Goal: Task Accomplishment & Management: Complete application form

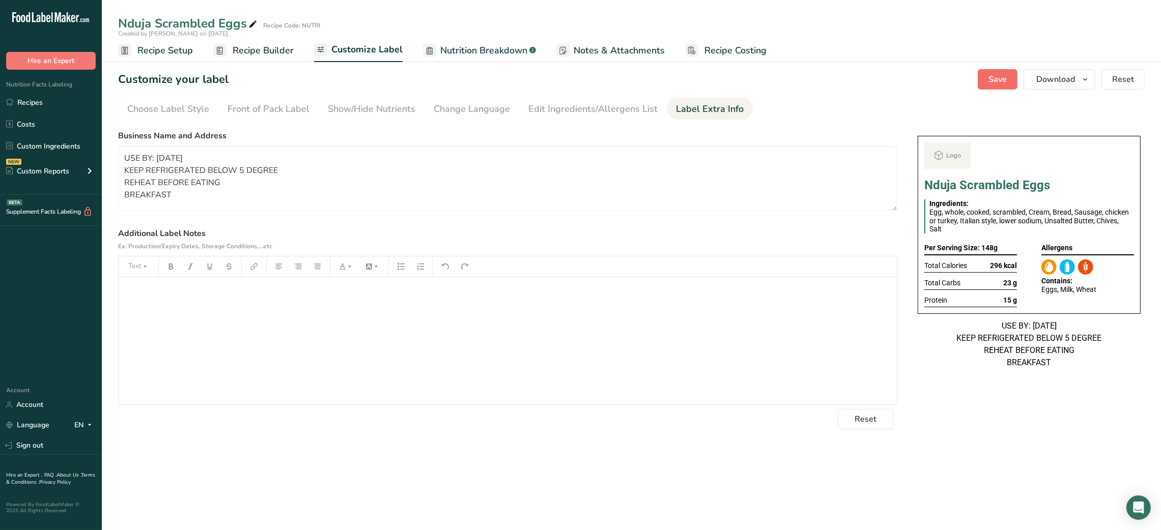
click at [1005, 83] on span "Save" at bounding box center [997, 79] width 18 height 12
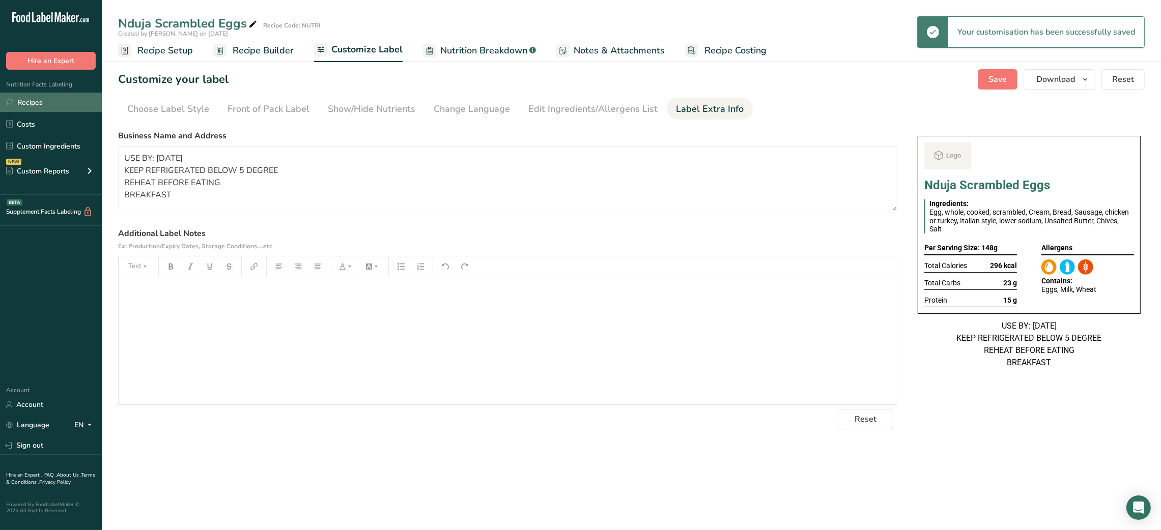
click at [44, 103] on link "Recipes" at bounding box center [51, 102] width 102 height 19
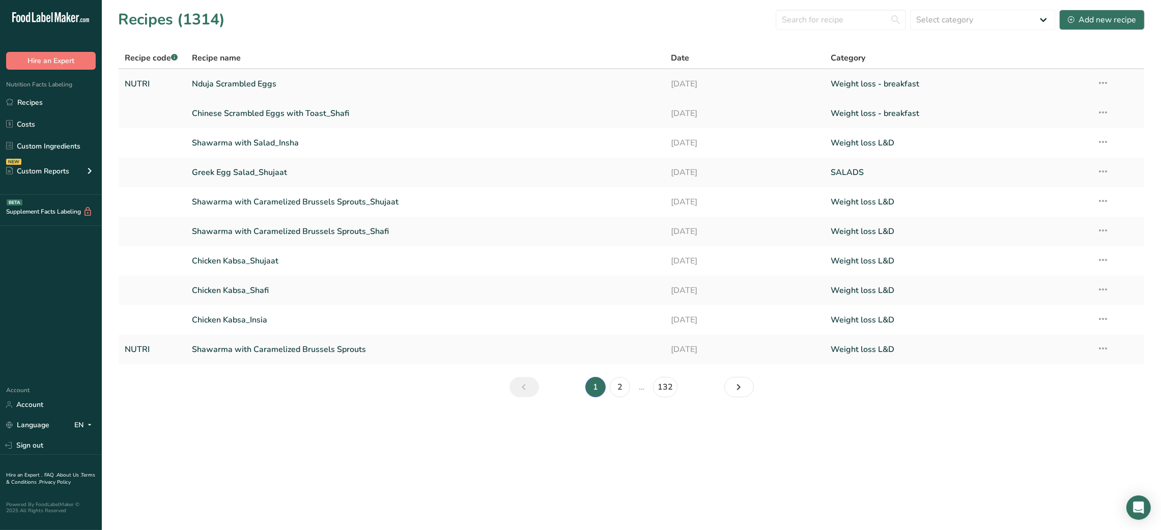
click at [271, 85] on link "Nduja Scrambled Eggs" at bounding box center [425, 83] width 467 height 21
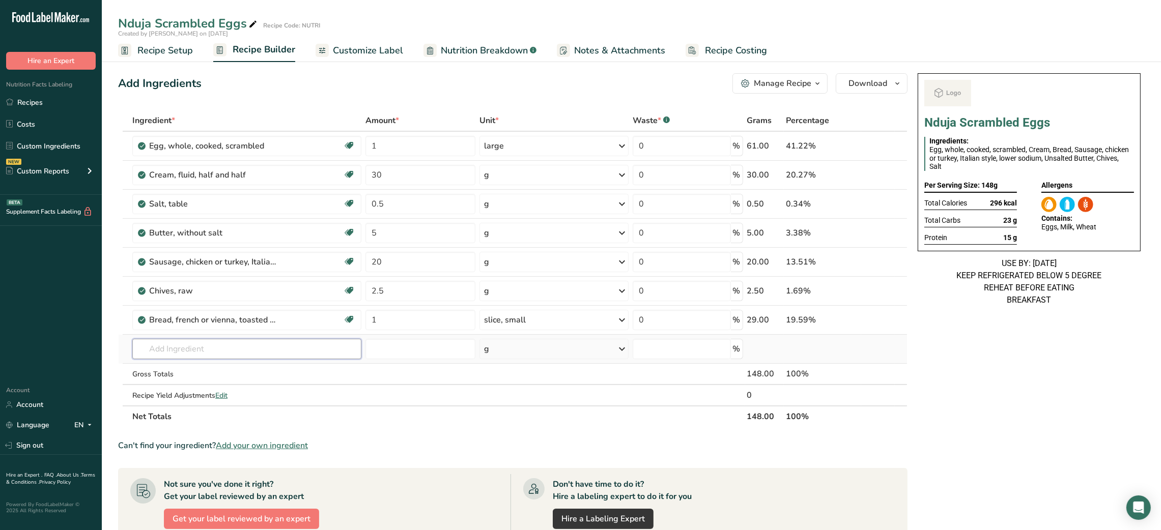
click at [197, 348] on input "text" at bounding box center [246, 349] width 229 height 20
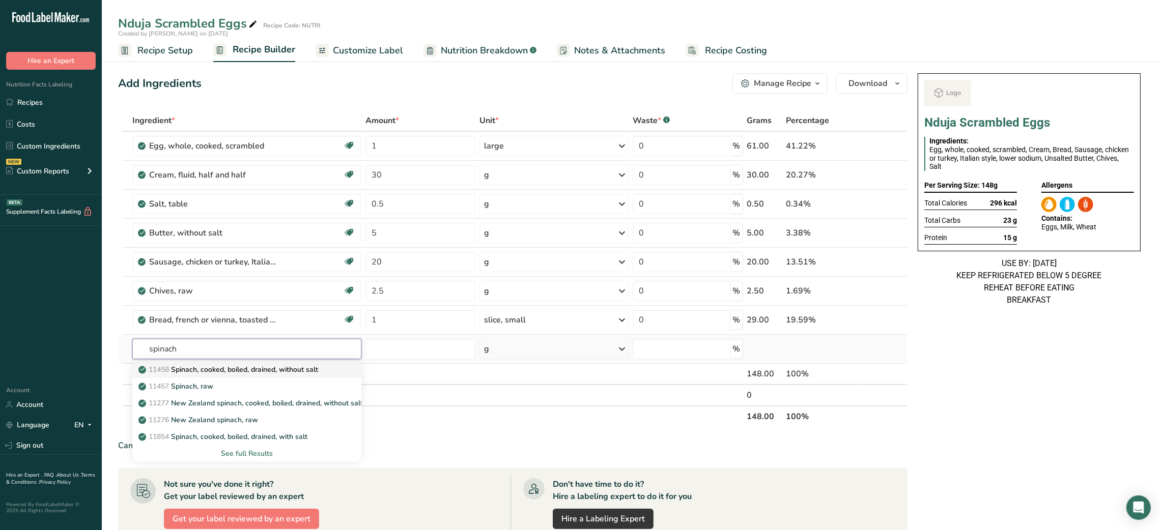
type input "spinach"
click at [206, 375] on link "11458 Spinach, cooked, boiled, drained, without salt" at bounding box center [246, 369] width 229 height 17
type input "Spinach, cooked, boiled, drained, without salt"
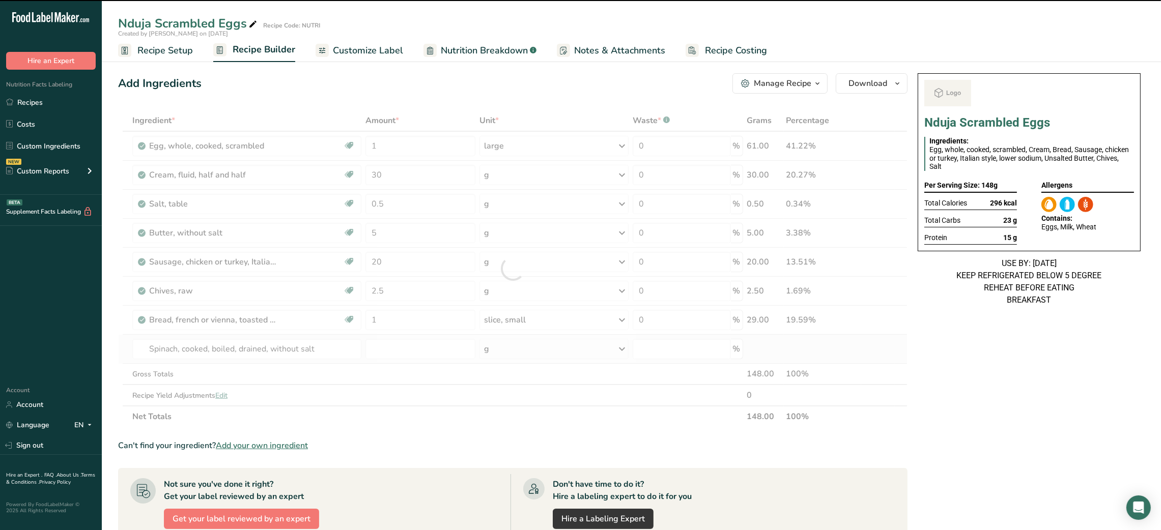
type input "0"
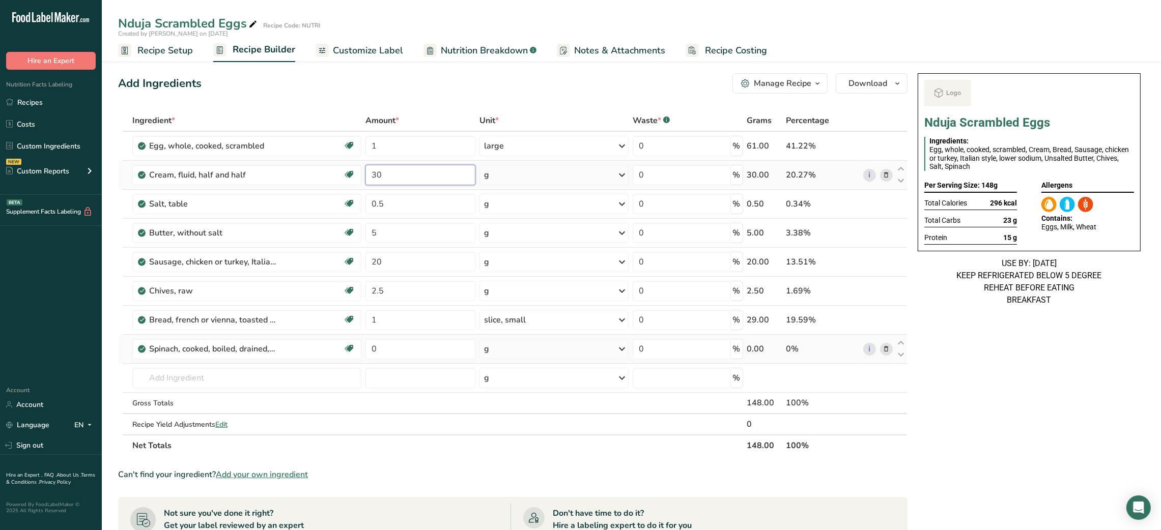
click at [374, 169] on input "30" at bounding box center [420, 175] width 110 height 20
type input "20"
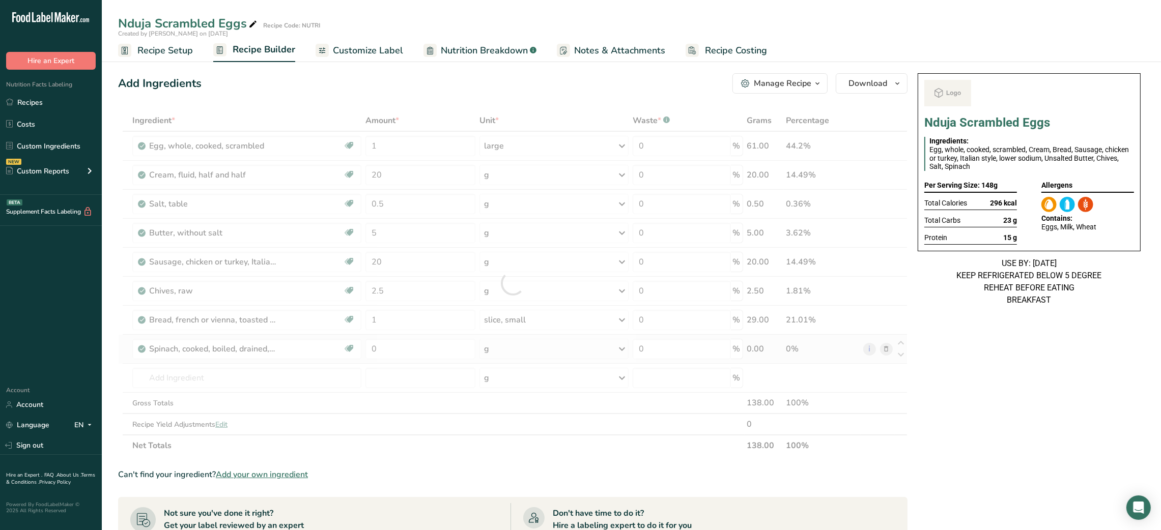
click at [932, 350] on div "Nduja Scrambled Eggs Ingredients: Egg, whole, cooked, scrambled, Cream, Bread, …" at bounding box center [1028, 443] width 231 height 748
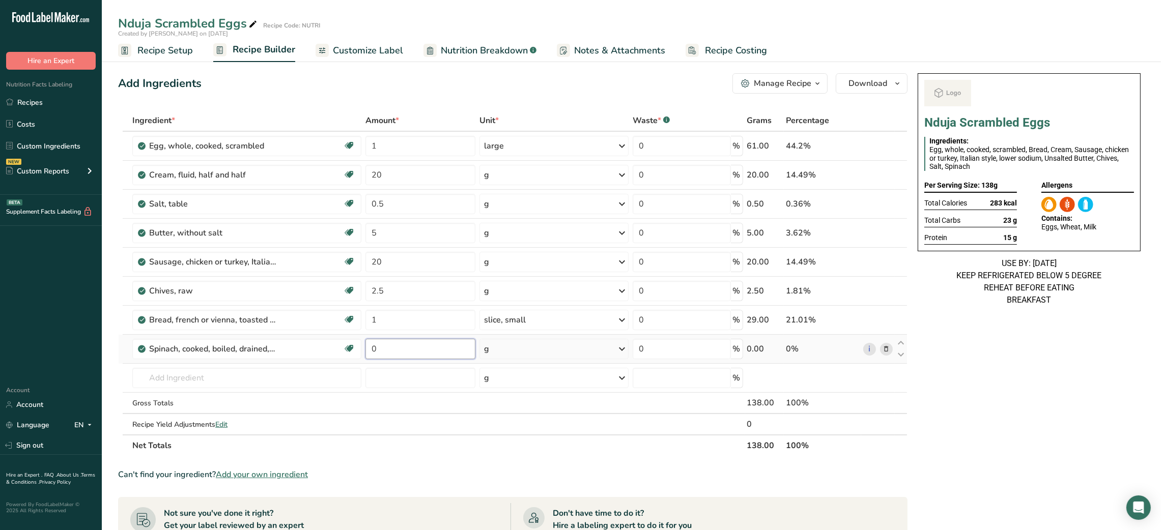
click at [373, 348] on input "0" at bounding box center [420, 349] width 110 height 20
type input "10"
click at [277, 385] on input "text" at bounding box center [246, 378] width 229 height 20
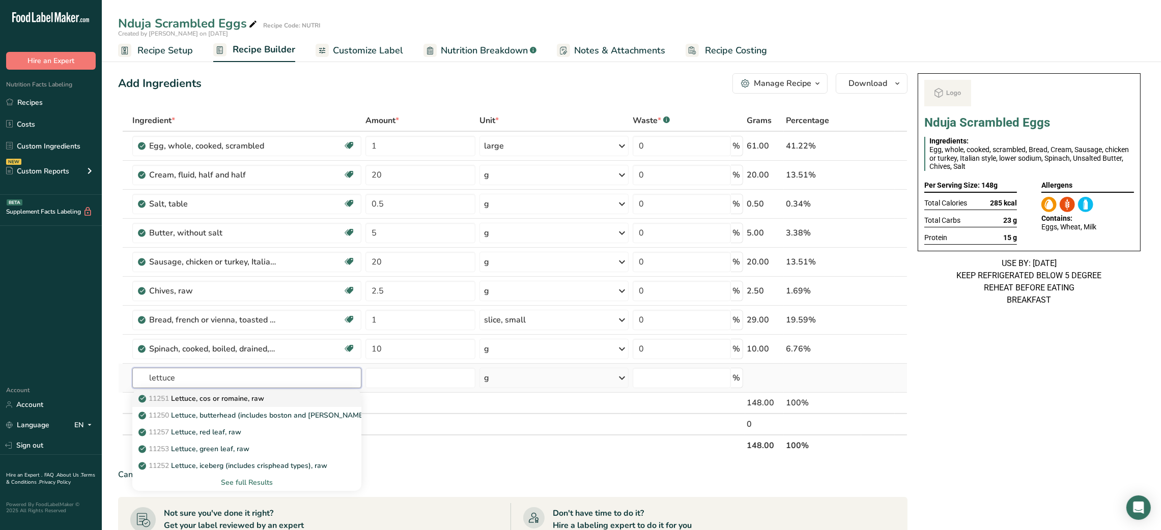
type input "lettuce"
click at [259, 402] on p "11251 [GEOGRAPHIC_DATA], cos or romaine, raw" at bounding box center [202, 398] width 124 height 11
type input "Lettuce, cos or romaine, raw"
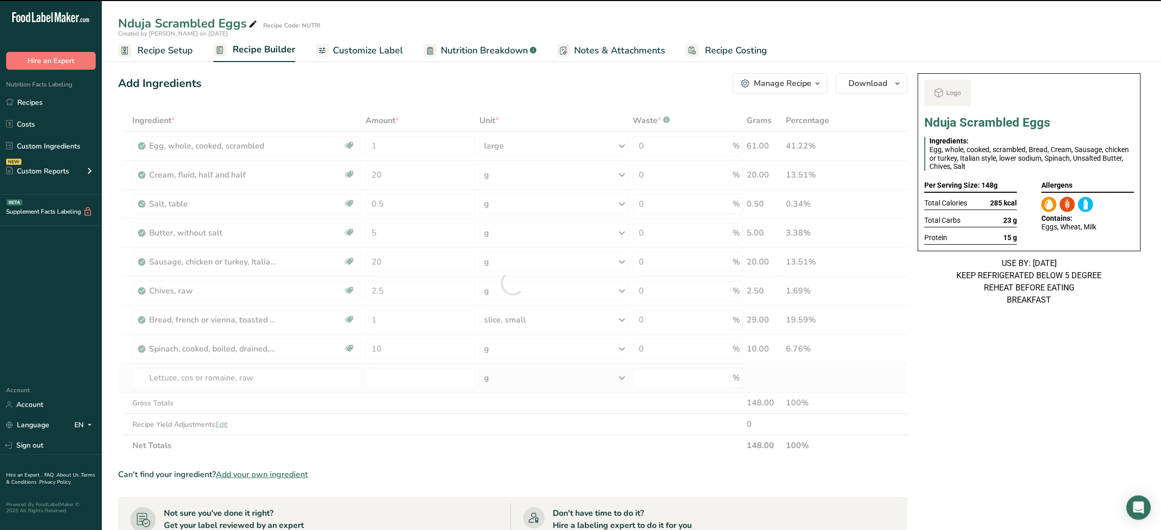
type input "0"
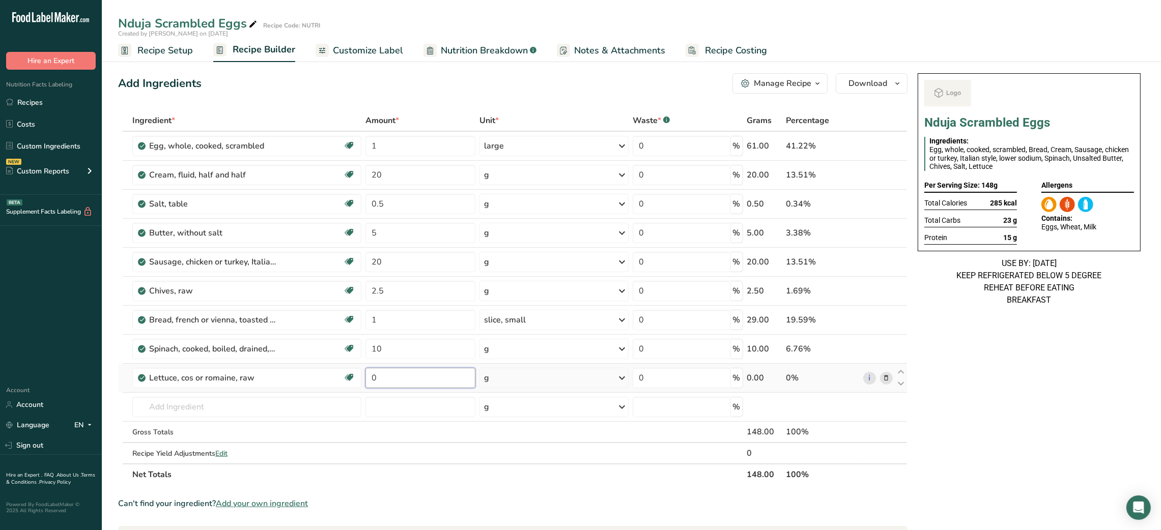
click at [371, 381] on input "0" at bounding box center [420, 378] width 110 height 20
type input "5"
click at [51, 108] on link "Recipes" at bounding box center [51, 102] width 102 height 19
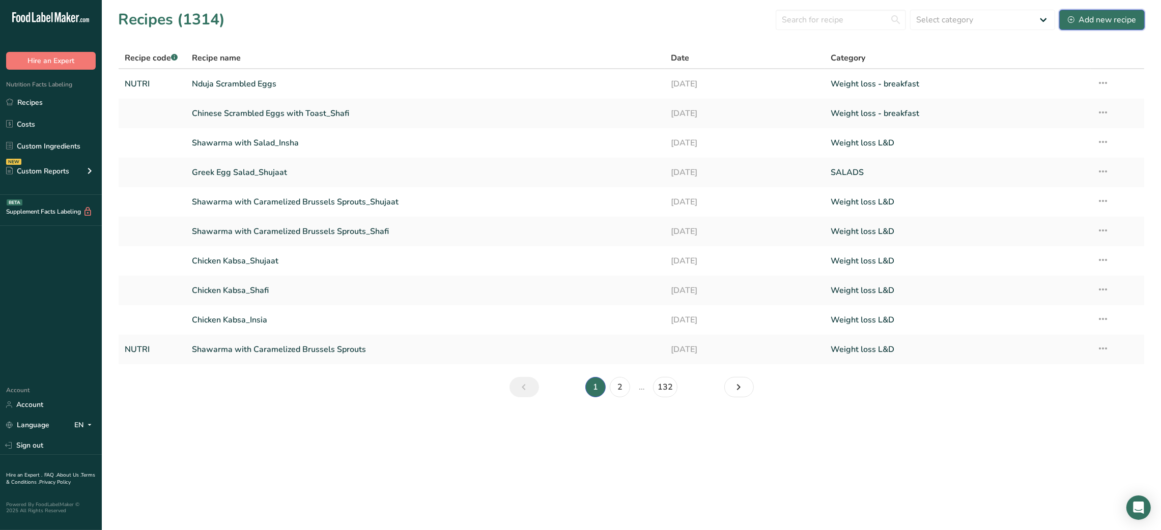
click at [1077, 20] on div "Add new recipe" at bounding box center [1102, 20] width 68 height 12
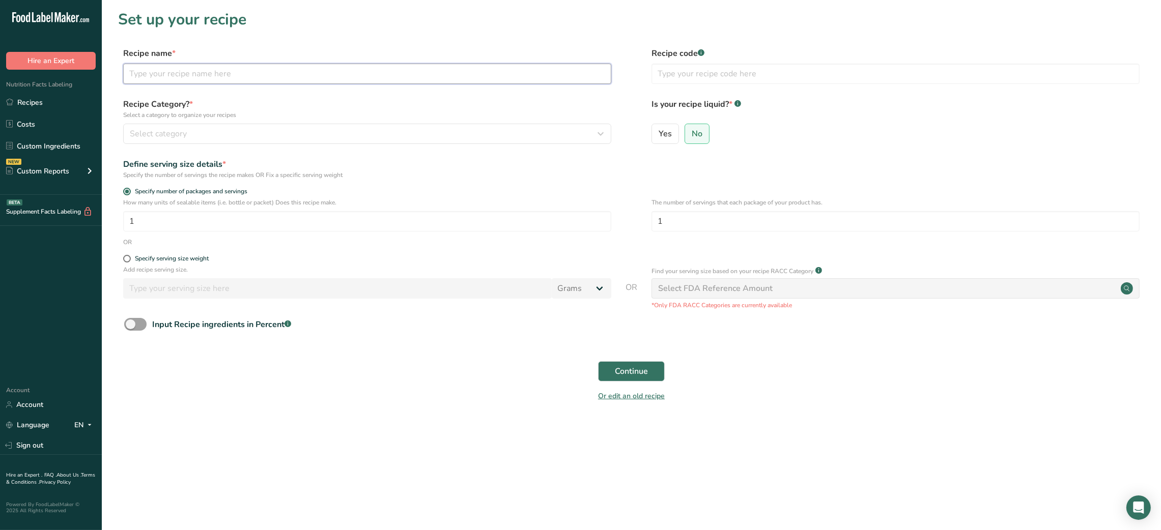
click at [300, 70] on input "text" at bounding box center [367, 74] width 488 height 20
type input "Korean Beef Bowl"
click at [751, 79] on input "text" at bounding box center [895, 74] width 488 height 20
type input "NUTRI"
click at [317, 140] on button "Select category" at bounding box center [367, 134] width 488 height 20
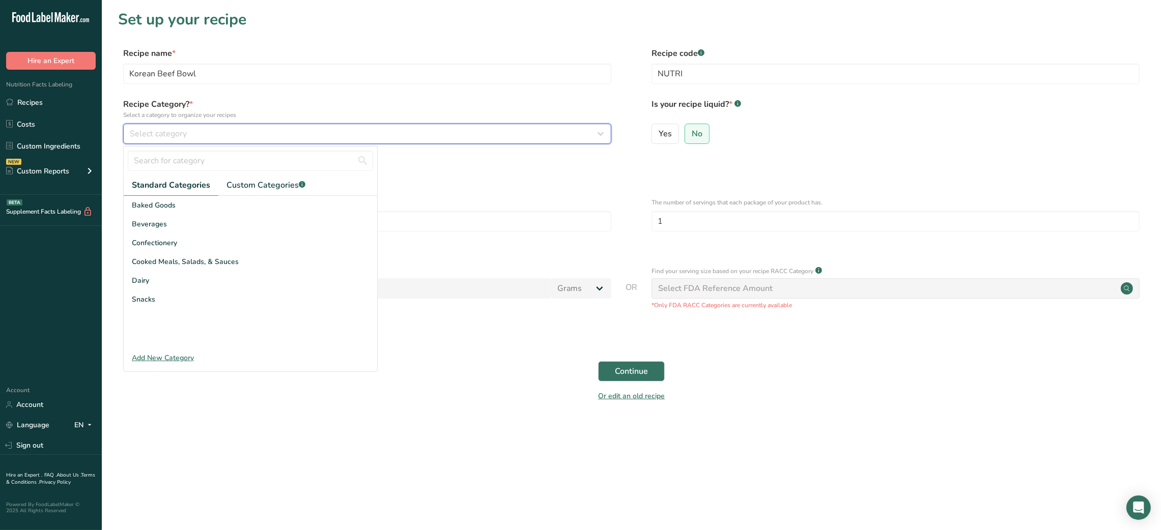
click at [123, 124] on button "Select category" at bounding box center [367, 134] width 488 height 20
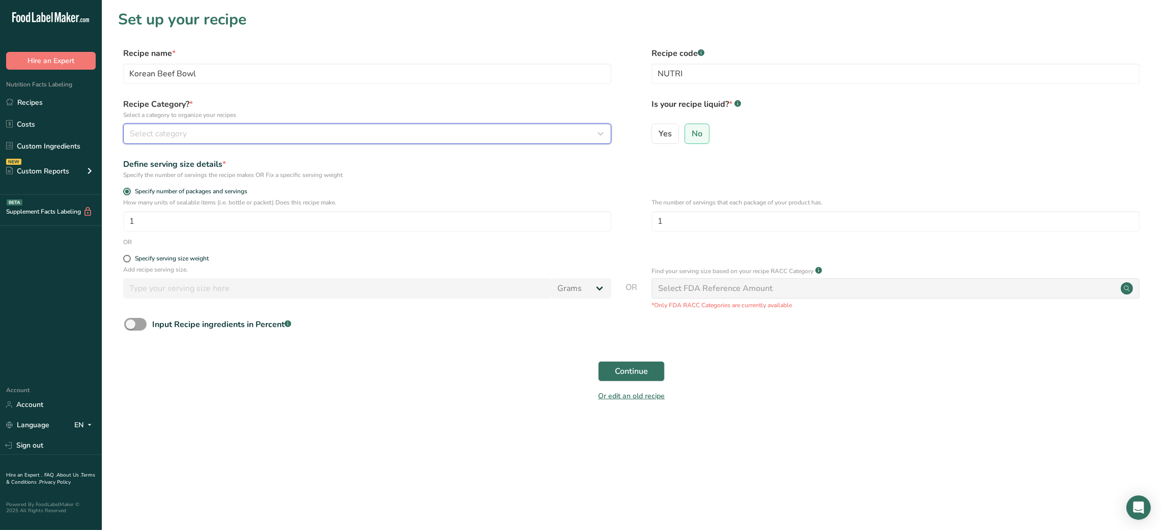
click at [609, 139] on button "Select category" at bounding box center [367, 134] width 488 height 20
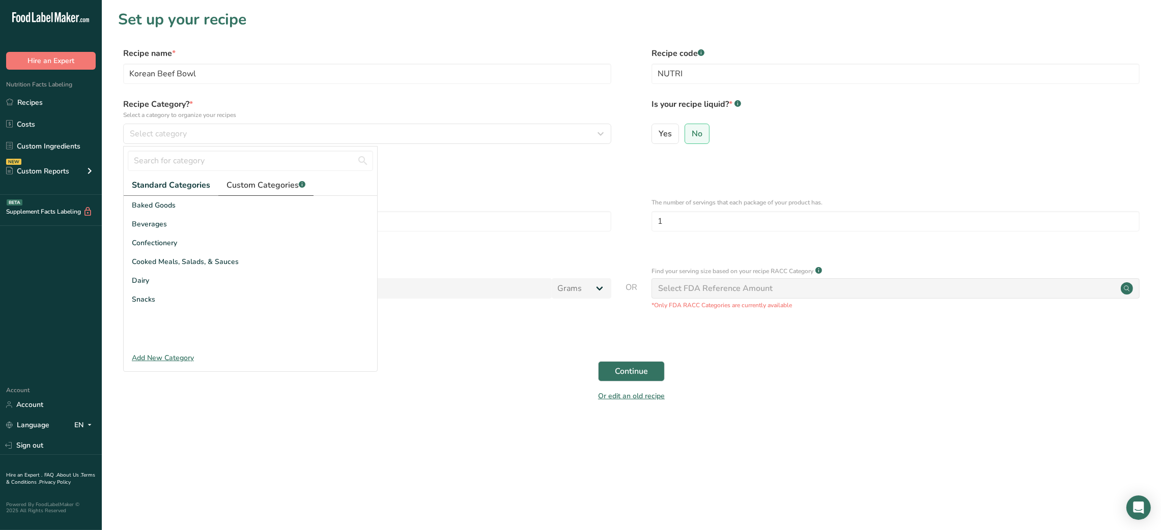
click at [260, 184] on span "Custom Categories .a-a{fill:#347362;}.b-a{fill:#fff;}" at bounding box center [265, 185] width 79 height 12
click at [152, 160] on input "text" at bounding box center [250, 161] width 245 height 20
type input "weight loss"
click at [181, 244] on span "Weight loss L&D" at bounding box center [160, 243] width 56 height 11
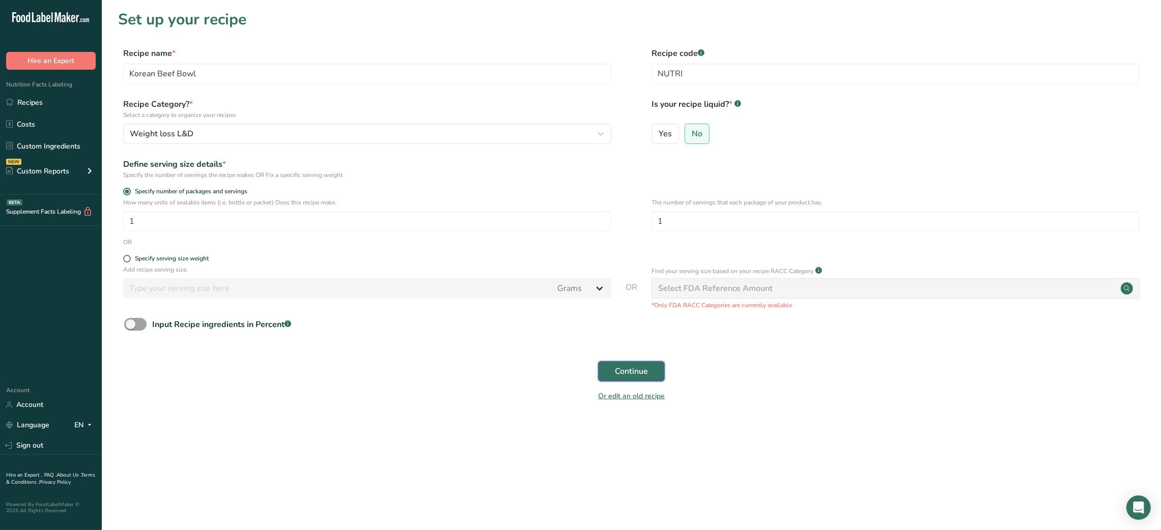
click at [639, 368] on span "Continue" at bounding box center [631, 371] width 33 height 12
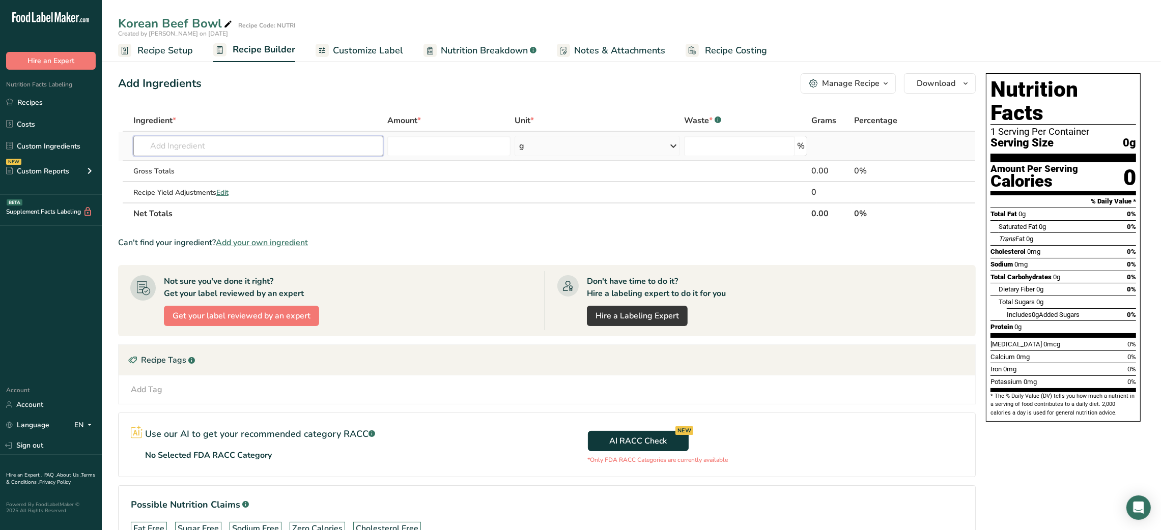
click at [300, 146] on input "text" at bounding box center [258, 146] width 250 height 20
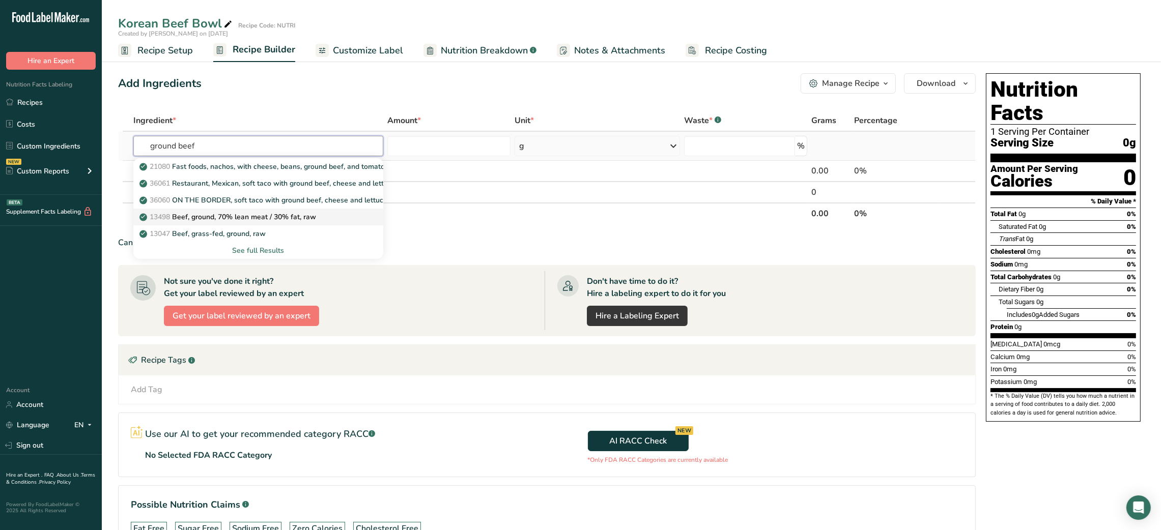
type input "ground beef"
click at [256, 212] on p "13498 Beef, ground, 70% lean meat / 30% fat, raw" at bounding box center [228, 217] width 175 height 11
type input "Beef, ground, 70% lean meat / 30% fat, raw"
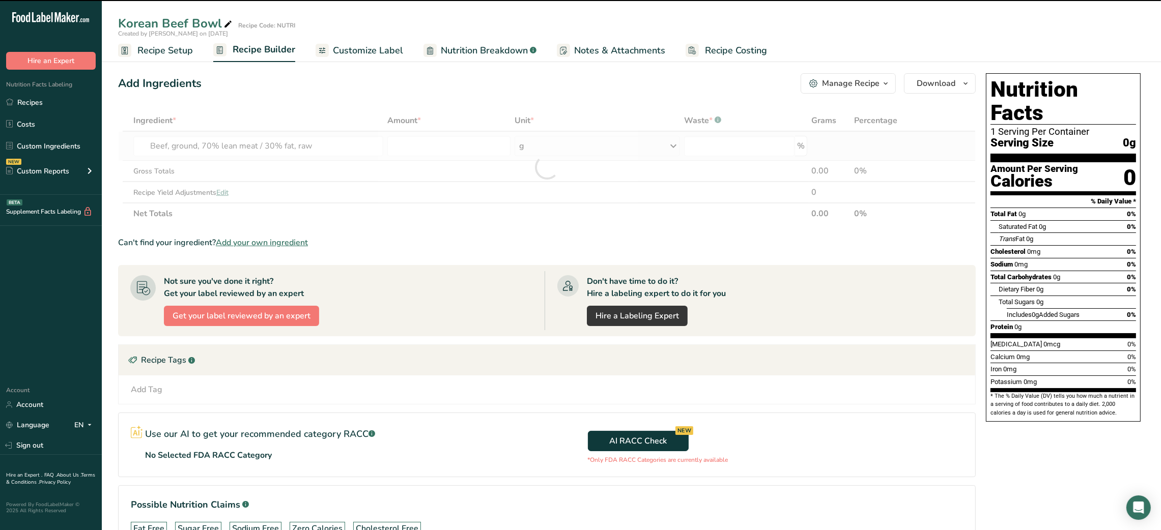
type input "0"
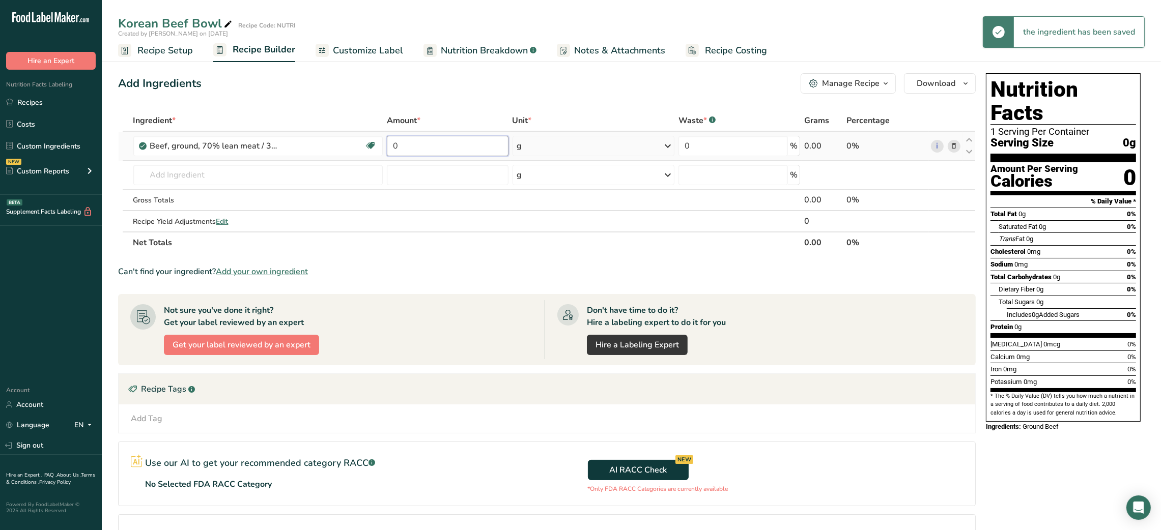
click at [393, 146] on input "0" at bounding box center [447, 146] width 121 height 20
type input "120"
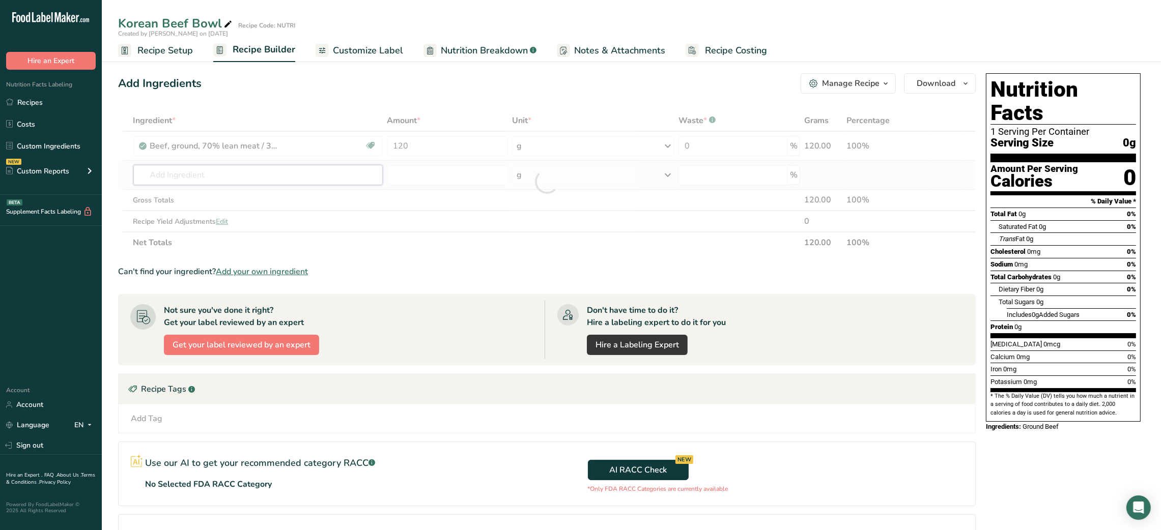
click at [307, 179] on div "Ingredient * Amount * Unit * Waste * .a-a{fill:#347362;}.b-a{fill:#fff;} Grams …" at bounding box center [547, 182] width 858 height 144
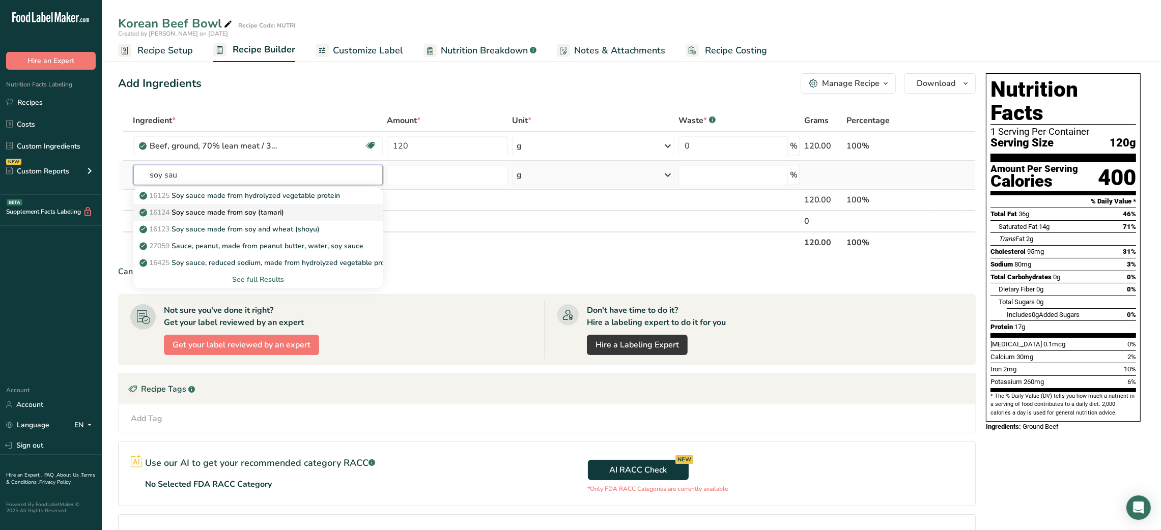
type input "soy sau"
click at [262, 217] on p "16124 Soy sauce made from soy (tamari)" at bounding box center [212, 212] width 143 height 11
type input "Soy sauce made from soy (tamari)"
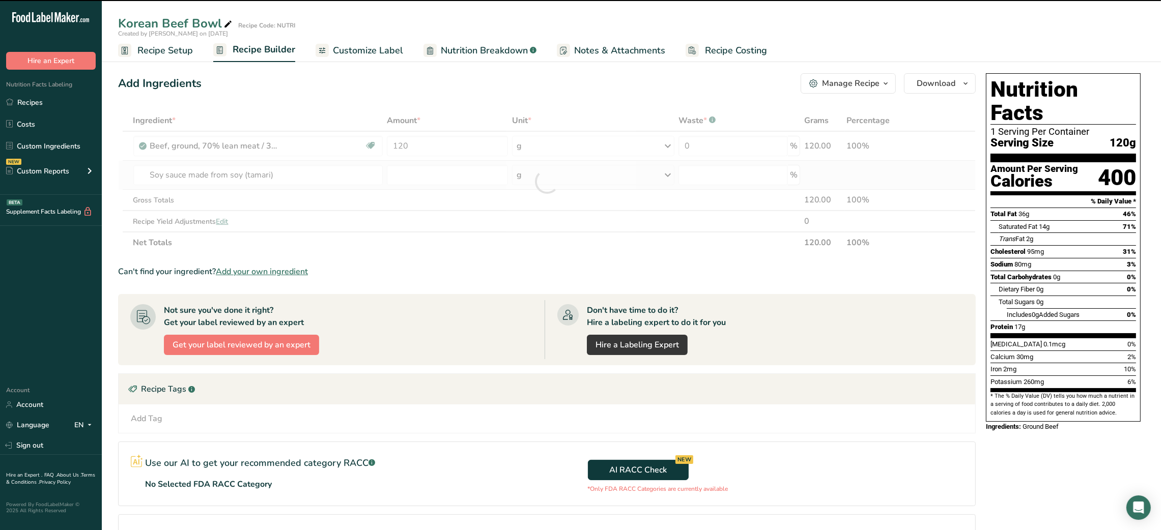
type input "0"
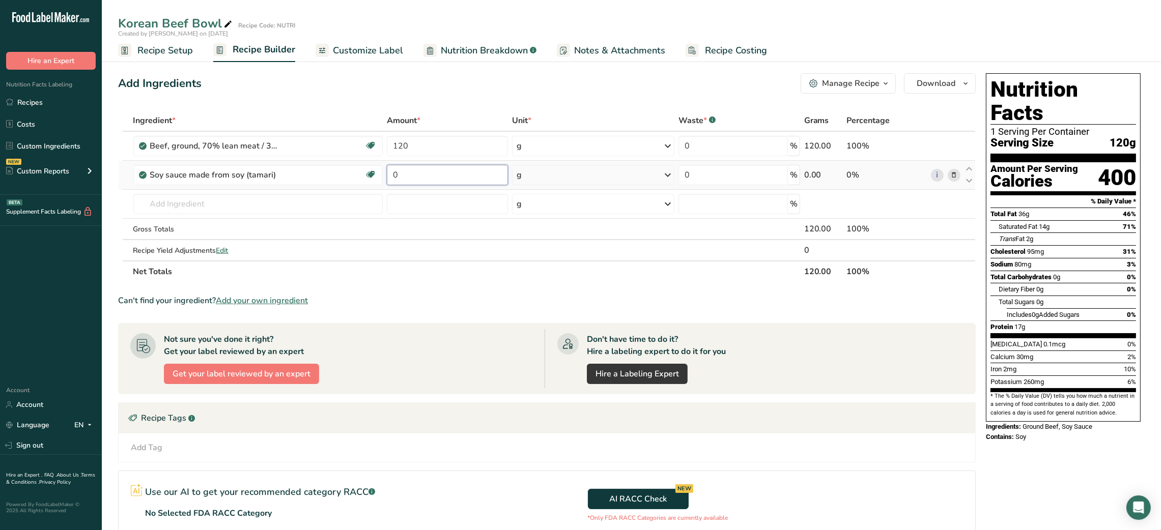
click at [395, 174] on input "0" at bounding box center [447, 175] width 121 height 20
type input "10"
type input "scallions"
click at [212, 219] on p "11291 Onions, spring or scallions (includes tops and bulb), raw" at bounding box center [247, 224] width 213 height 11
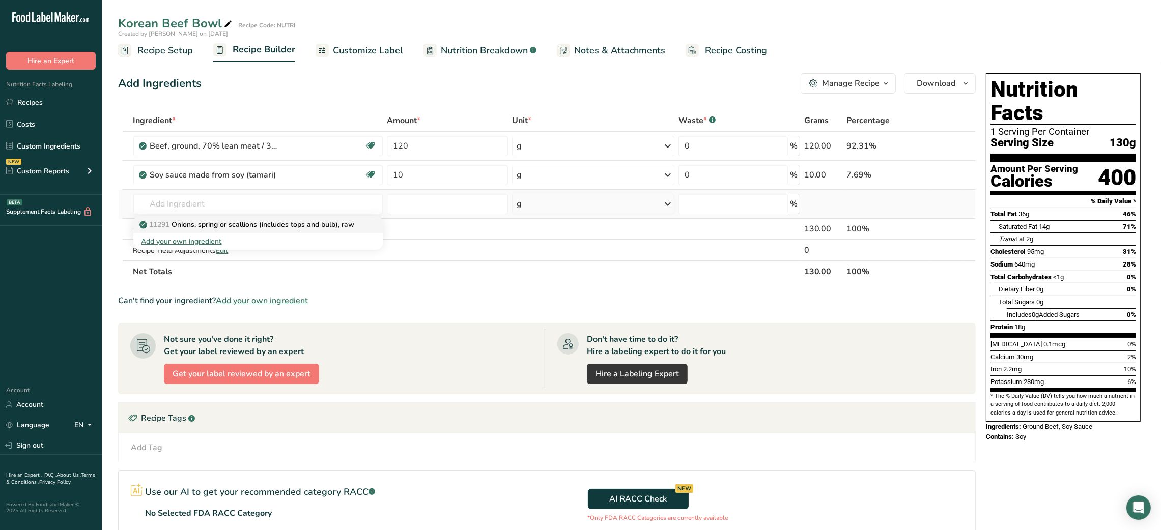
type input "Onions, spring or scallions (includes tops and bulb), raw"
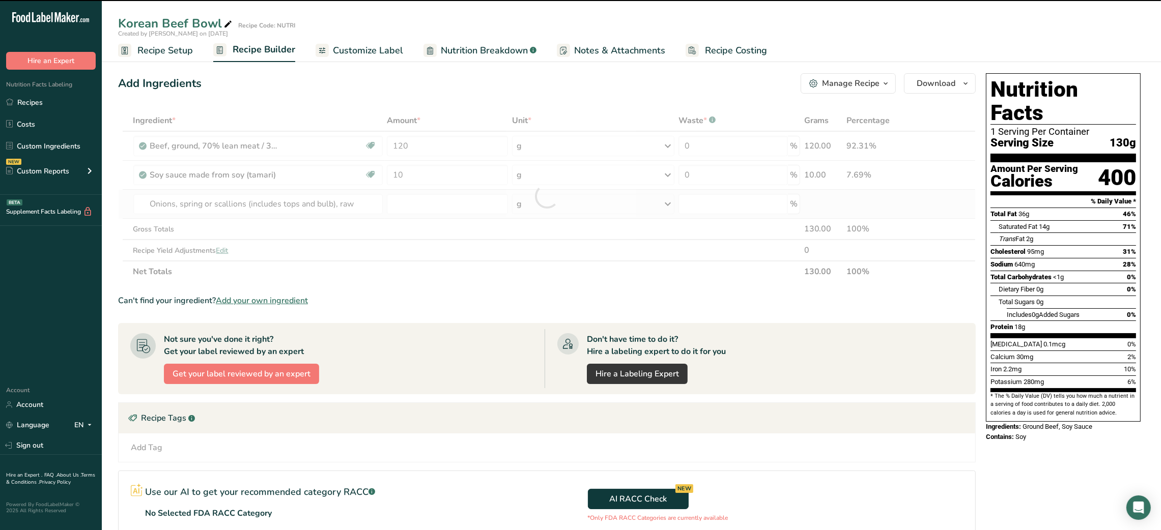
type input "0"
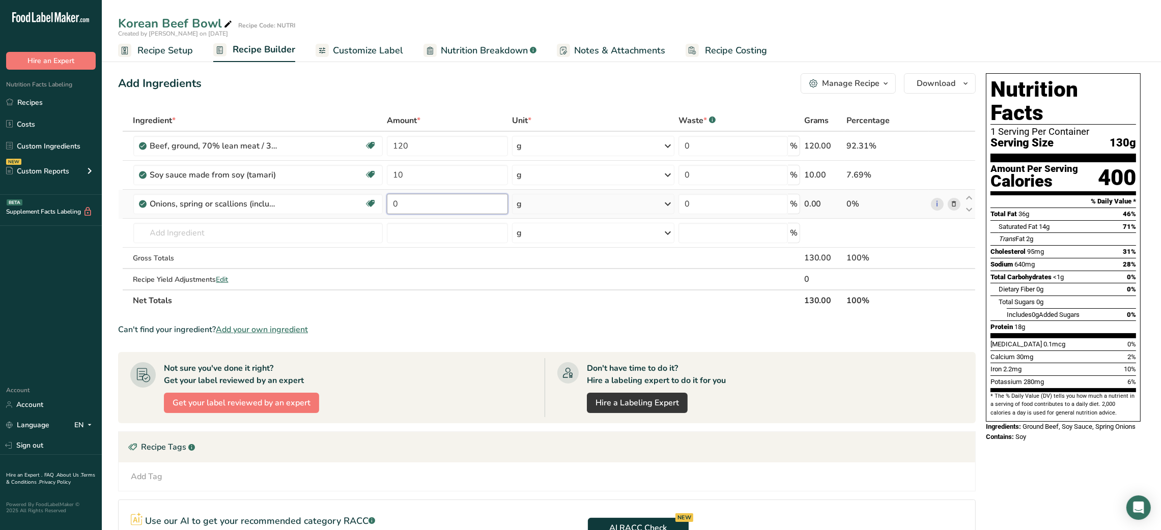
click at [390, 203] on input "0" at bounding box center [447, 204] width 121 height 20
type input "20"
click at [254, 232] on input "text" at bounding box center [258, 233] width 250 height 20
type input "rice vinegar"
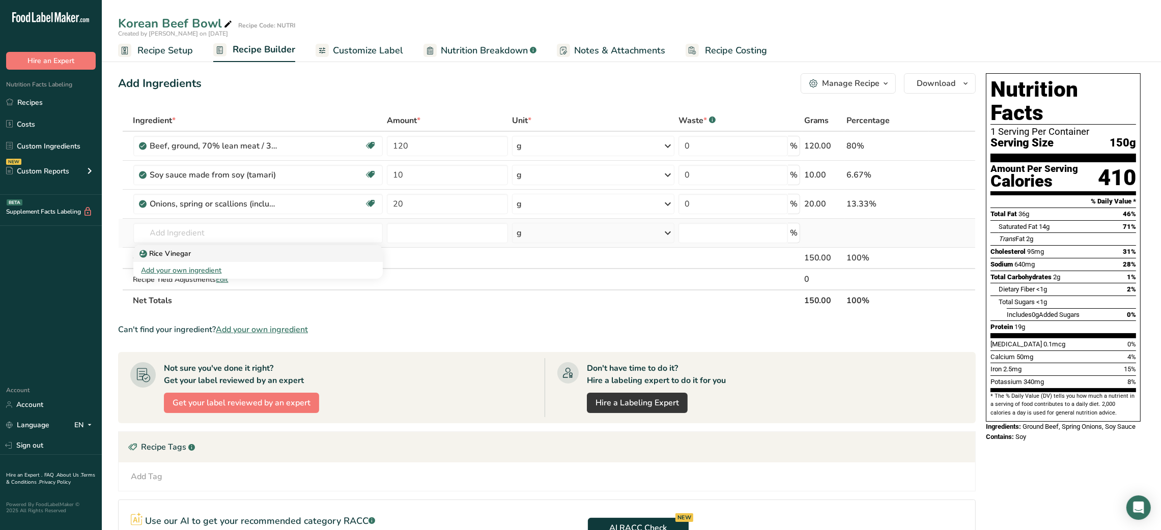
click at [225, 252] on div "Rice Vinegar" at bounding box center [249, 253] width 217 height 11
type input "Rice Vinegar"
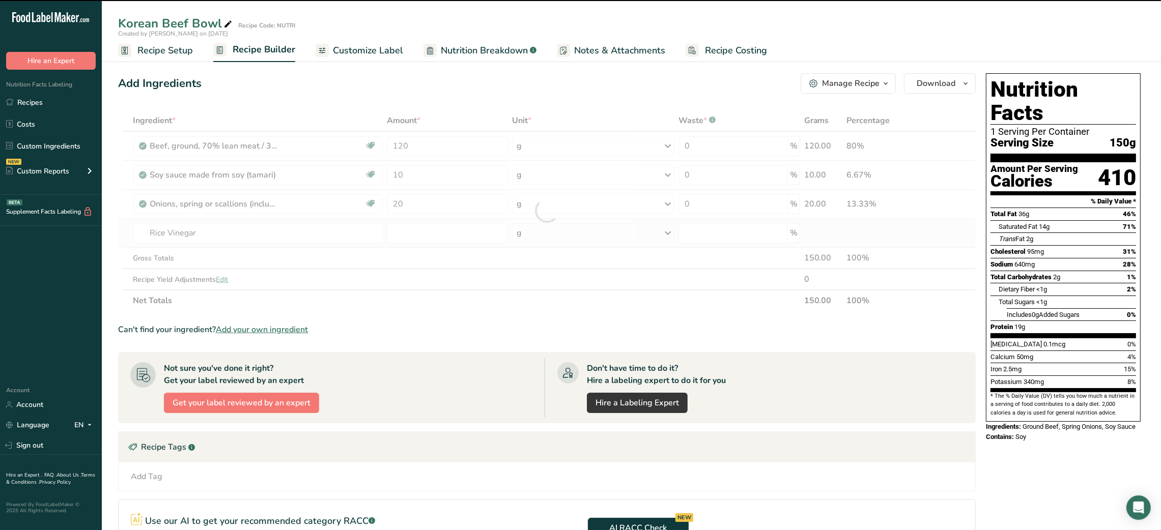
type input "0"
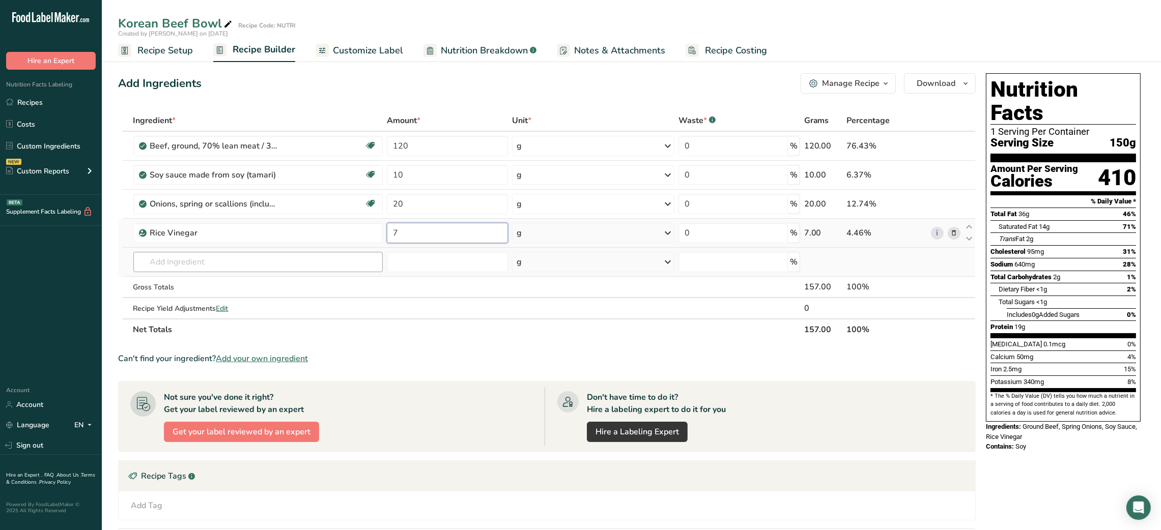
type input "7"
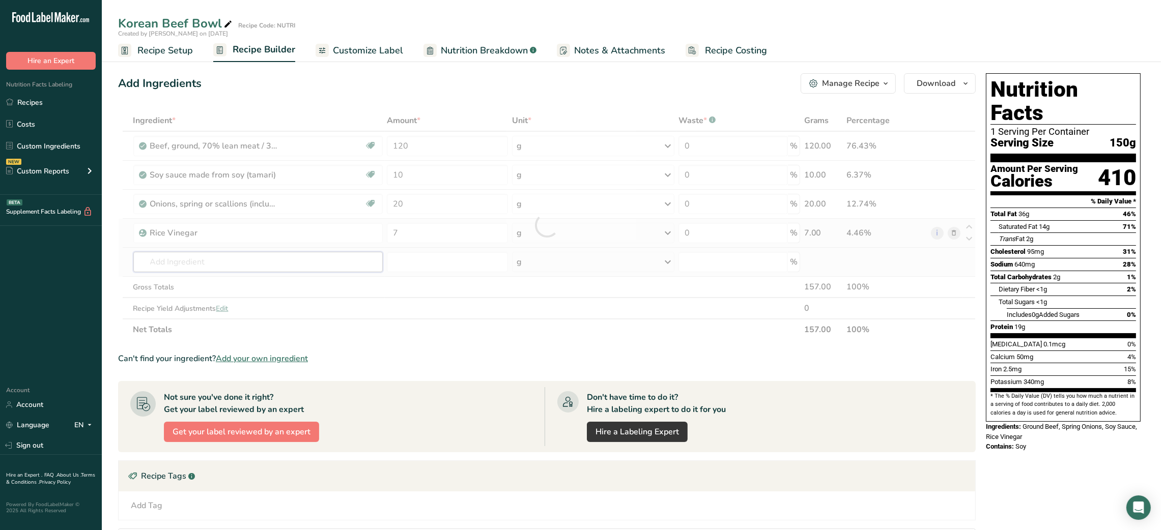
click at [218, 258] on div "Ingredient * Amount * Unit * Waste * .a-a{fill:#347362;}.b-a{fill:#fff;} Grams …" at bounding box center [547, 225] width 858 height 231
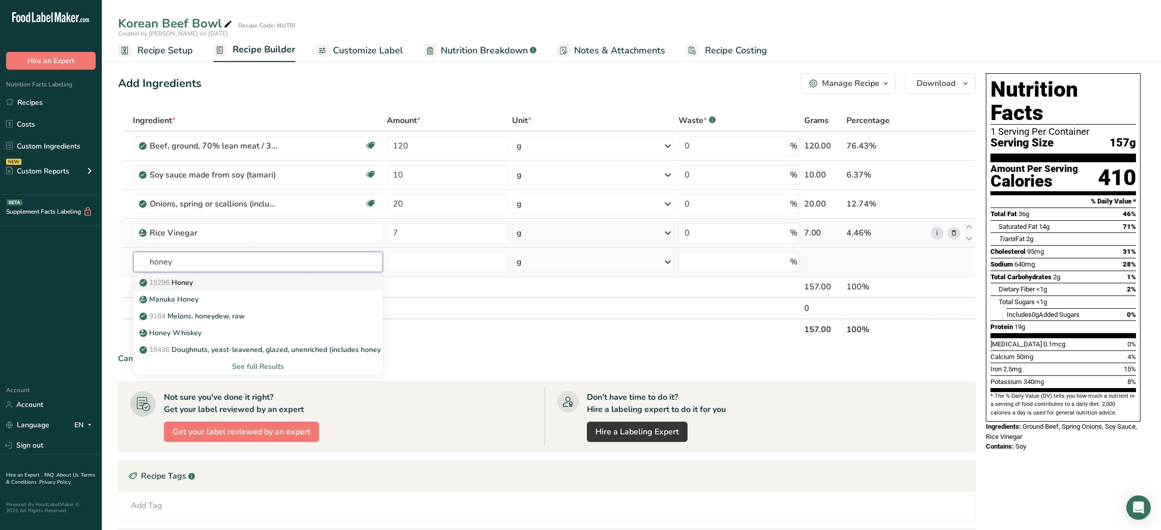
type input "honey"
click at [205, 276] on link "19296 Honey" at bounding box center [258, 282] width 250 height 17
type input "Honey"
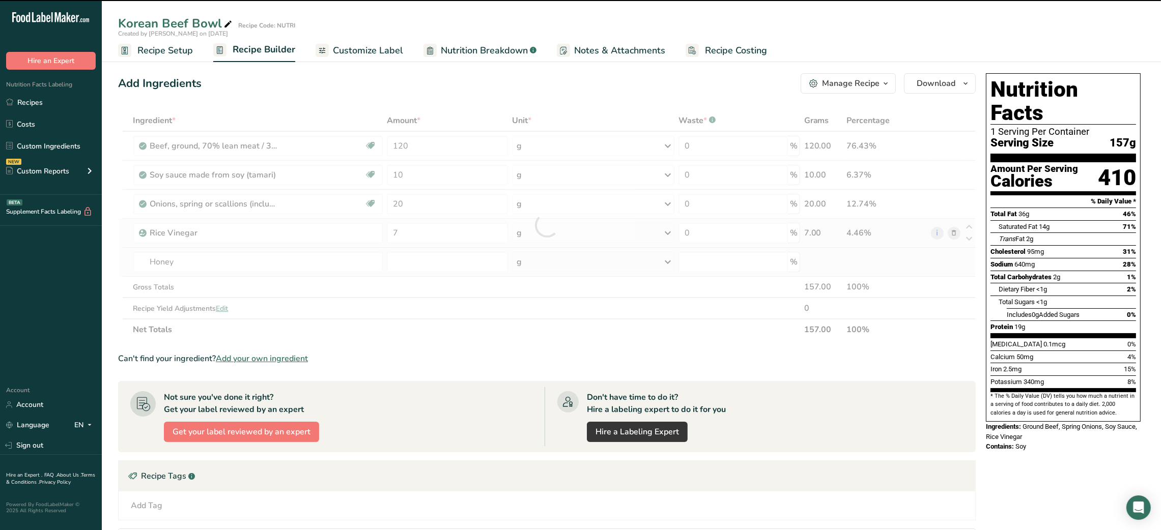
type input "0"
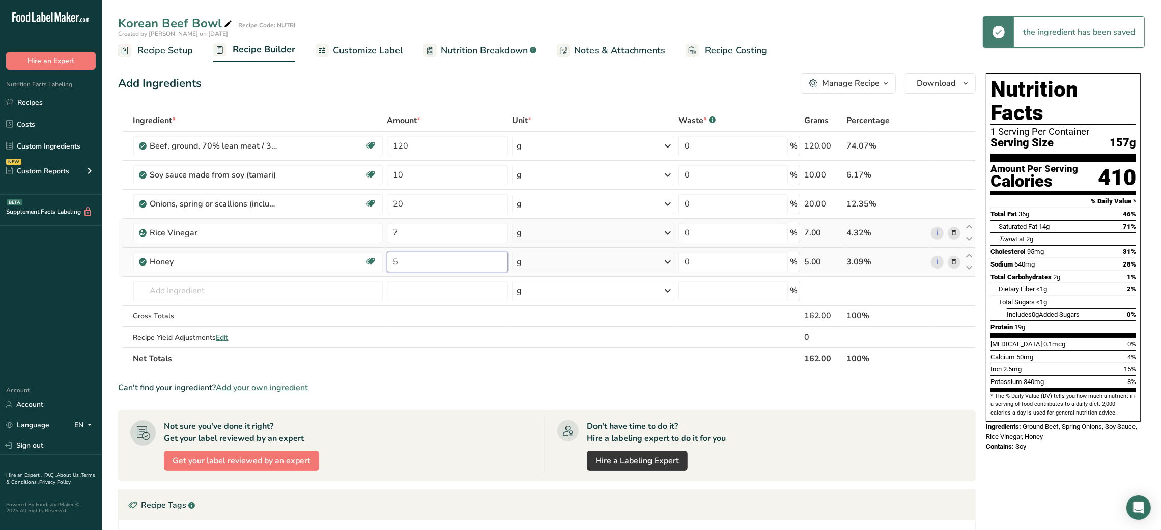
type input "5"
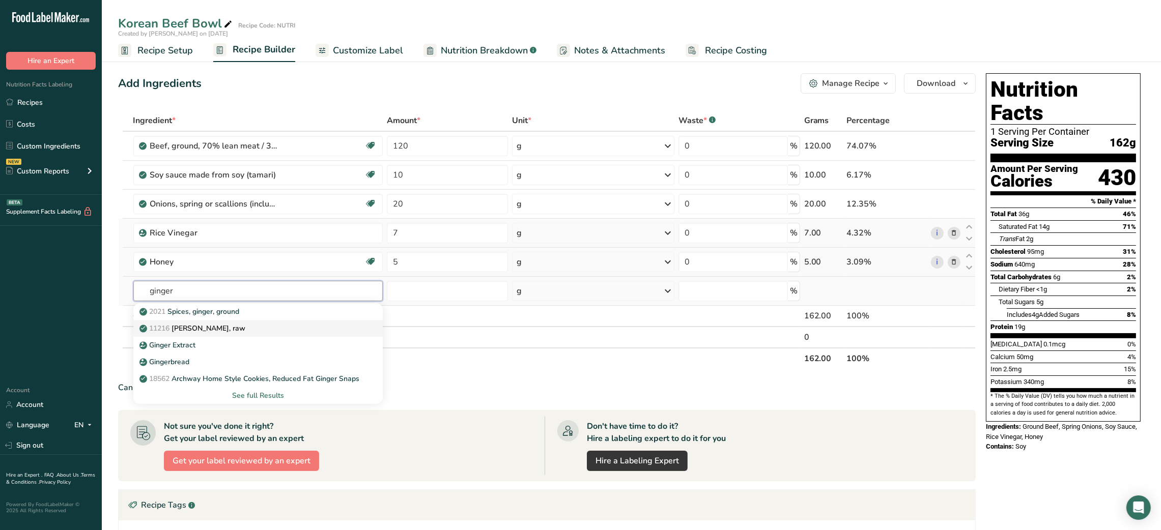
type input "ginger"
click at [189, 335] on link "11216 [PERSON_NAME], raw" at bounding box center [258, 328] width 250 height 17
type input "[PERSON_NAME], raw"
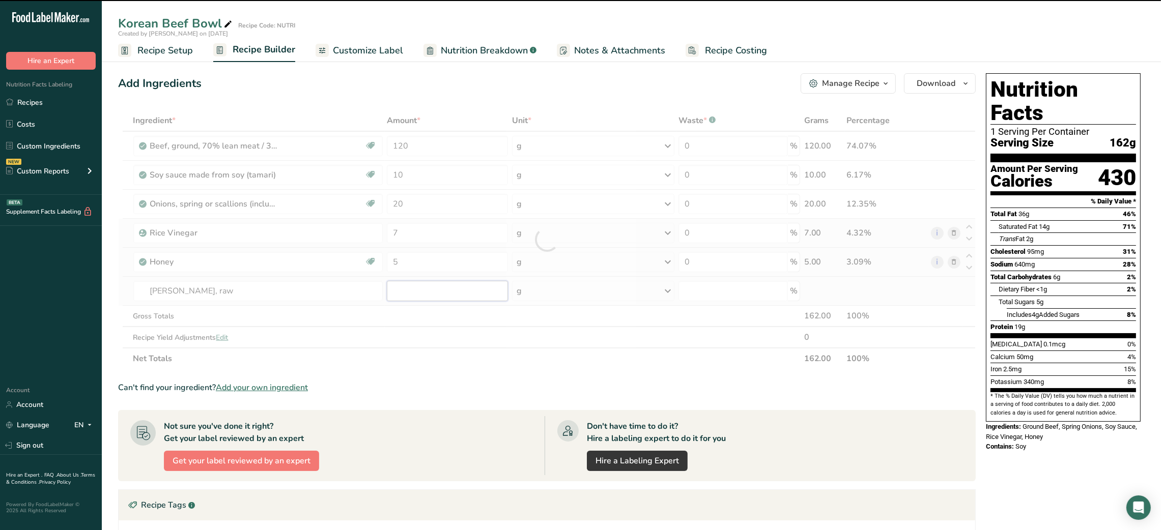
type input "0"
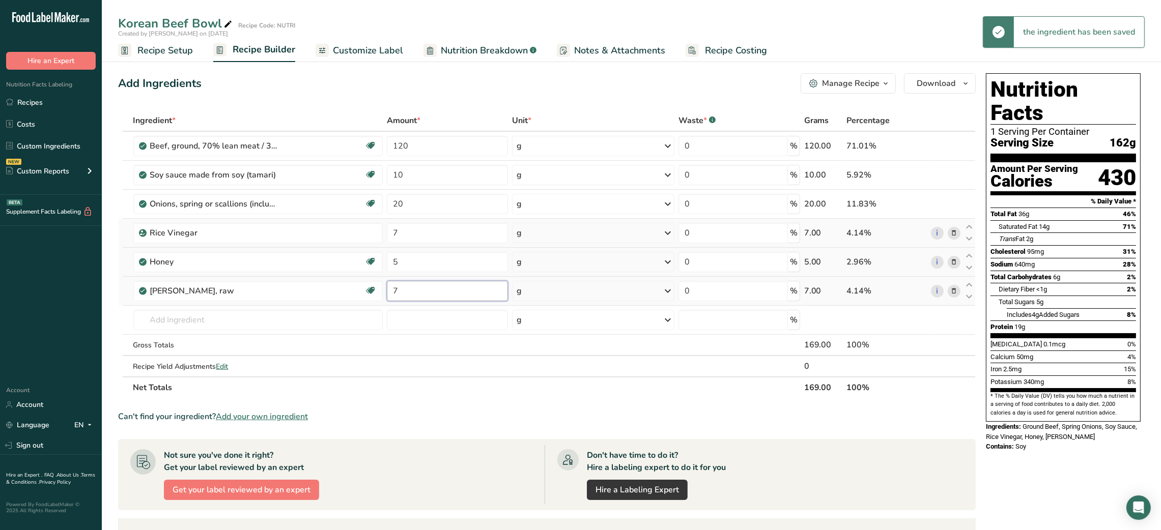
type input "7"
type input "x"
type input "chili flak"
click at [189, 335] on div "Chili Flakes" at bounding box center [249, 340] width 217 height 11
type input "Chili Flakes"
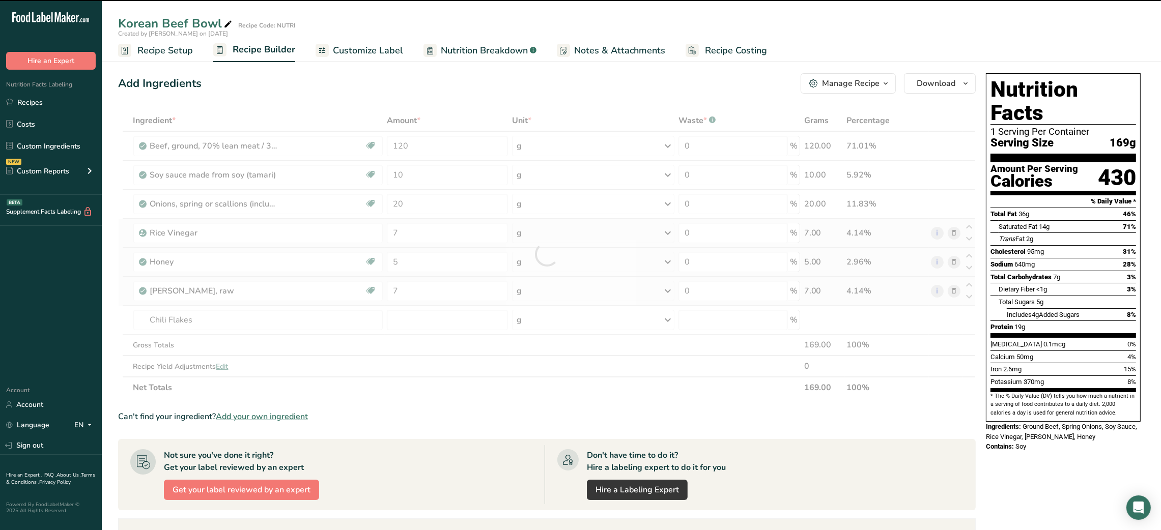
type input "0"
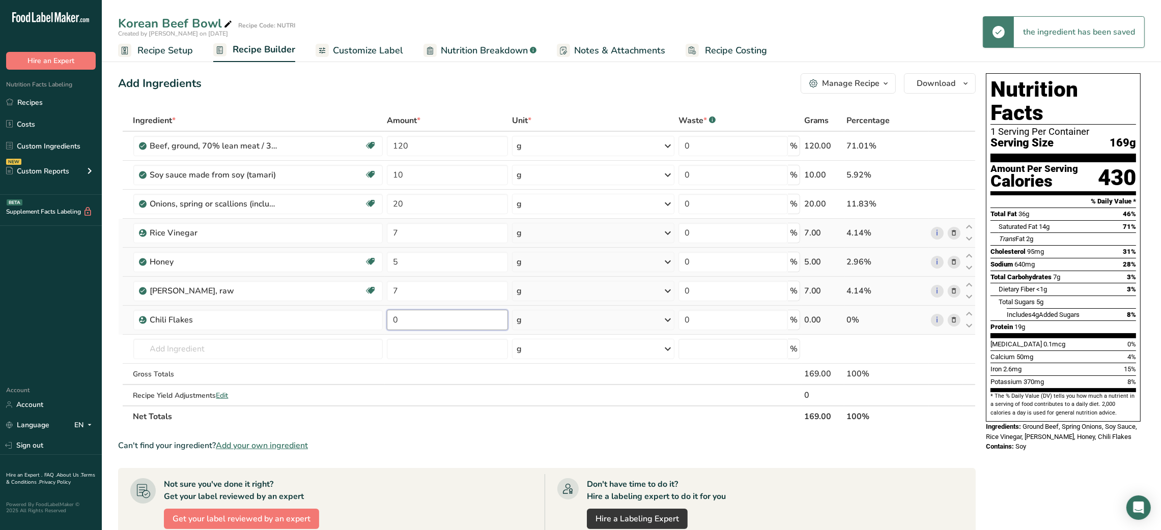
click at [390, 323] on input "0" at bounding box center [447, 320] width 121 height 20
type input "0.2"
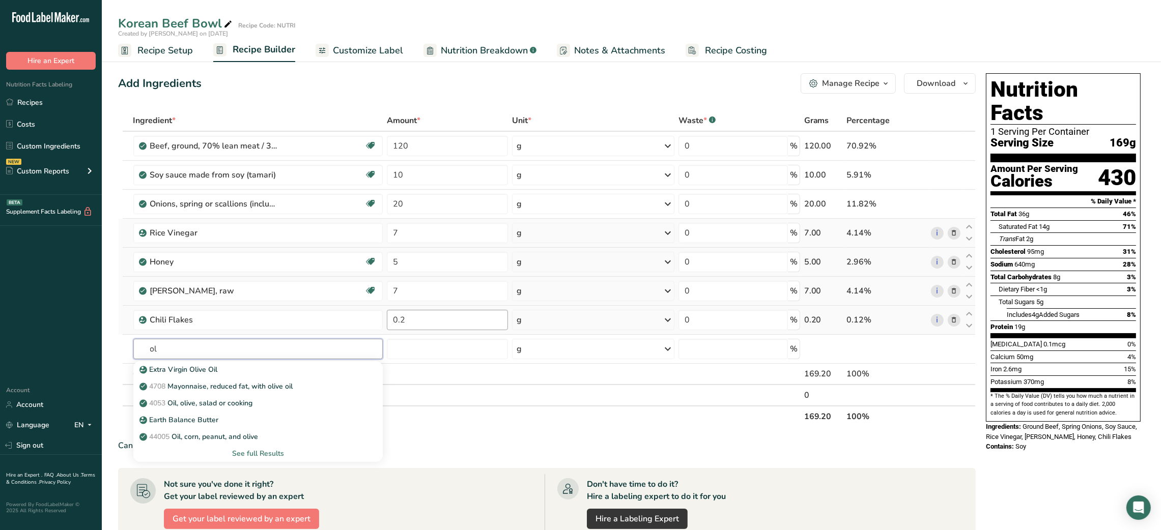
type input "o"
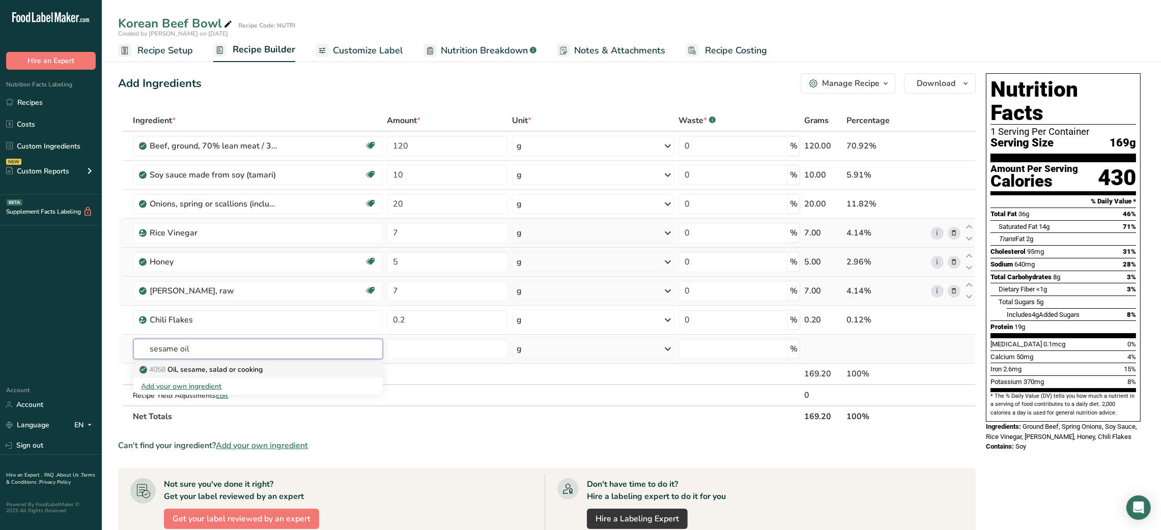
type input "sesame oil"
click at [248, 368] on p "4058 Oil, sesame, salad or cooking" at bounding box center [202, 369] width 122 height 11
type input "Oil, sesame, salad or cooking"
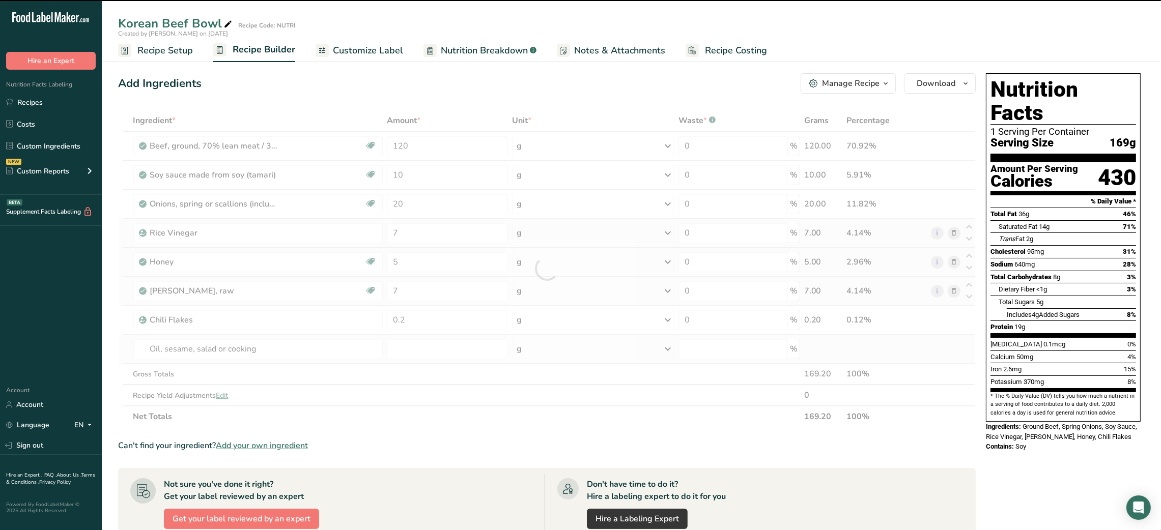
type input "0"
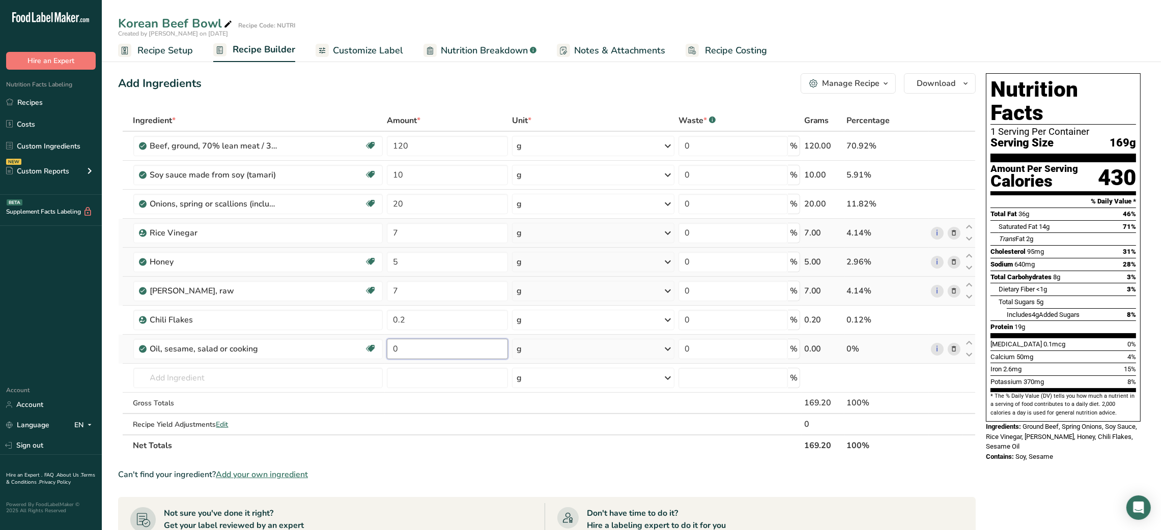
click at [395, 350] on input "0" at bounding box center [447, 349] width 121 height 20
type input "2"
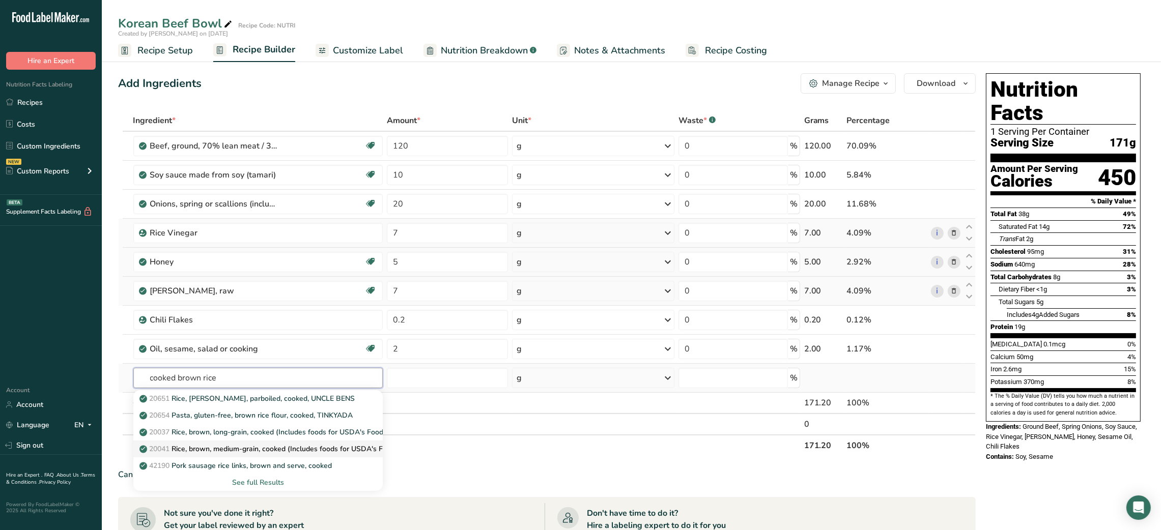
type input "cooked brown rice"
click at [301, 453] on p "20041 Rice, brown, medium-grain, cooked (Includes foods for USDA's Food Distrib…" at bounding box center [304, 449] width 326 height 11
type input "Rice, brown, medium-grain, cooked (Includes foods for USDA's Food Distribution …"
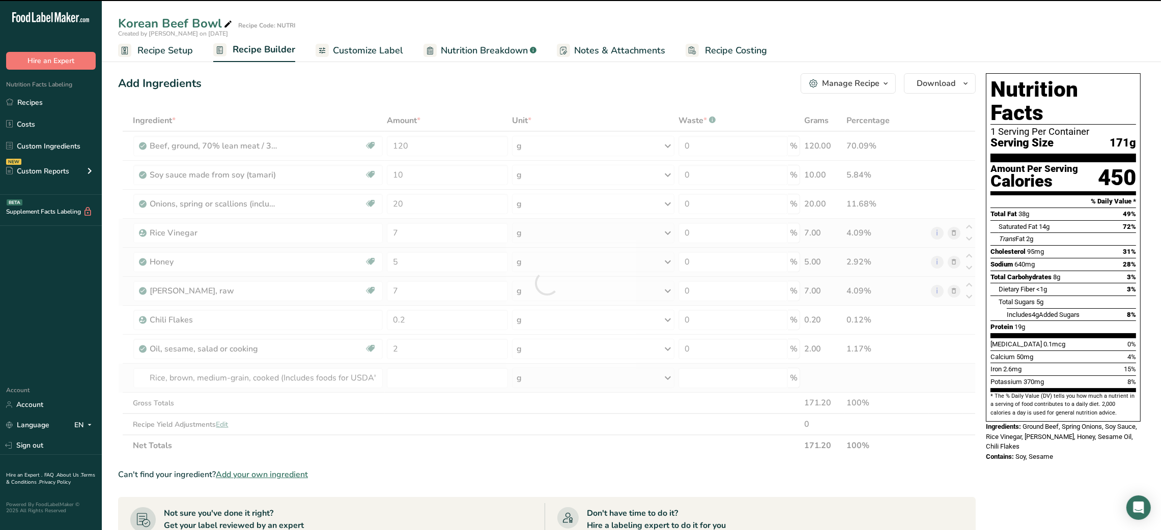
type input "0"
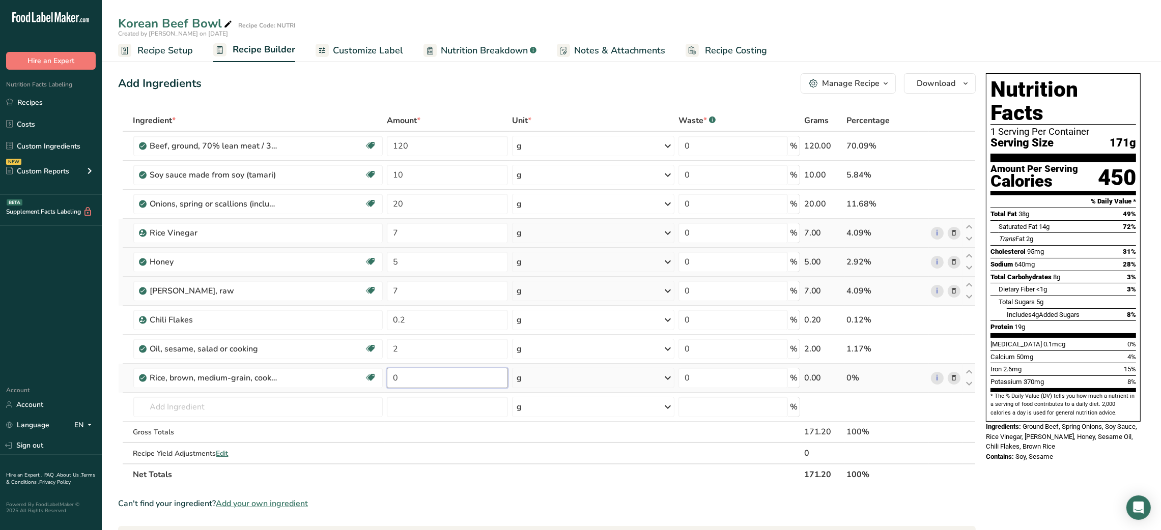
click at [390, 378] on input "0" at bounding box center [447, 378] width 121 height 20
type input "30"
click at [268, 412] on div "Ingredient * Amount * Unit * Waste * .a-a{fill:#347362;}.b-a{fill:#fff;} Grams …" at bounding box center [547, 298] width 858 height 376
click at [268, 412] on input "text" at bounding box center [258, 407] width 250 height 20
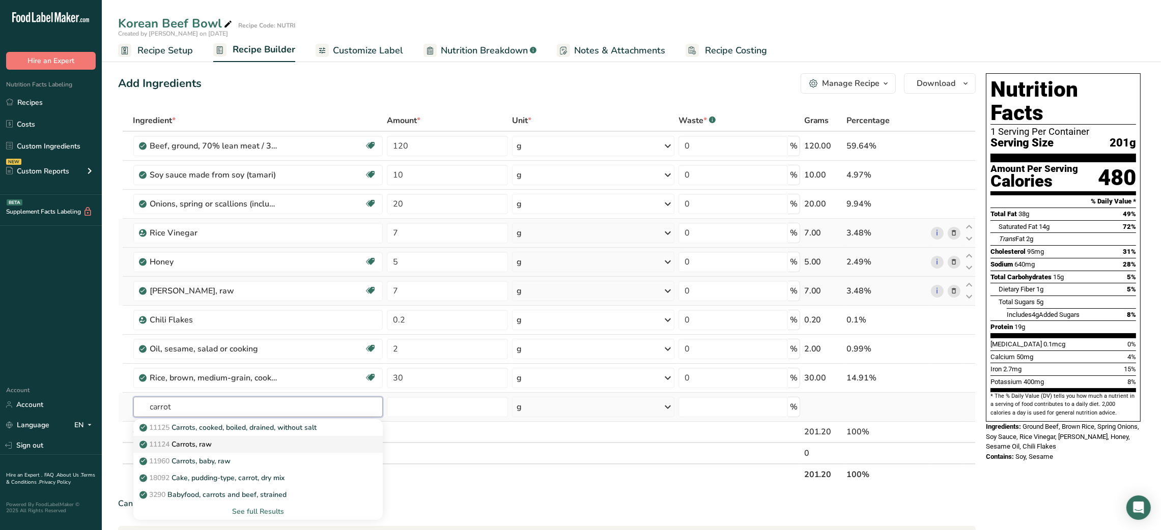
type input "carrot"
click at [239, 442] on div "11124 [GEOGRAPHIC_DATA], raw" at bounding box center [249, 444] width 217 height 11
type input "Carrots, raw"
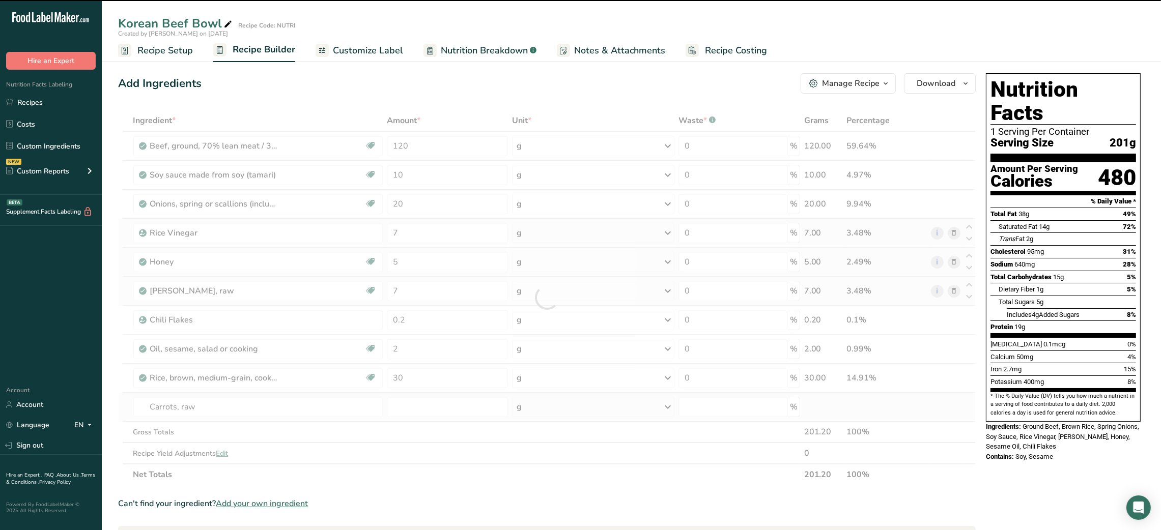
type input "0"
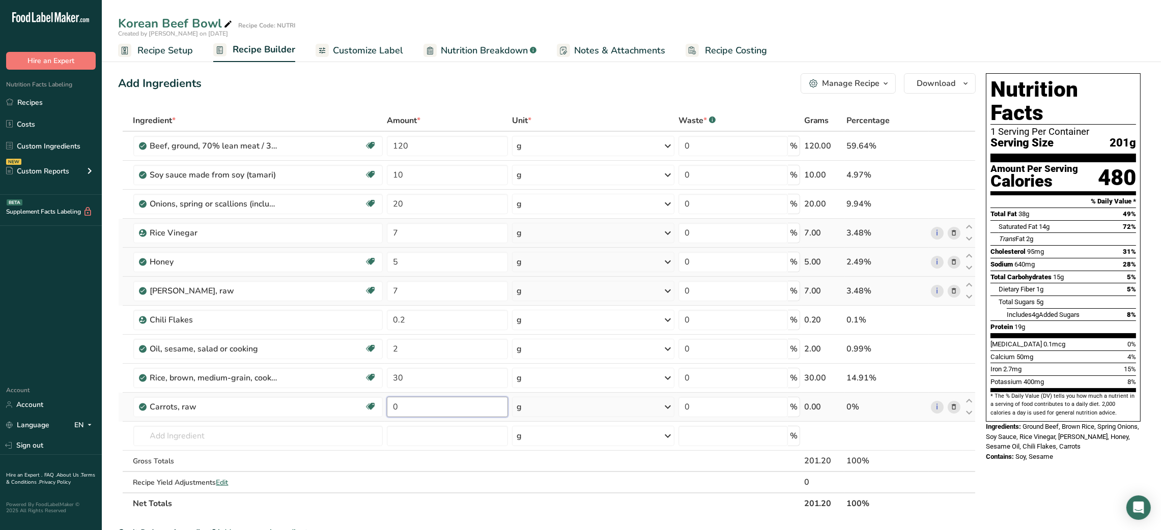
click at [391, 408] on input "0" at bounding box center [447, 407] width 121 height 20
type input "20"
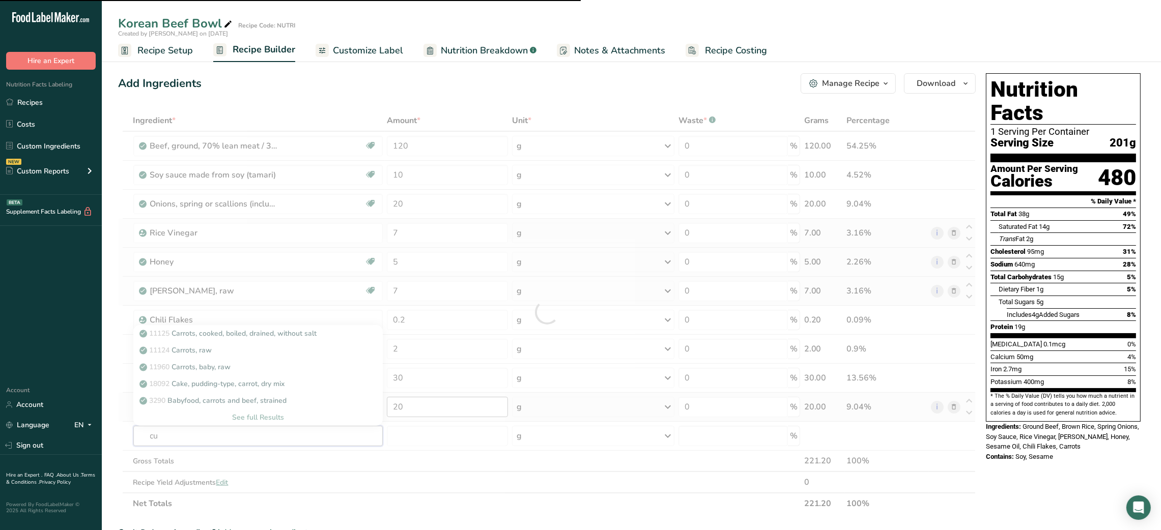
type input "cuc"
type input "u"
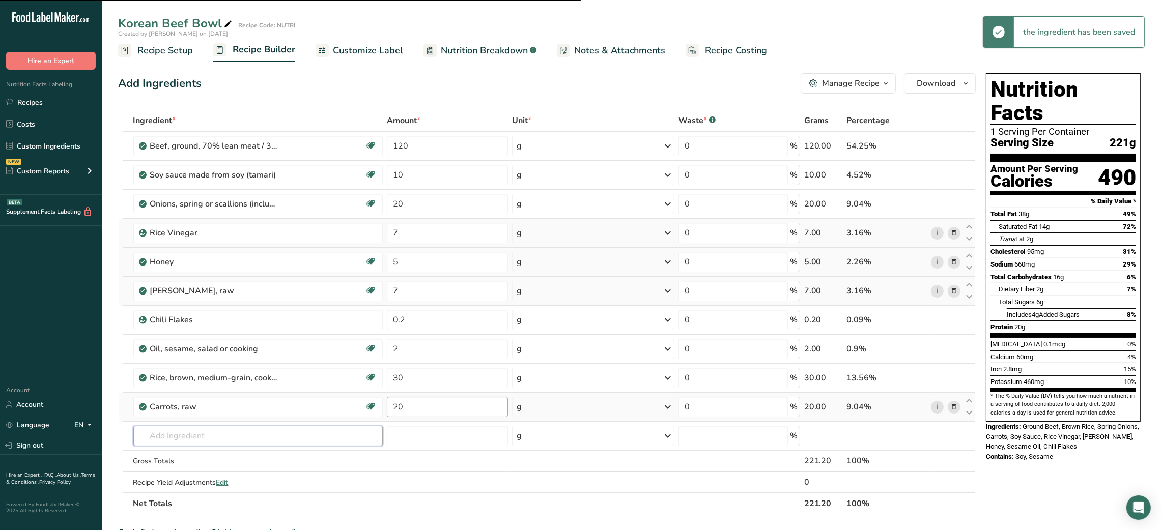
type input "m"
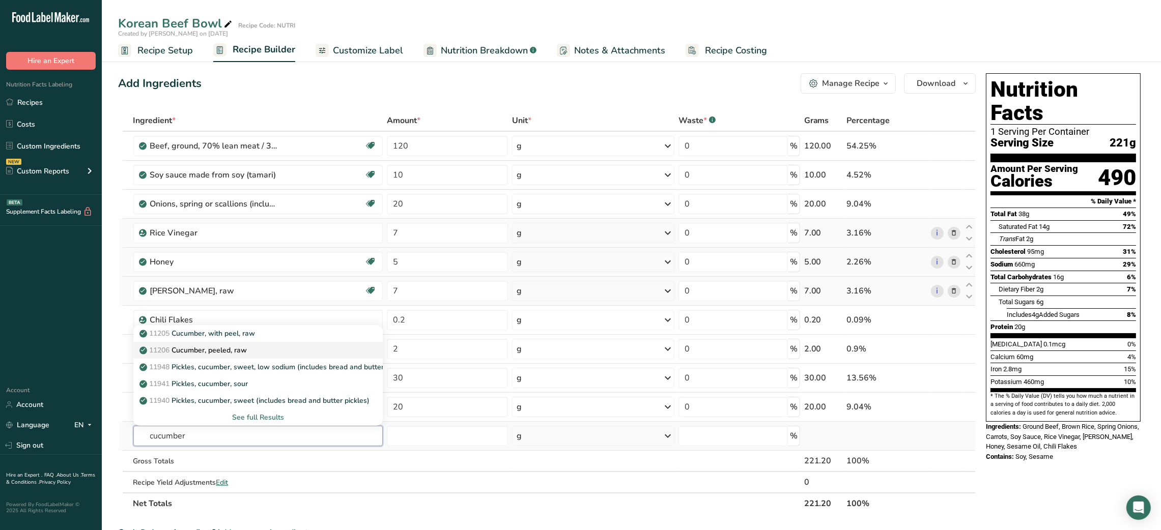
type input "cucumber"
click at [211, 350] on p "11206 Cucumber, peeled, raw" at bounding box center [194, 350] width 106 height 11
type input "Cucumber, peeled, raw"
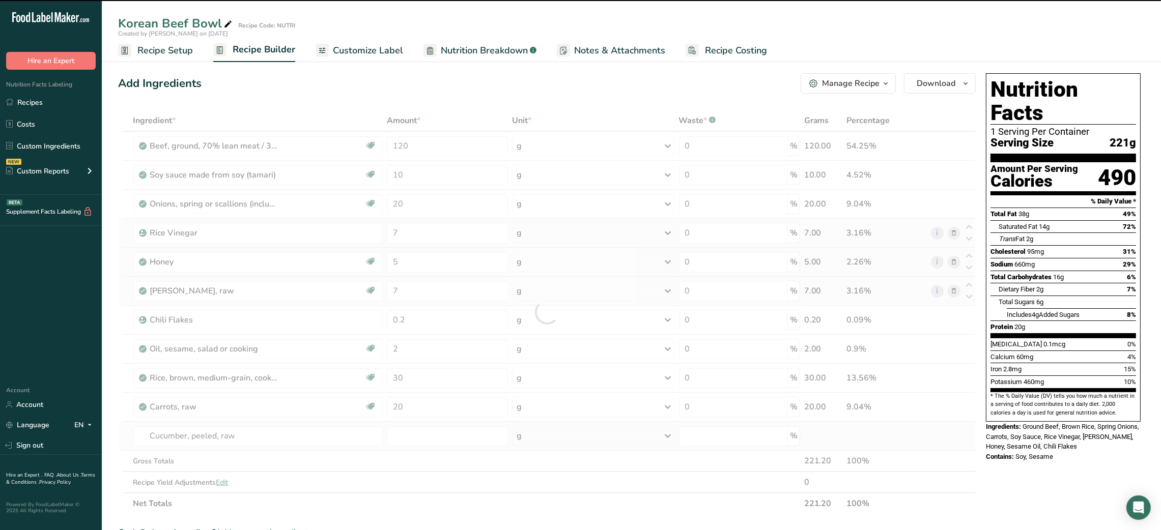
type input "0"
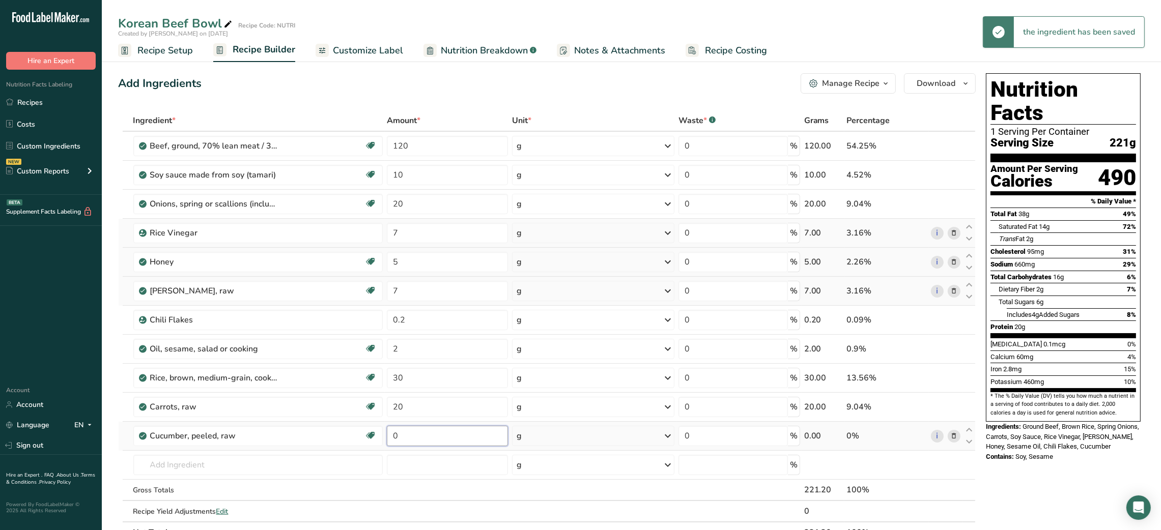
click at [389, 438] on input "0" at bounding box center [447, 436] width 121 height 20
type input "2"
type input "10"
click at [408, 147] on input "120" at bounding box center [447, 146] width 121 height 20
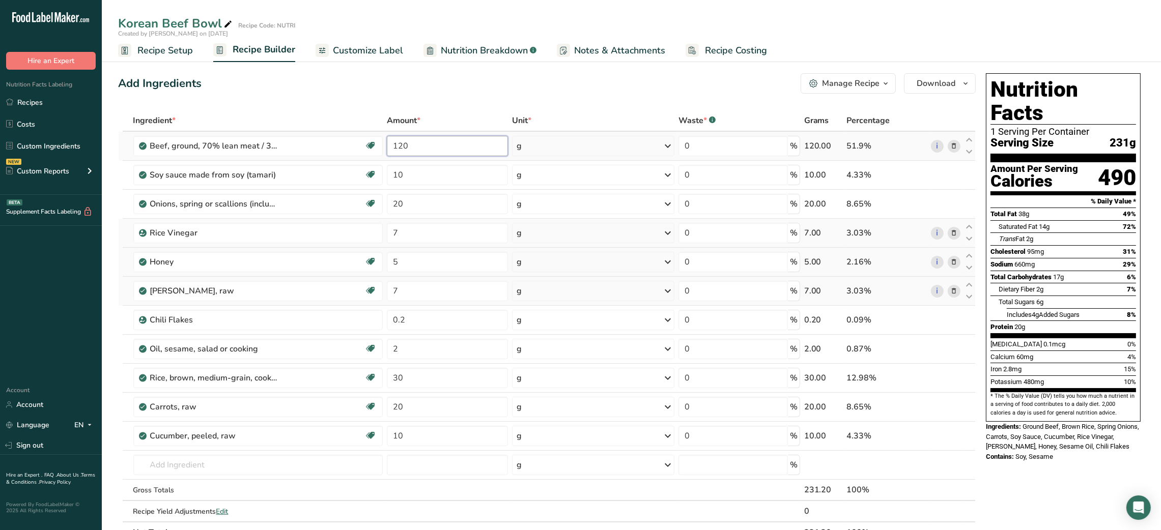
click at [408, 147] on input "120" at bounding box center [447, 146] width 121 height 20
click at [399, 145] on input "120" at bounding box center [447, 146] width 121 height 20
type input "100"
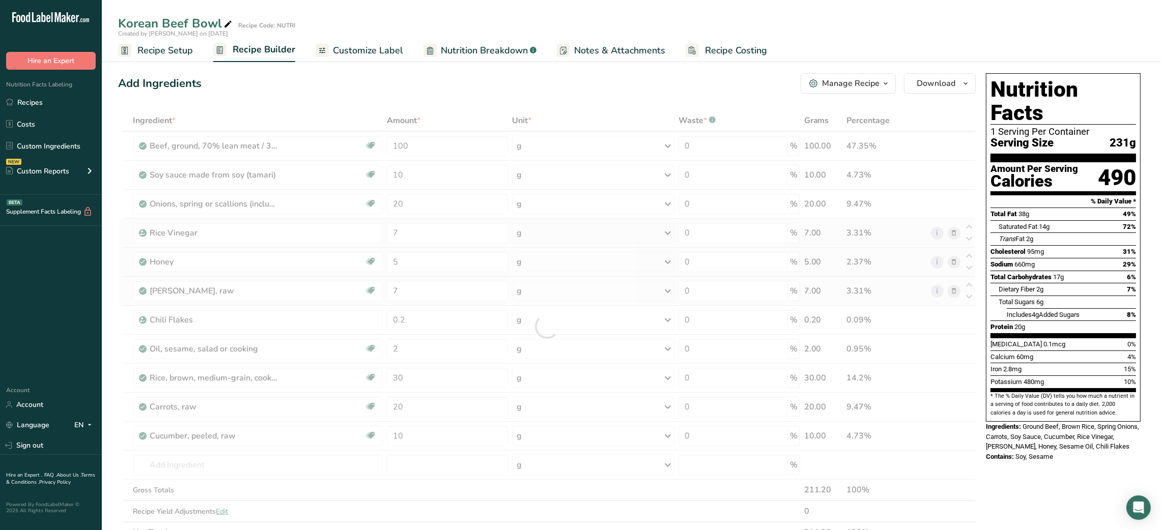
click at [338, 110] on div "Ingredient * Amount * Unit * Waste * .a-a{fill:#347362;}.b-a{fill:#fff;} Grams …" at bounding box center [547, 327] width 858 height 434
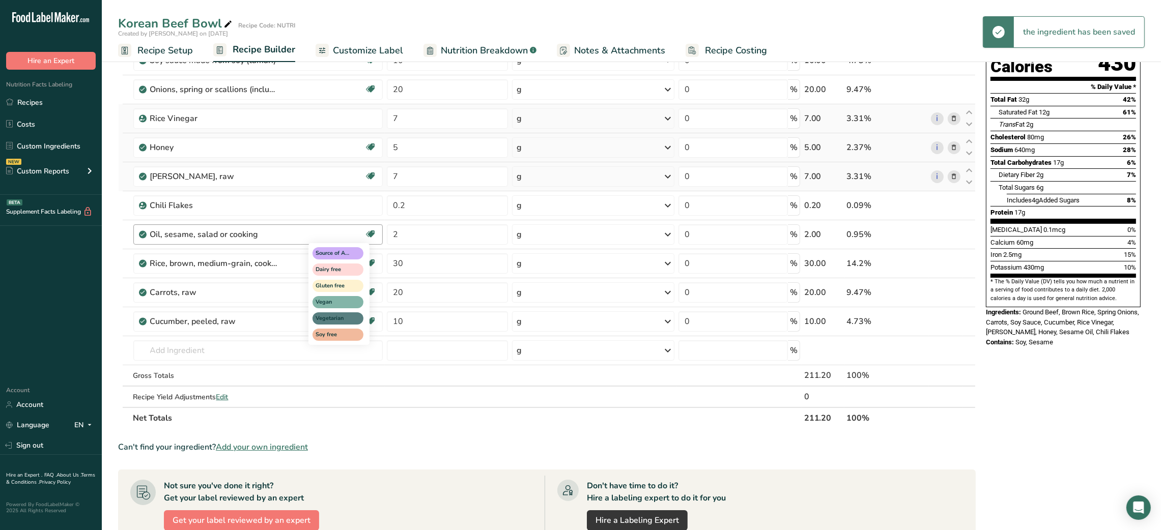
scroll to position [115, 0]
click at [258, 354] on input "text" at bounding box center [258, 350] width 250 height 20
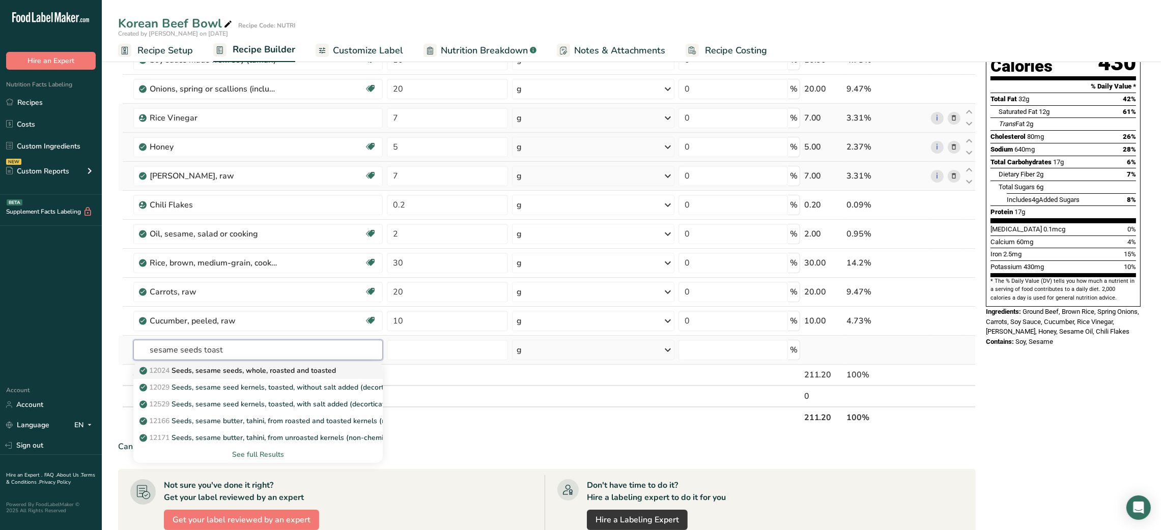
type input "sesame seeds toast"
click at [253, 363] on link "12024 Seeds, sesame seeds, whole, roasted and toasted" at bounding box center [258, 370] width 250 height 17
type input "Seeds, sesame seeds, whole, roasted and toasted"
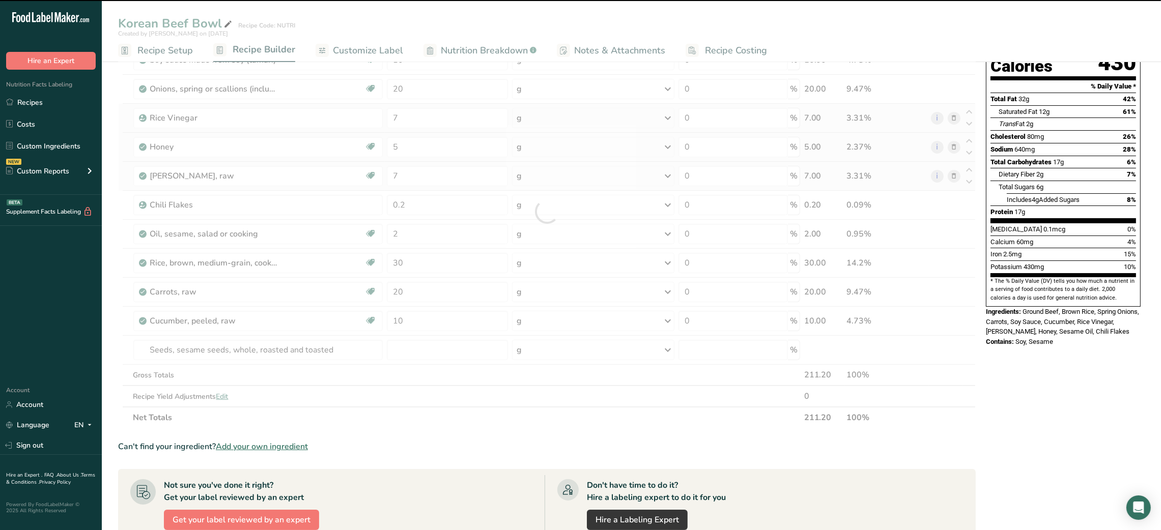
type input "0"
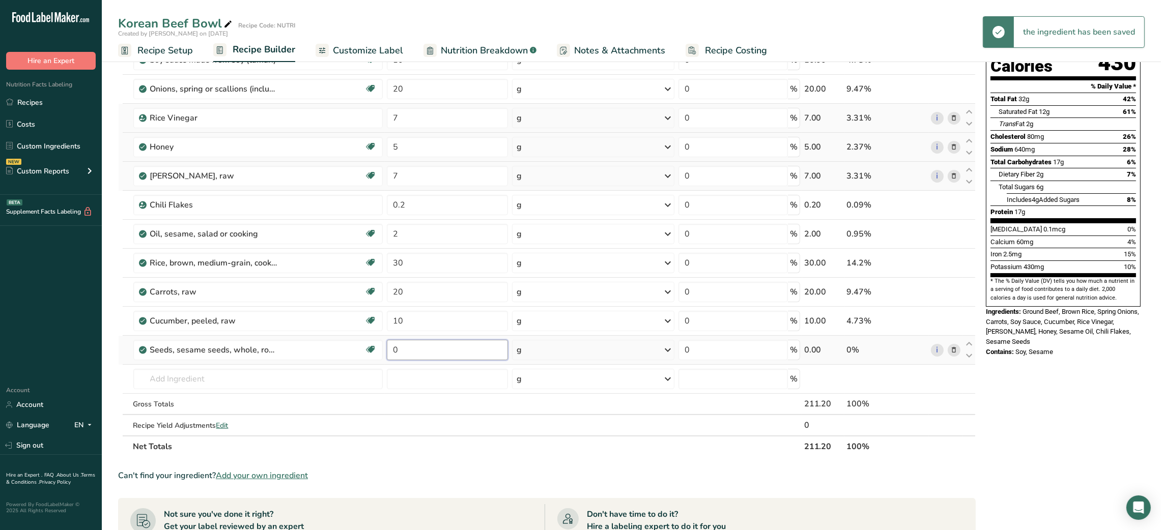
click at [403, 350] on input "0" at bounding box center [447, 350] width 121 height 20
type input "1"
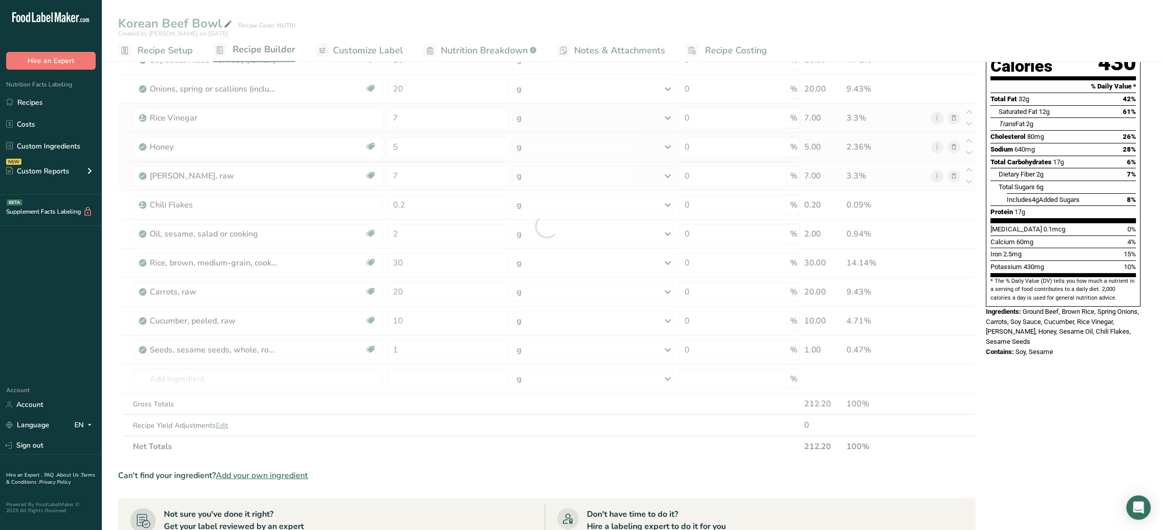
click at [1097, 474] on div "Nutrition Facts 1 Serving Per Container Serving Size 211g Amount Per Serving Ca…" at bounding box center [1063, 386] width 163 height 864
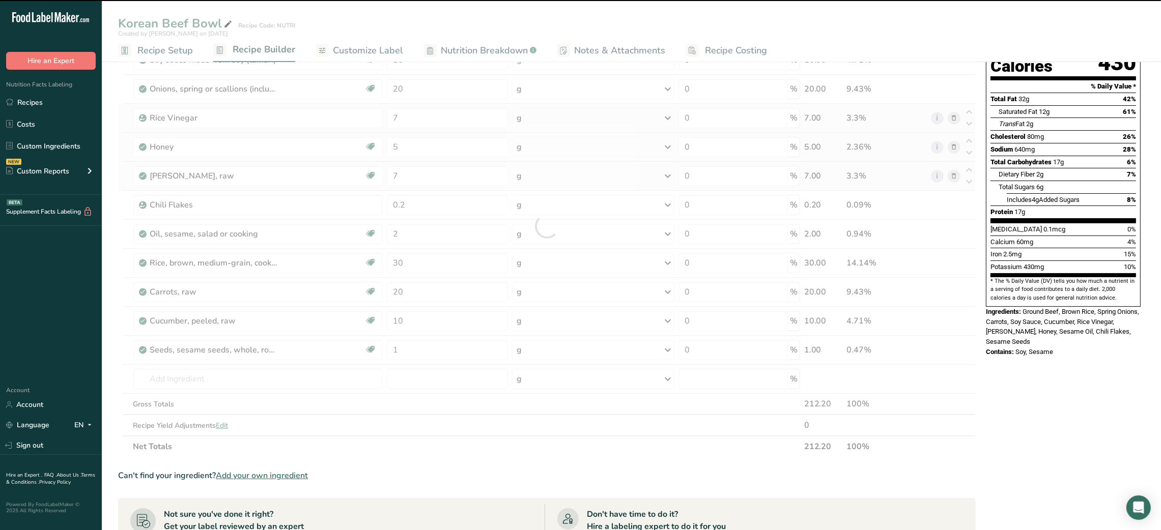
scroll to position [0, 0]
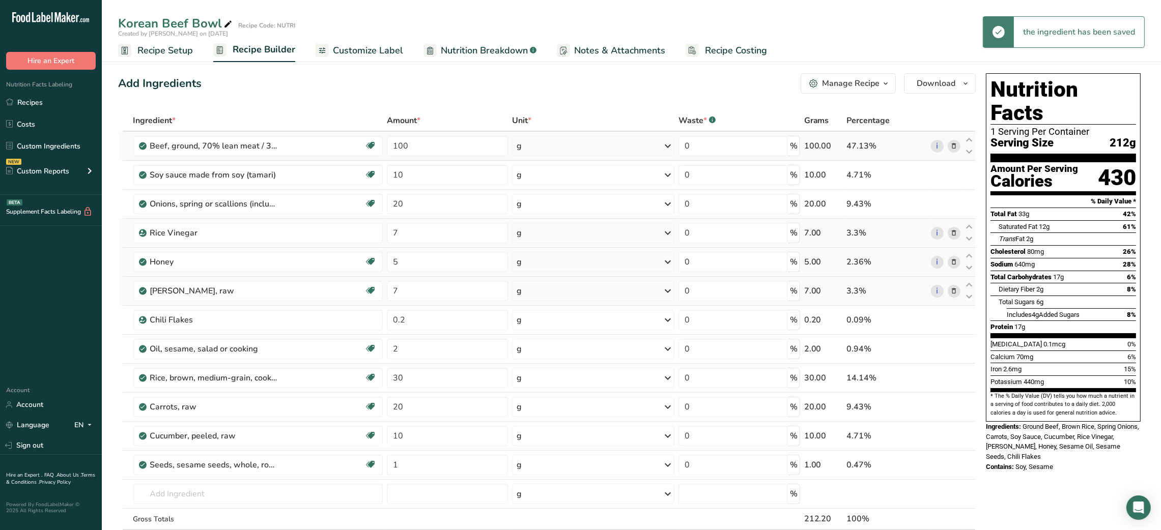
click at [956, 146] on icon at bounding box center [953, 146] width 7 height 11
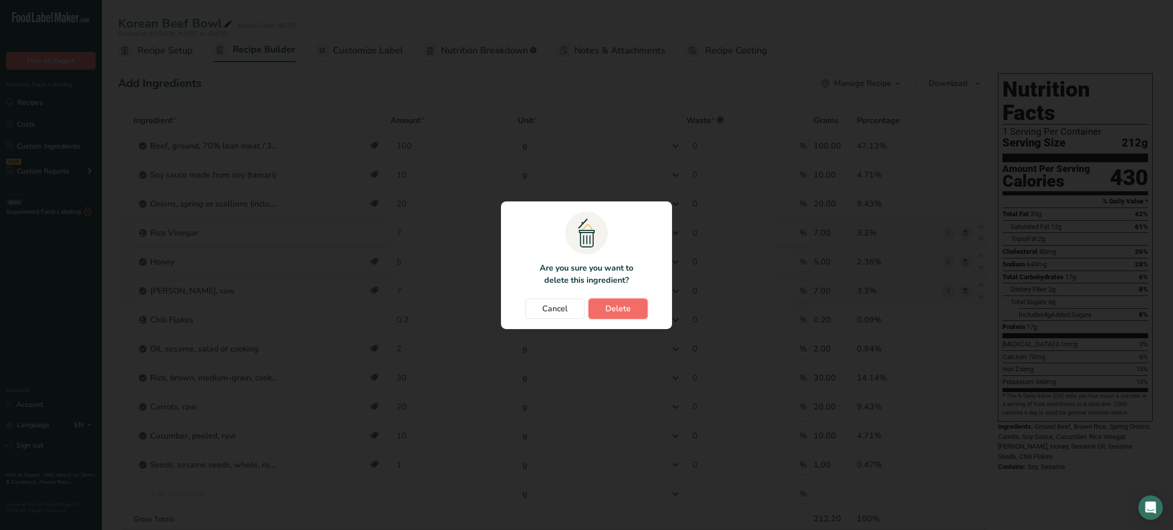
click at [631, 306] on button "Delete" at bounding box center [617, 309] width 59 height 20
type input "10"
type input "20"
type input "7"
type input "5"
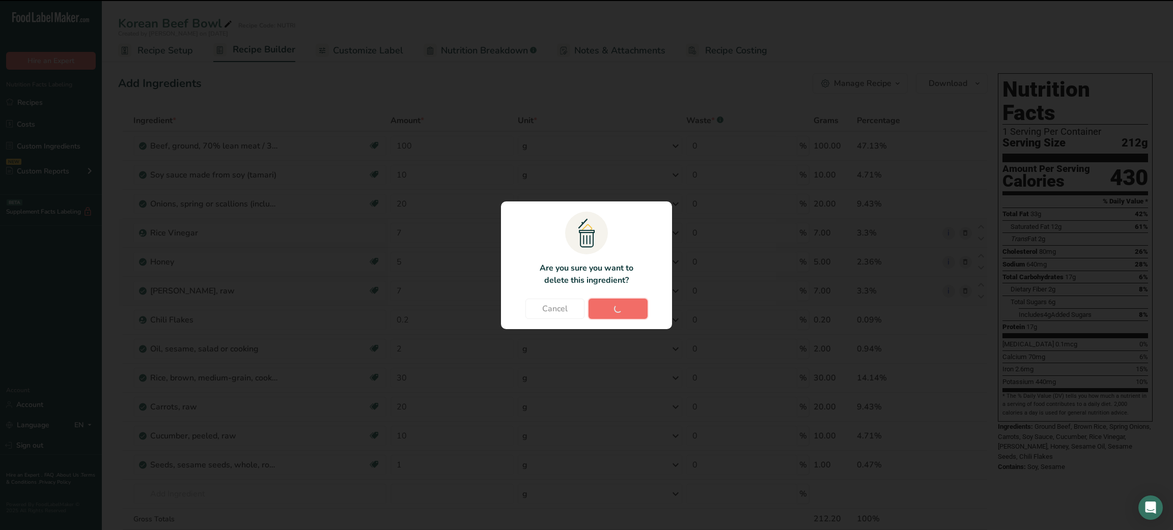
type input "7"
type input "0.2"
type input "2"
type input "30"
type input "20"
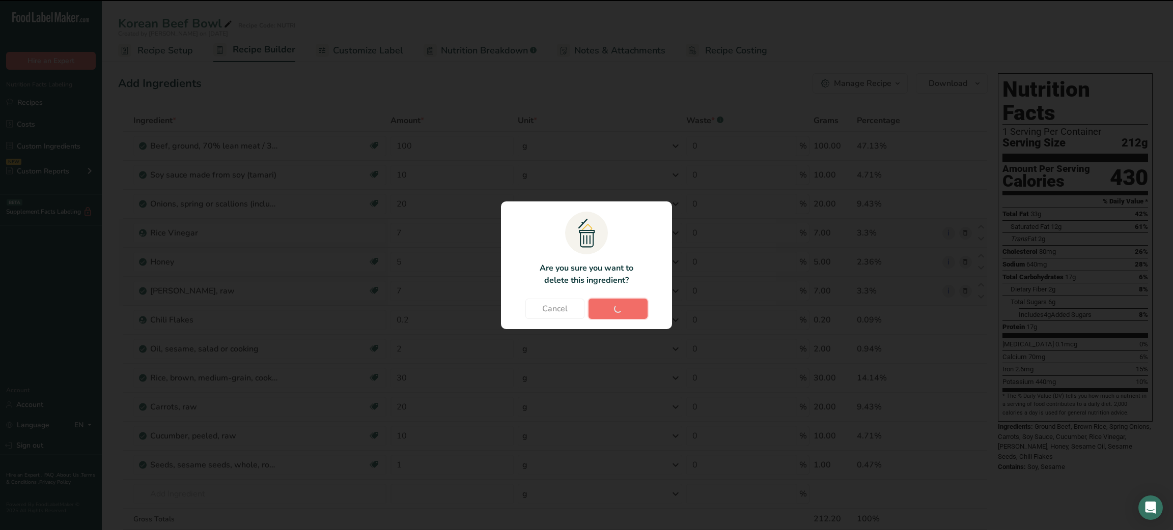
type input "10"
type input "1"
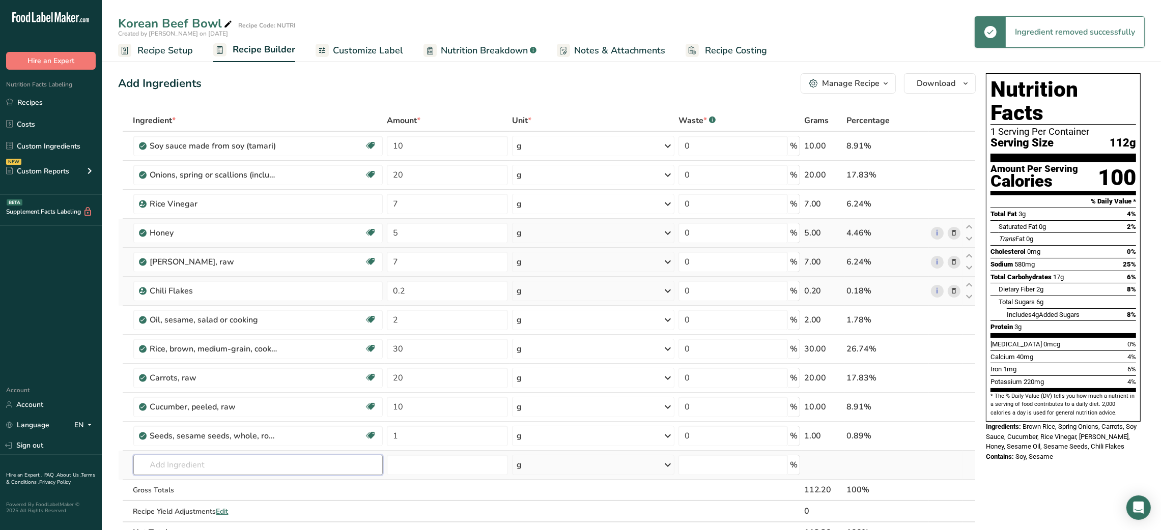
click at [177, 460] on input "text" at bounding box center [258, 465] width 250 height 20
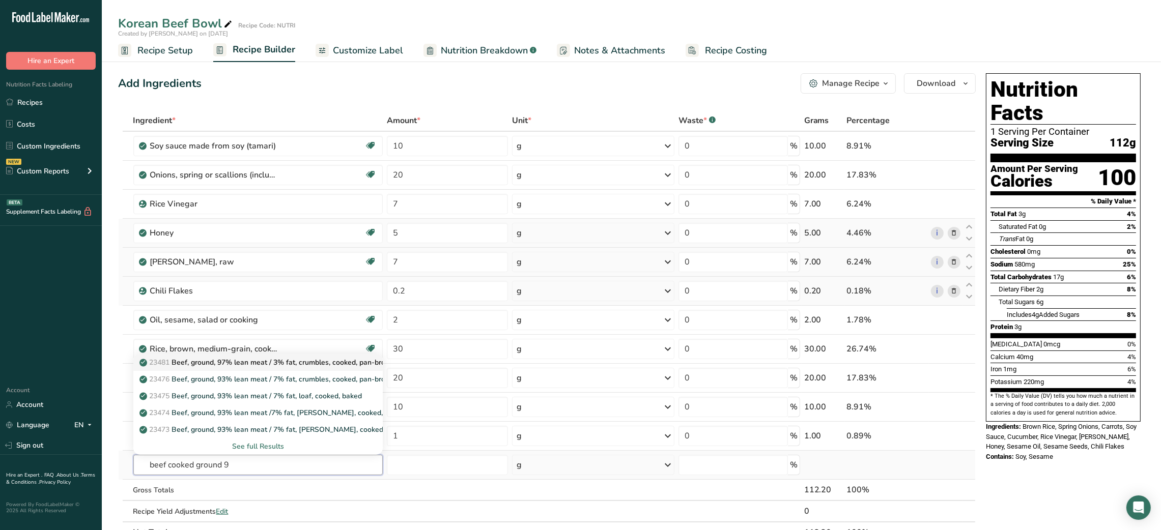
type input "beef cooked ground 9"
click at [243, 368] on link "23481 Beef, ground, 97% lean meat / 3% fat, crumbles, cooked, pan-browned" at bounding box center [258, 362] width 250 height 17
type input "Beef, ground, 97% lean meat / 3% fat, crumbles, cooked, pan-browned"
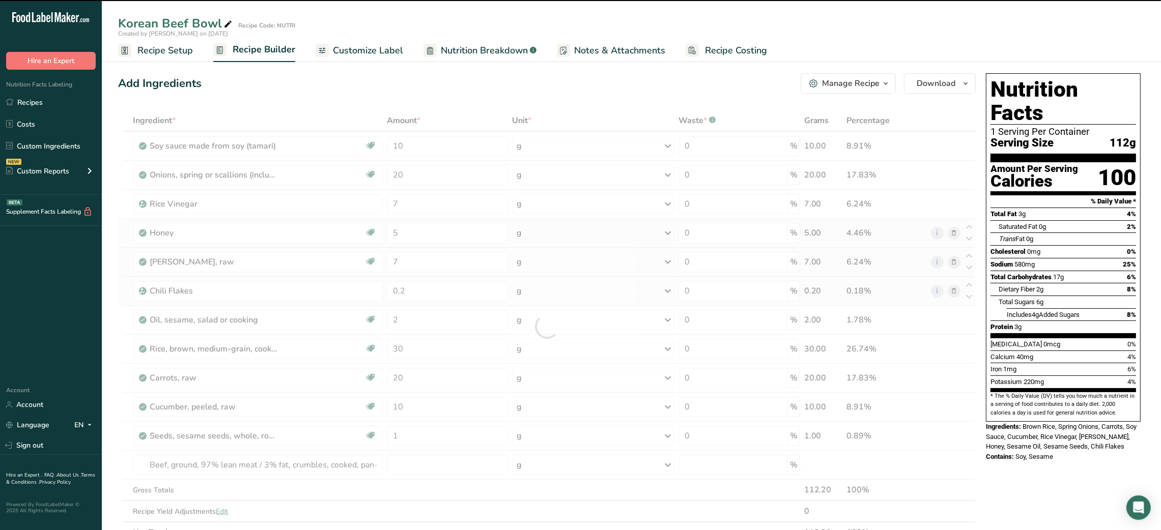
type input "0"
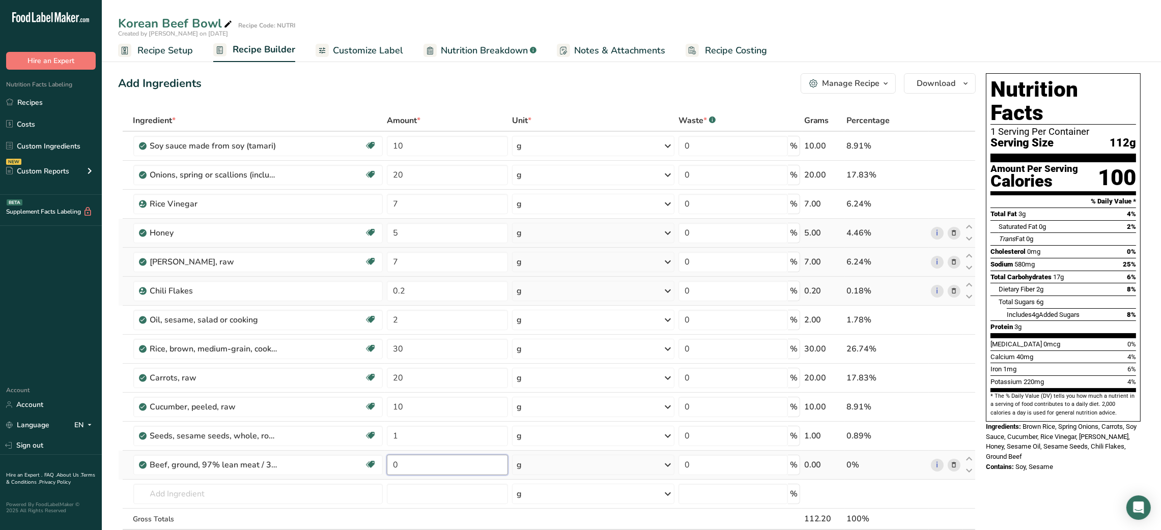
click at [390, 469] on input "0" at bounding box center [447, 465] width 121 height 20
type input "120"
click at [369, 52] on span "Customize Label" at bounding box center [368, 51] width 70 height 14
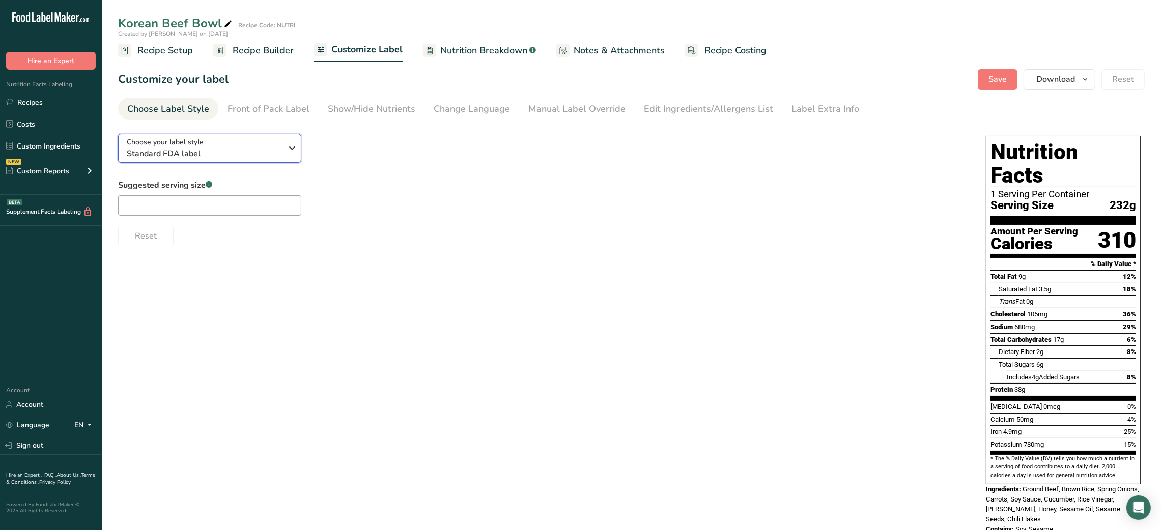
click at [255, 142] on div "Choose your label style Standard FDA label" at bounding box center [204, 148] width 155 height 23
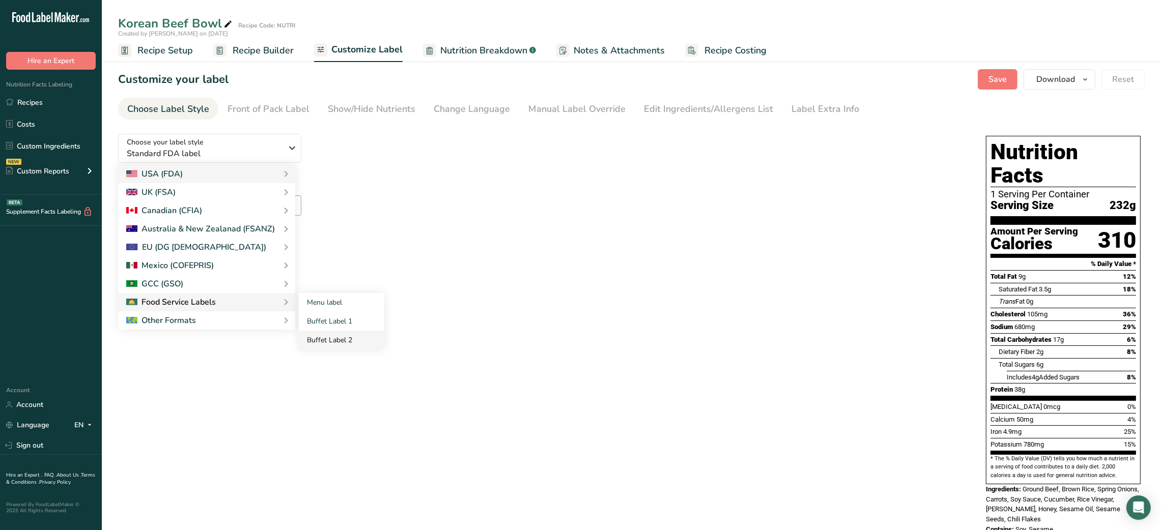
click at [331, 337] on link "Buffet Label 2" at bounding box center [341, 340] width 85 height 19
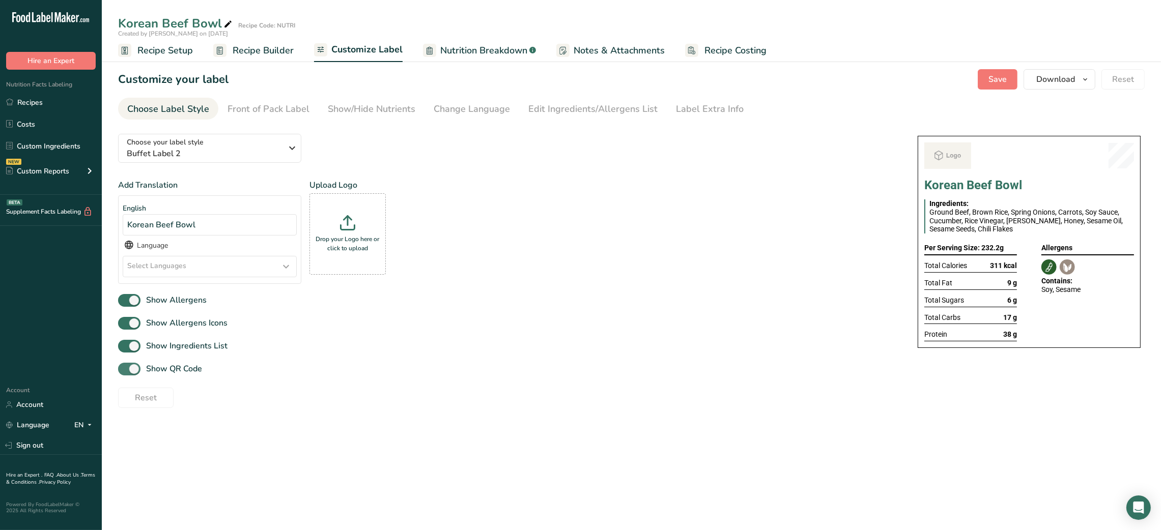
click at [178, 367] on span "Show QR Code" at bounding box center [171, 369] width 62 height 12
click at [125, 367] on input "Show QR Code" at bounding box center [121, 369] width 7 height 7
checkbox input "false"
click at [628, 41] on link "Notes & Attachments" at bounding box center [610, 50] width 108 height 23
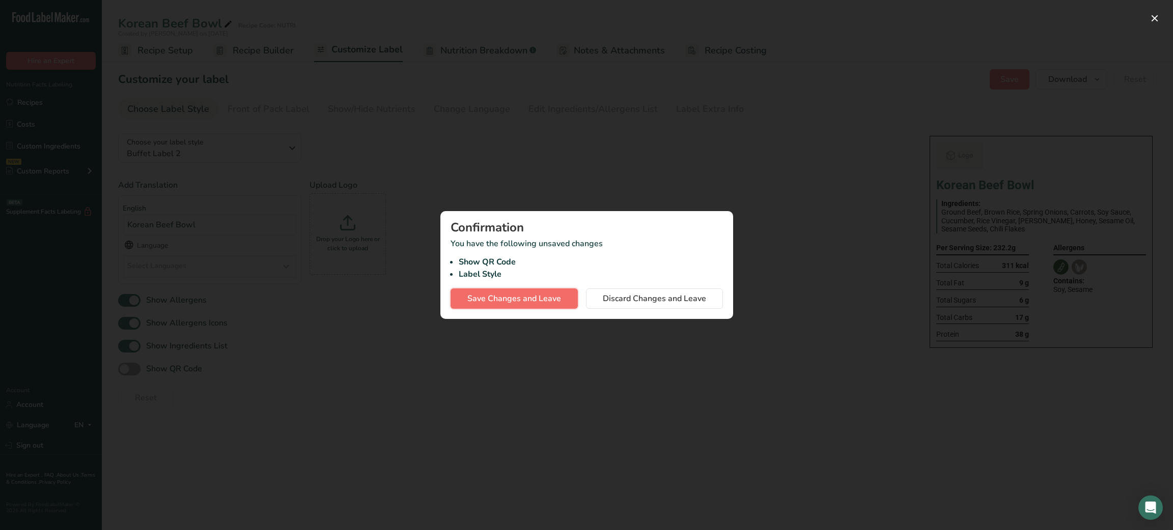
click at [534, 298] on span "Save Changes and Leave" at bounding box center [514, 299] width 94 height 12
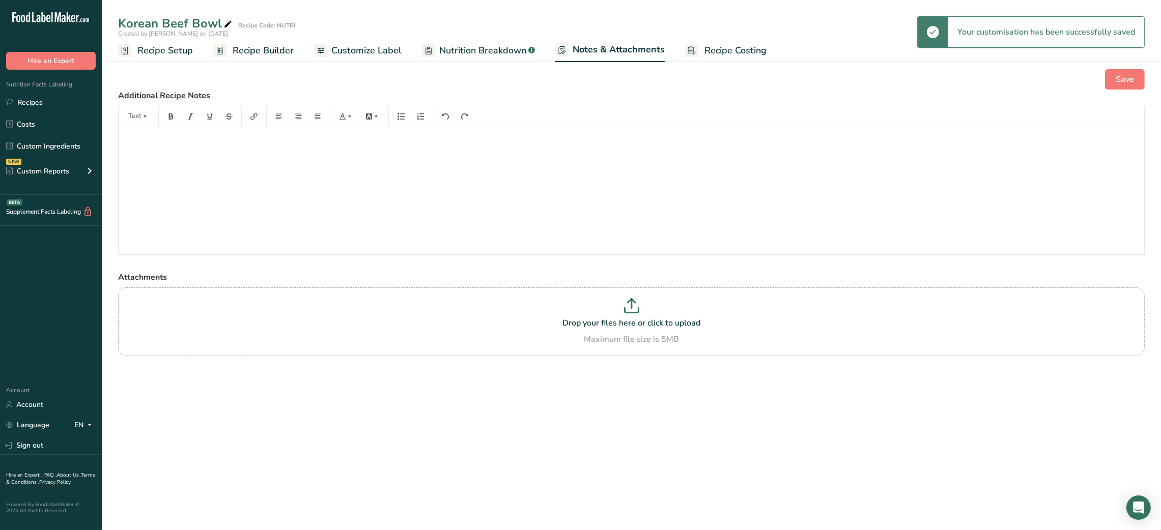
click at [358, 53] on span "Customize Label" at bounding box center [366, 51] width 70 height 14
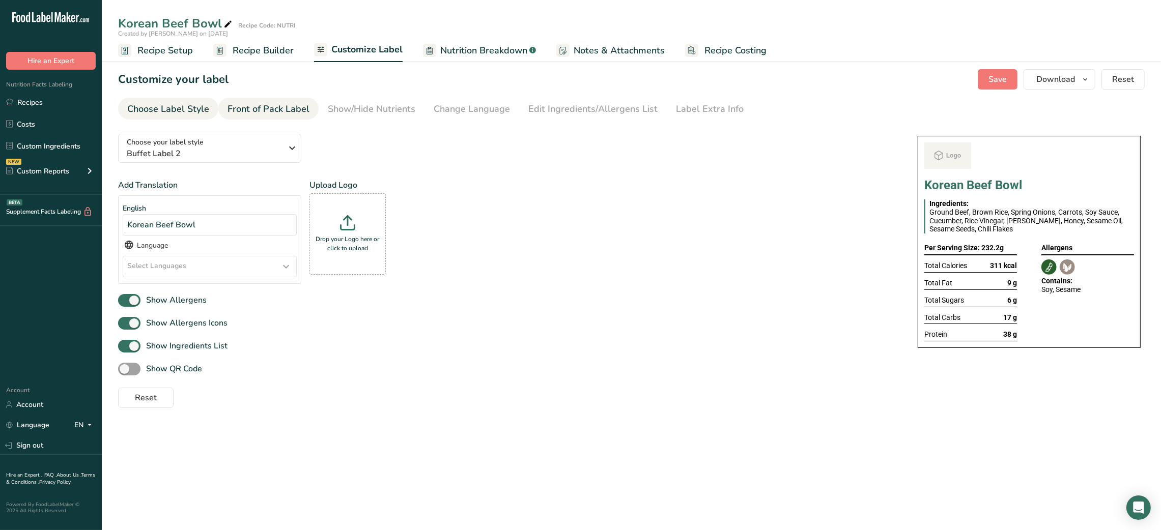
click at [288, 102] on div "Front of Pack Label" at bounding box center [268, 109] width 82 height 14
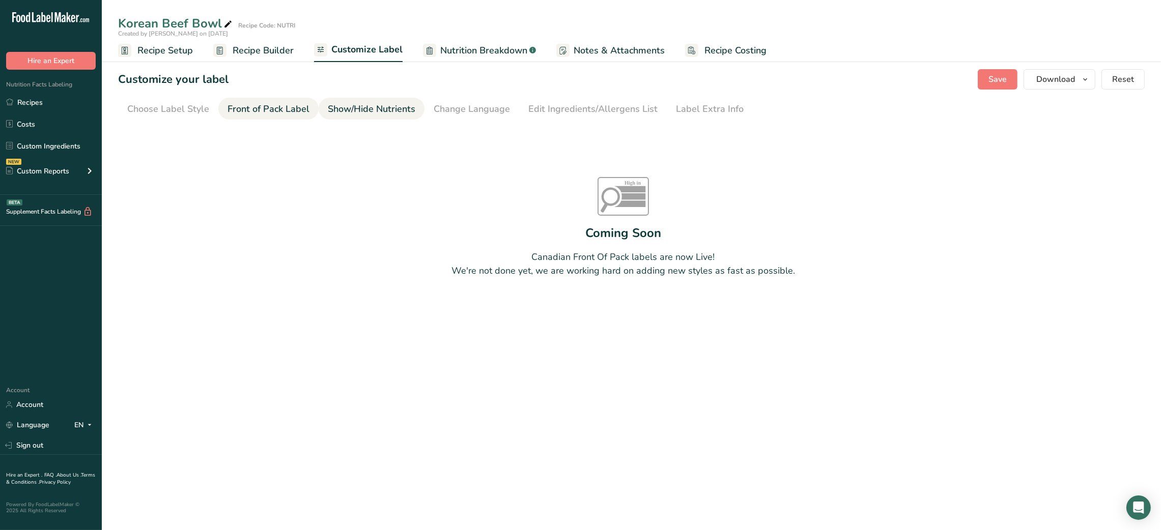
click at [367, 119] on link "Show/Hide Nutrients" at bounding box center [372, 109] width 88 height 23
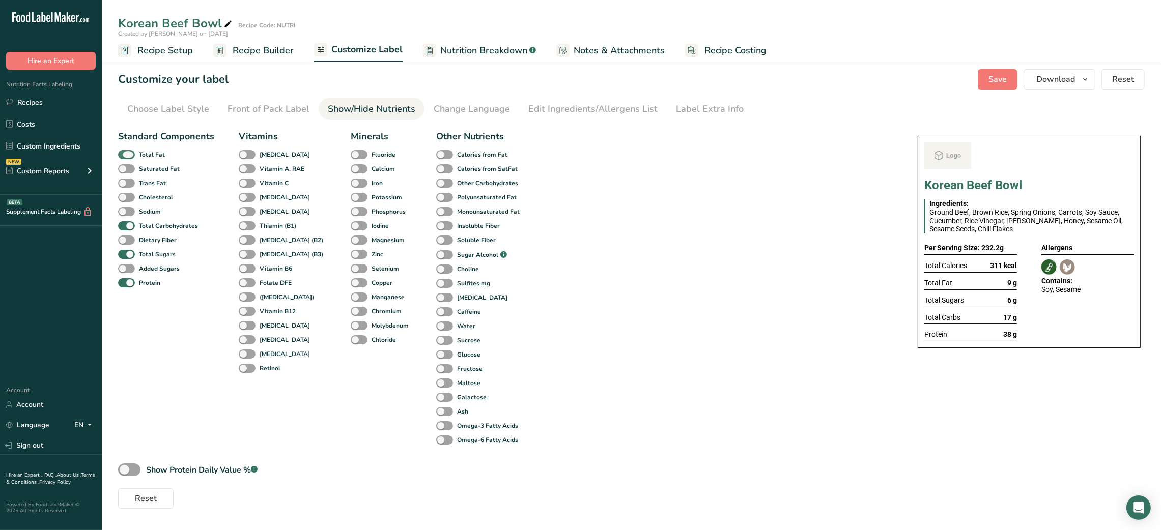
click at [155, 153] on b "Total Fat" at bounding box center [152, 154] width 26 height 9
click at [125, 153] on input "Total Fat" at bounding box center [121, 154] width 7 height 7
checkbox input "false"
click at [154, 255] on b "Total Sugars" at bounding box center [157, 254] width 37 height 9
click at [125, 255] on input "Total Sugars" at bounding box center [121, 254] width 7 height 7
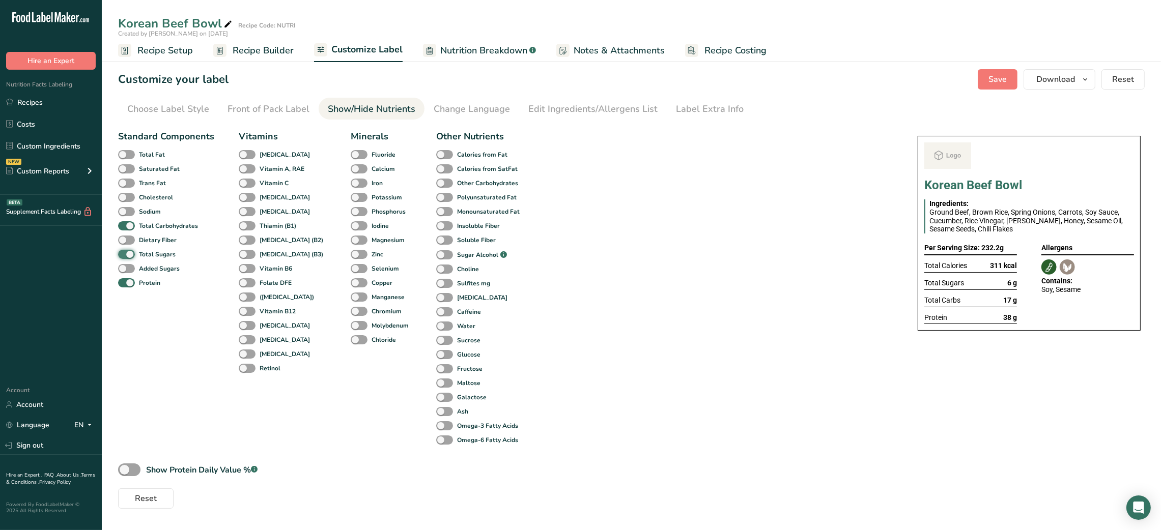
checkbox input "false"
click at [690, 112] on div "Label Extra Info" at bounding box center [710, 109] width 68 height 14
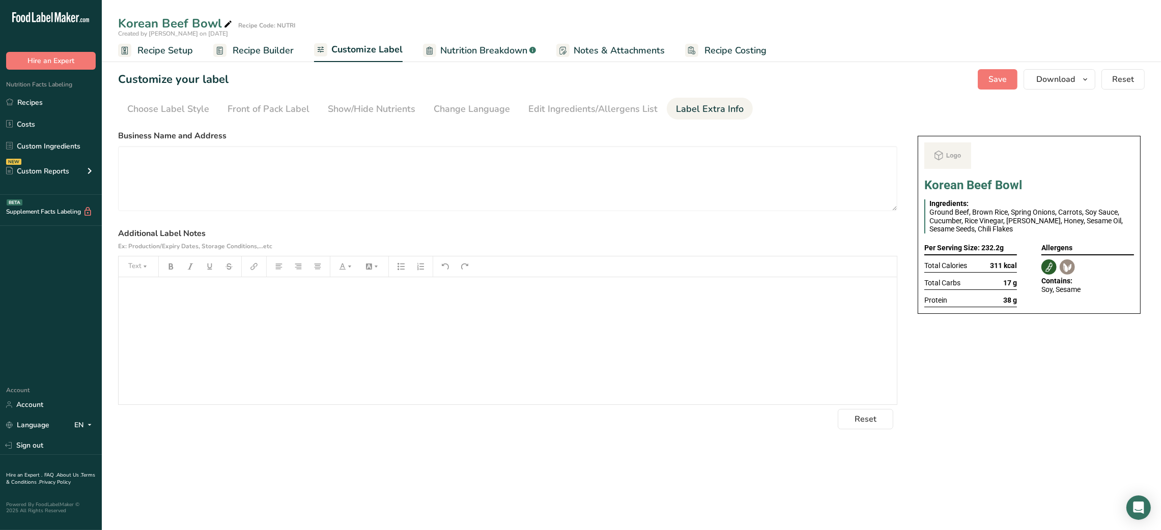
click at [441, 243] on label "Additional Label Notes Ex: Production/Expiry Dates, Storage Conditions,...etc" at bounding box center [507, 239] width 779 height 24
click at [447, 184] on textarea at bounding box center [507, 178] width 779 height 65
click at [287, 163] on textarea at bounding box center [507, 178] width 779 height 65
paste textarea "USE BY: [DATE] KEEP REFRIGERATED BELOW 5 DEGREE REHEAT BEFORE EATING DINNER"
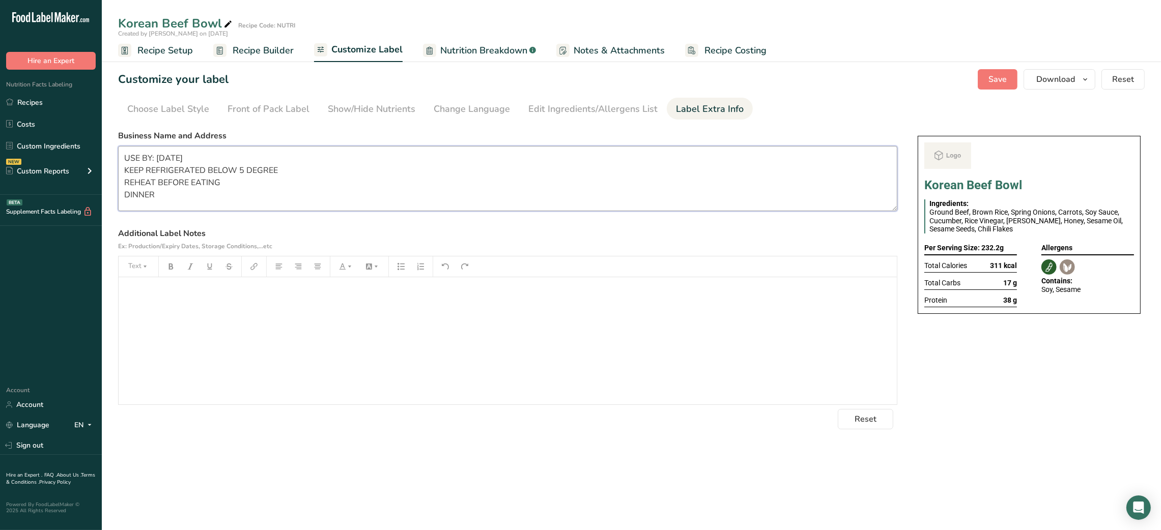
click at [145, 195] on textarea "USE BY: [DATE] KEEP REFRIGERATED BELOW 5 DEGREE REHEAT BEFORE EATING DINNER" at bounding box center [507, 178] width 779 height 65
click at [991, 78] on span "Save" at bounding box center [997, 79] width 18 height 12
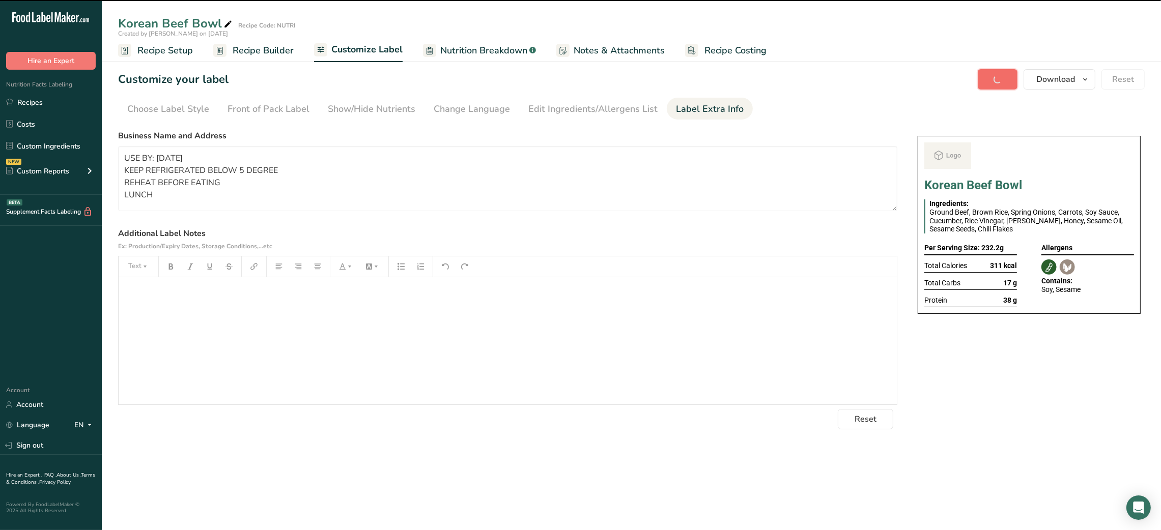
type textarea "USE BY: [DATE] KEEP REFRIGERATED BELOW 5 DEGREE REHEAT BEFORE EATING LUNCH"
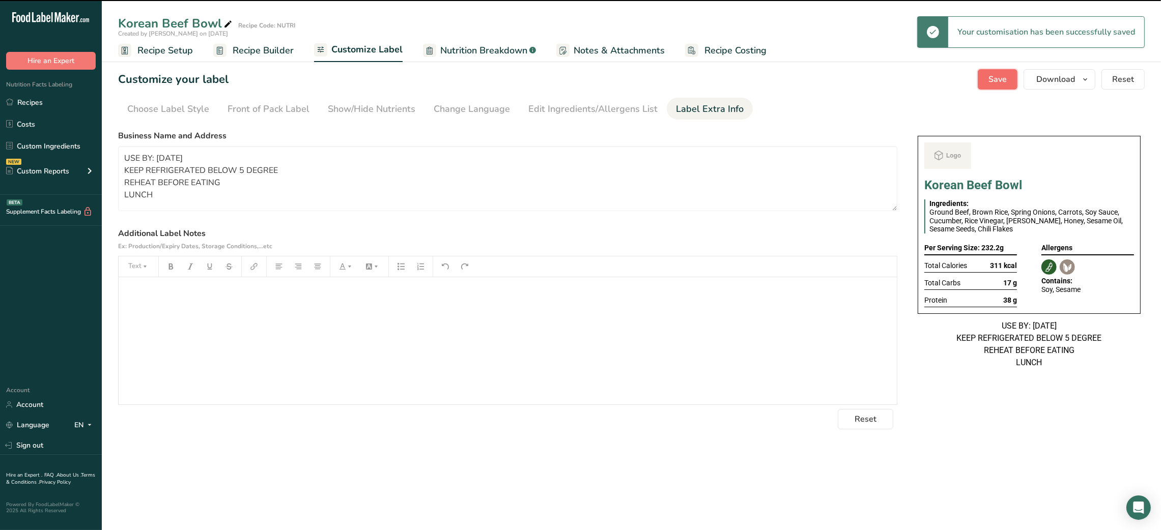
scroll to position [0, 0]
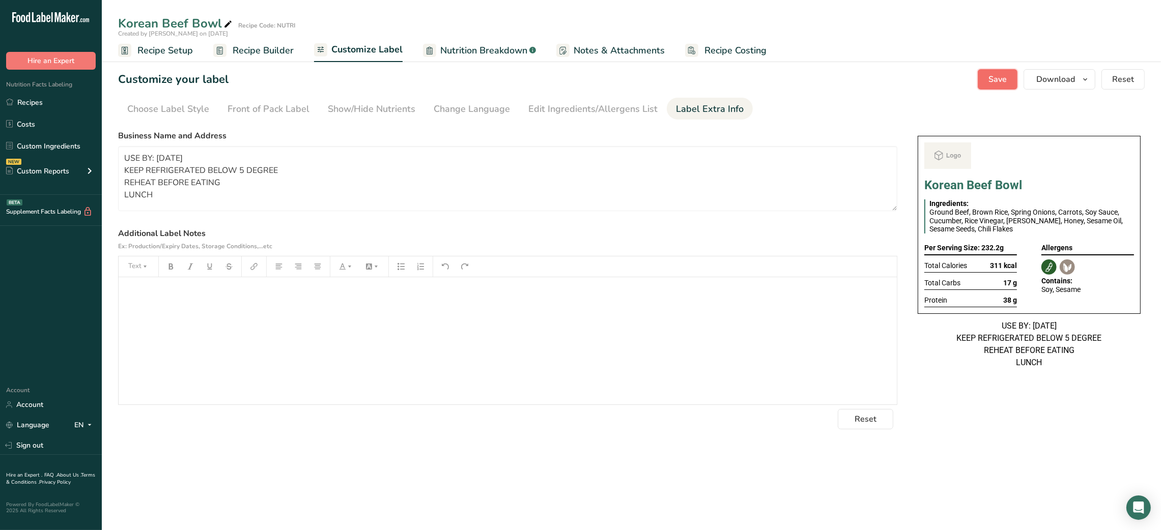
click at [1001, 80] on span "Save" at bounding box center [997, 79] width 18 height 12
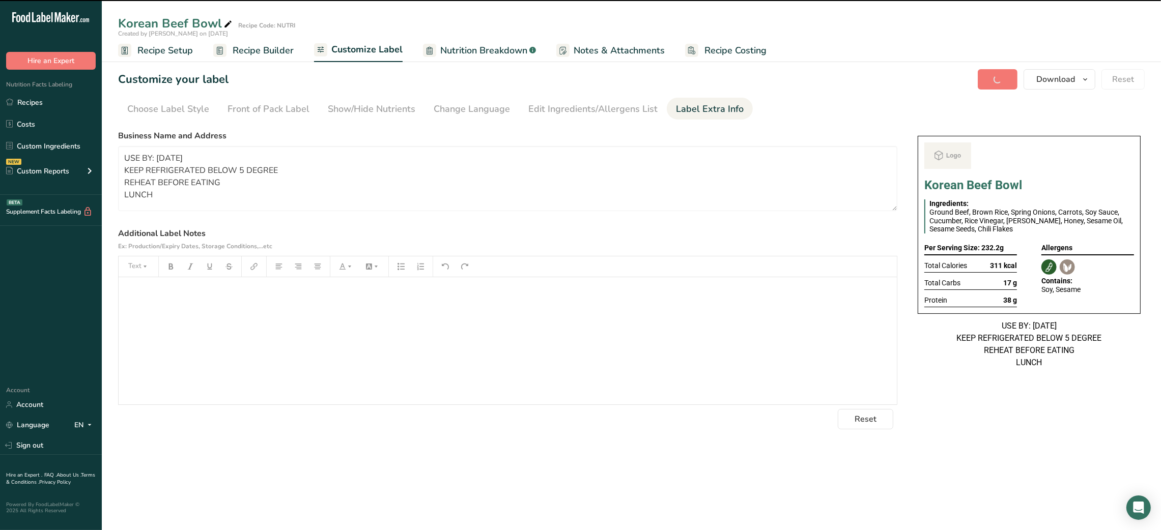
click at [441, 81] on div "Customize your label Save Download Choose what to show on your downloaded label…" at bounding box center [631, 79] width 1026 height 20
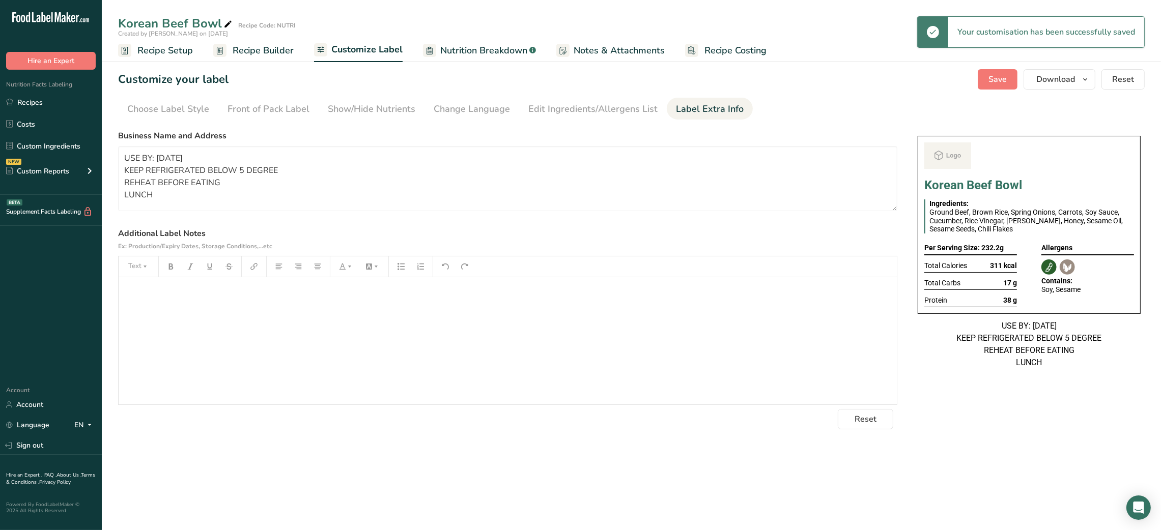
click at [467, 59] on link "Nutrition Breakdown .a-a{fill:#347362;}.b-a{fill:#fff;}" at bounding box center [479, 50] width 113 height 23
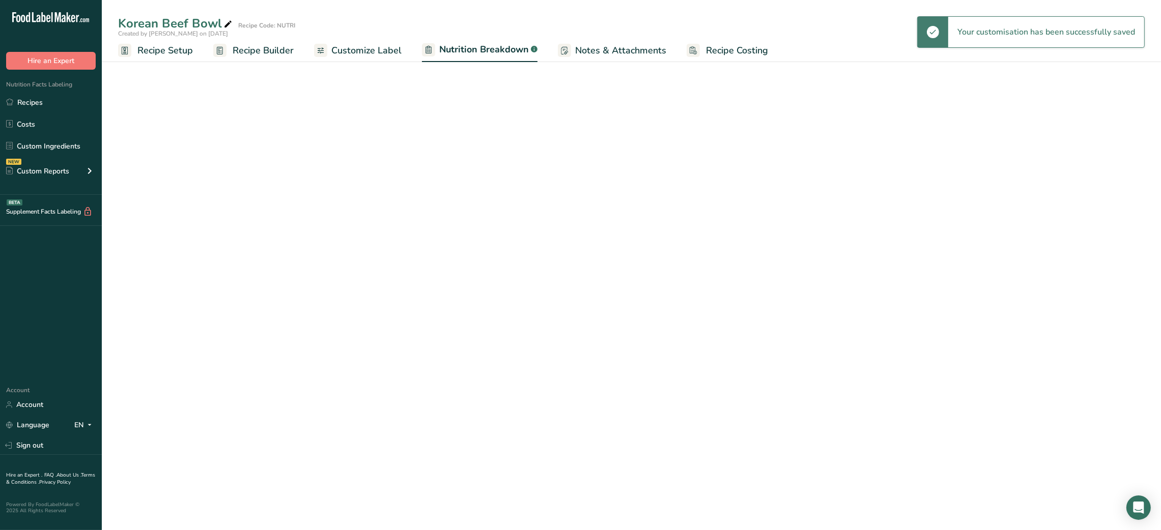
select select "Calories"
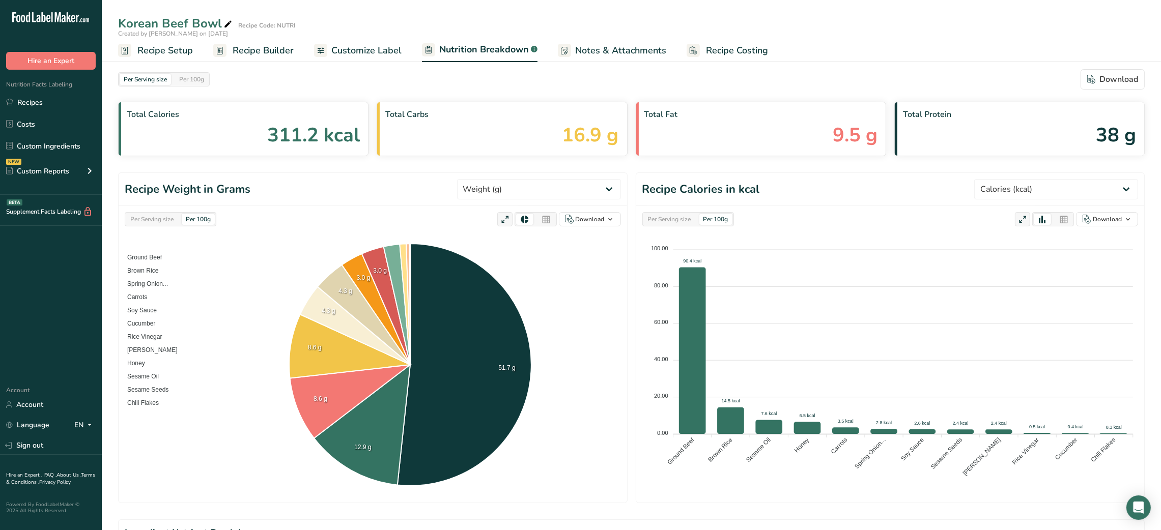
click at [366, 48] on span "Customize Label" at bounding box center [366, 51] width 70 height 14
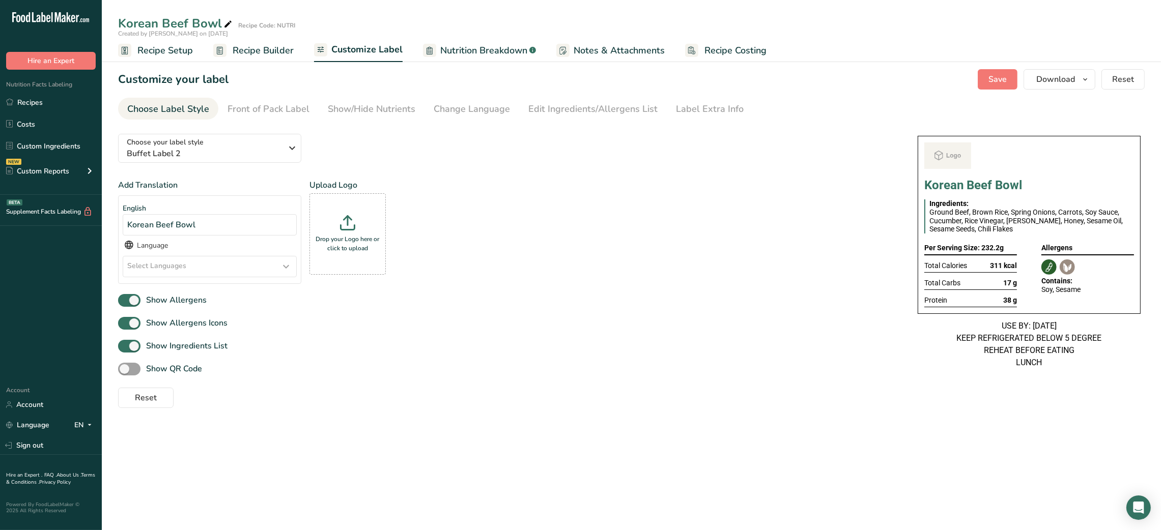
click at [530, 277] on div "Add Translation English Korean Beef Bowl Language Select Languages Afar [GEOGRA…" at bounding box center [507, 235] width 779 height 113
click at [686, 118] on link "Label Extra Info" at bounding box center [710, 109] width 68 height 23
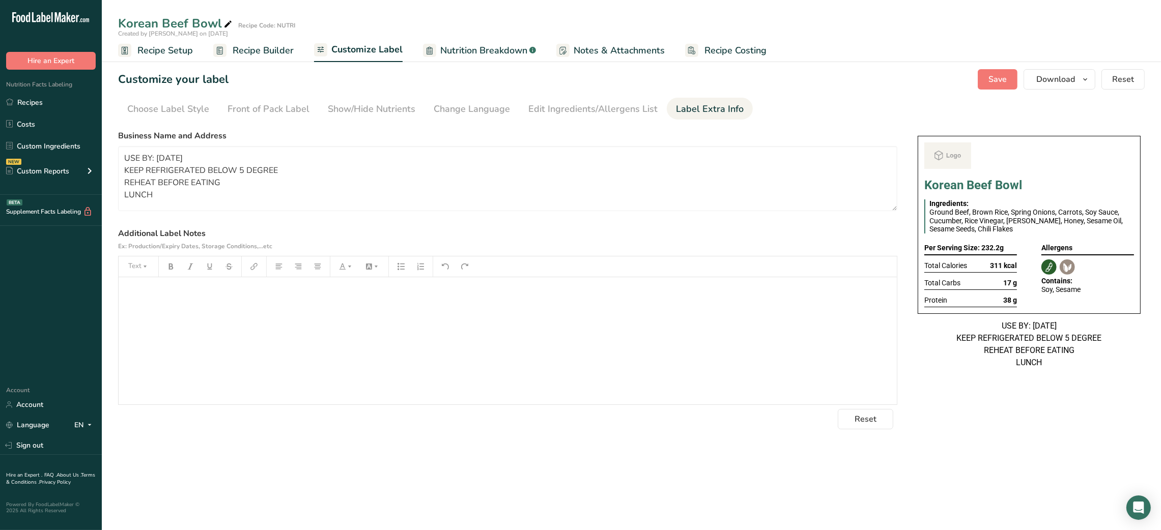
click at [274, 58] on link "Recipe Builder" at bounding box center [253, 50] width 80 height 23
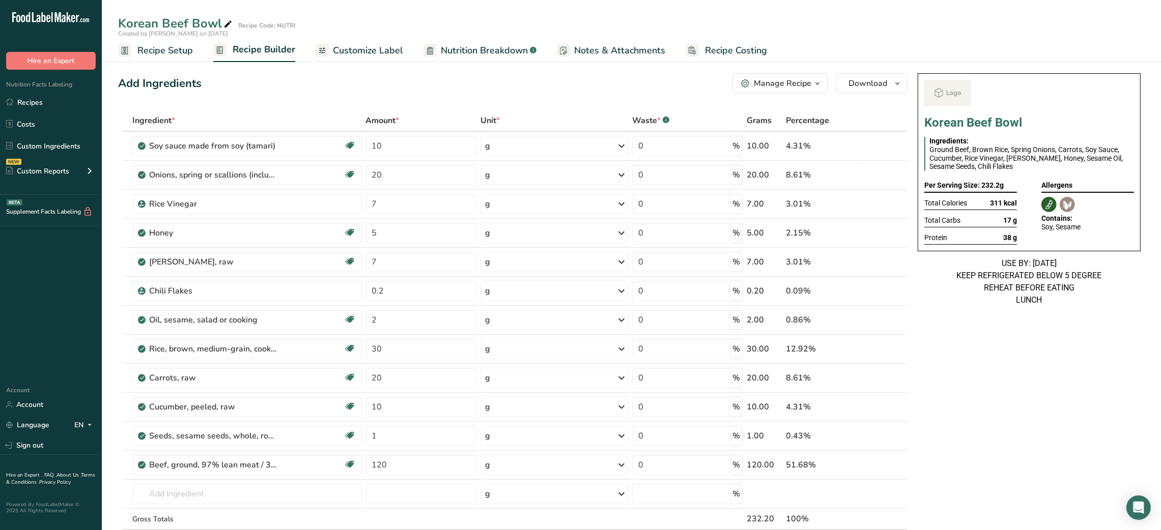
click at [824, 89] on button "Manage Recipe" at bounding box center [779, 83] width 95 height 20
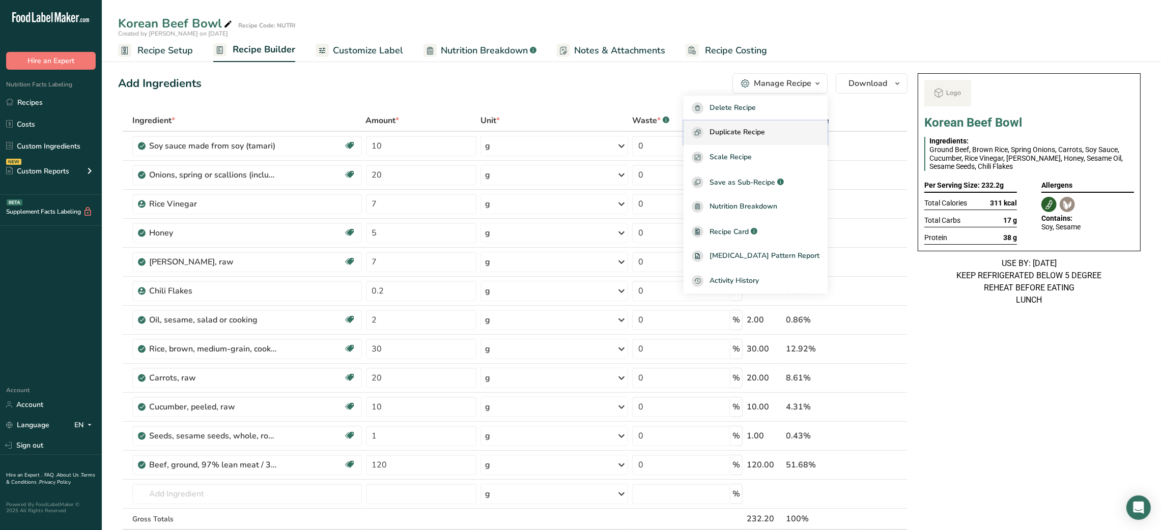
click at [778, 124] on button "Duplicate Recipe" at bounding box center [755, 133] width 144 height 25
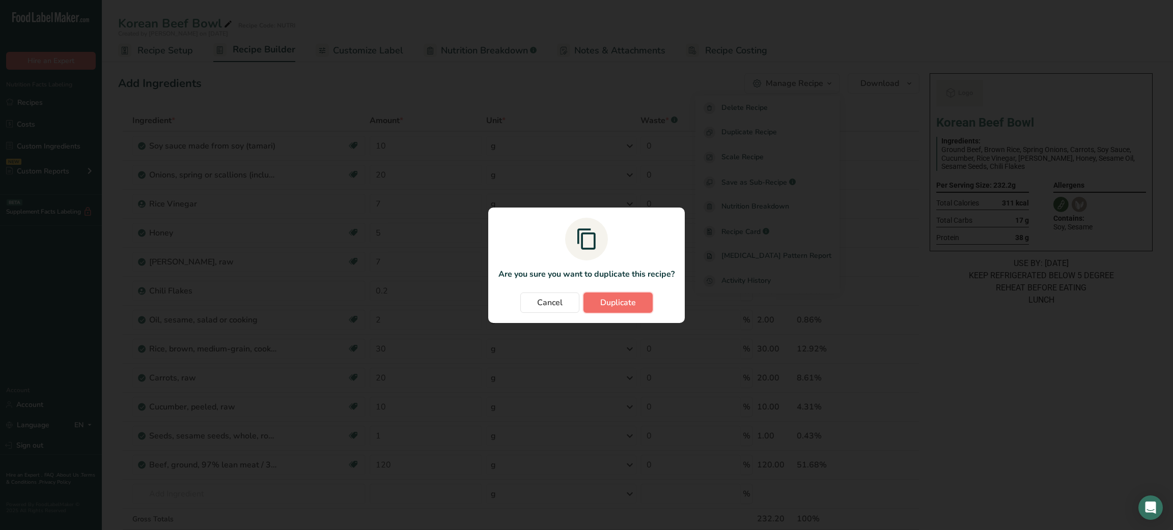
click at [635, 301] on span "Duplicate" at bounding box center [618, 303] width 36 height 12
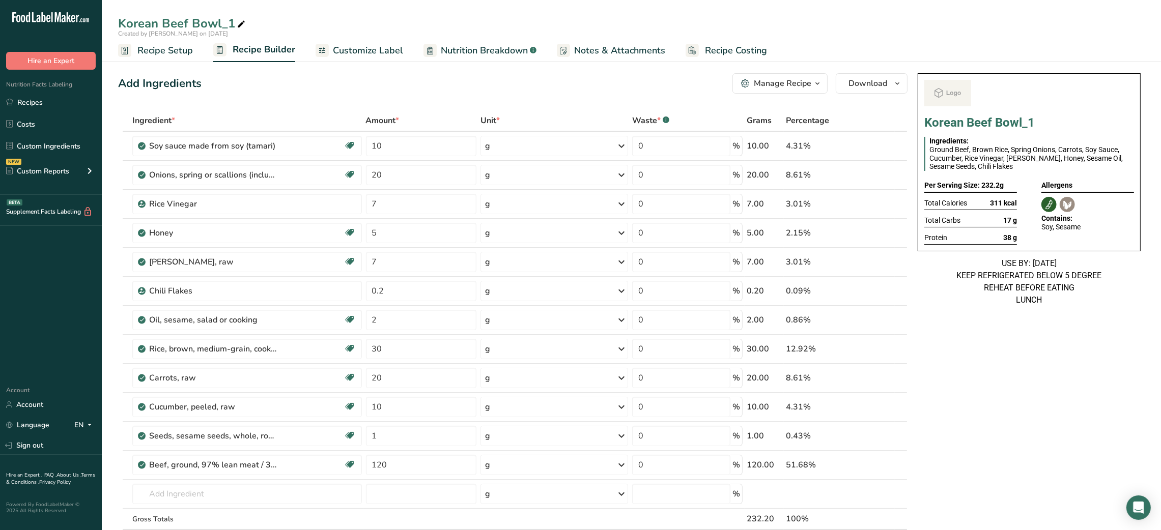
click at [240, 21] on icon at bounding box center [241, 24] width 9 height 14
click at [166, 21] on input "Korean Beef Bowl" at bounding box center [631, 23] width 1026 height 18
type input "Korean Chicken Bowl"
click at [263, 115] on div "Ingredient *" at bounding box center [246, 121] width 229 height 12
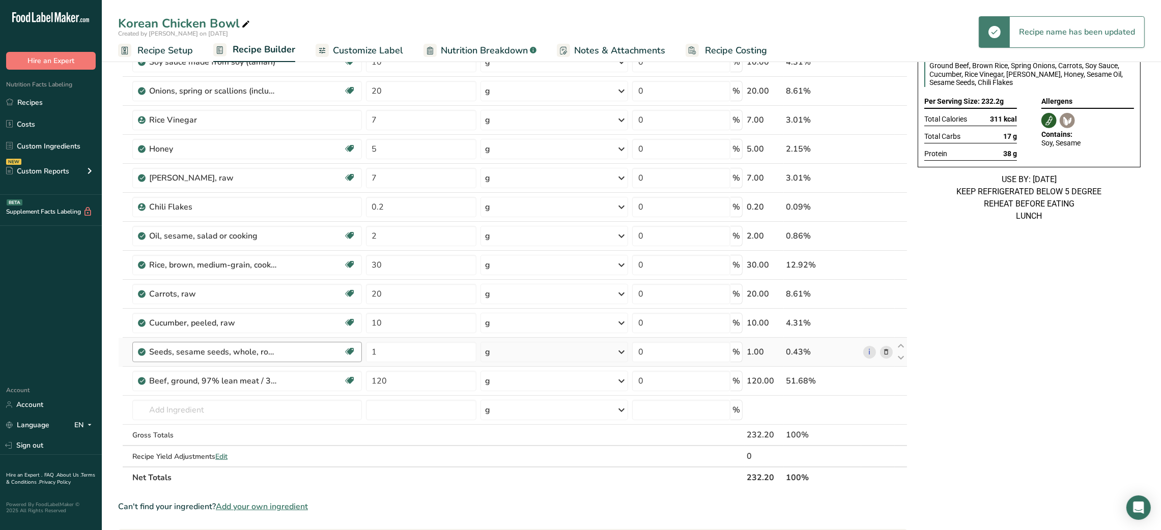
scroll to position [84, 0]
click at [884, 380] on icon at bounding box center [885, 381] width 7 height 11
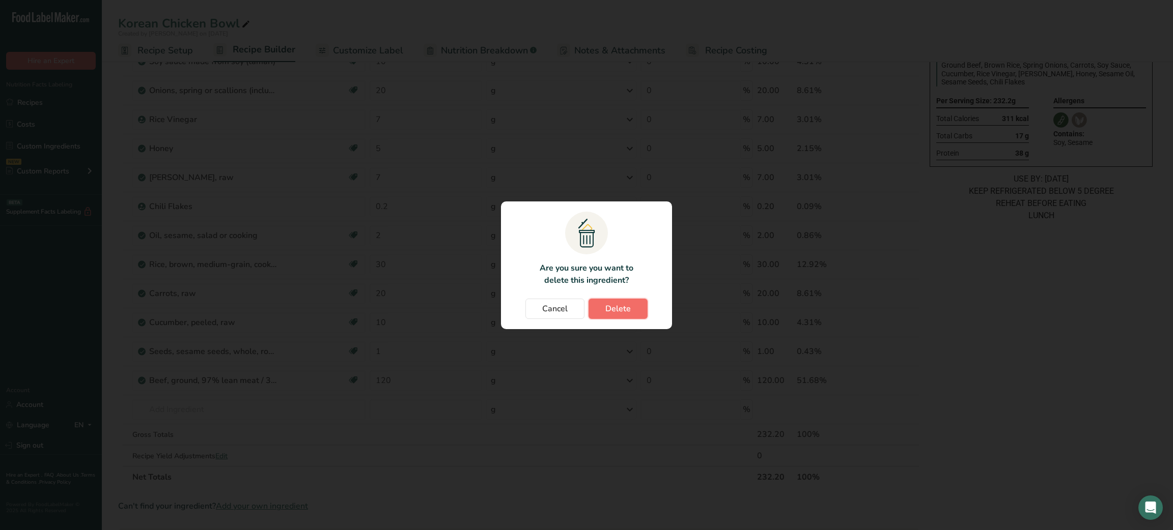
click at [635, 311] on button "Delete" at bounding box center [617, 309] width 59 height 20
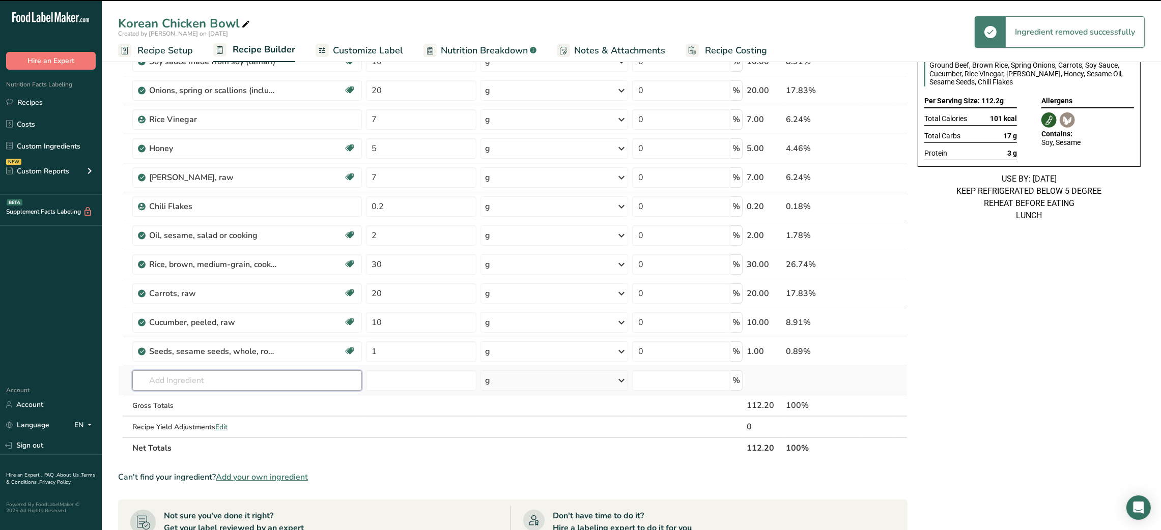
click at [218, 380] on input "text" at bounding box center [246, 380] width 229 height 20
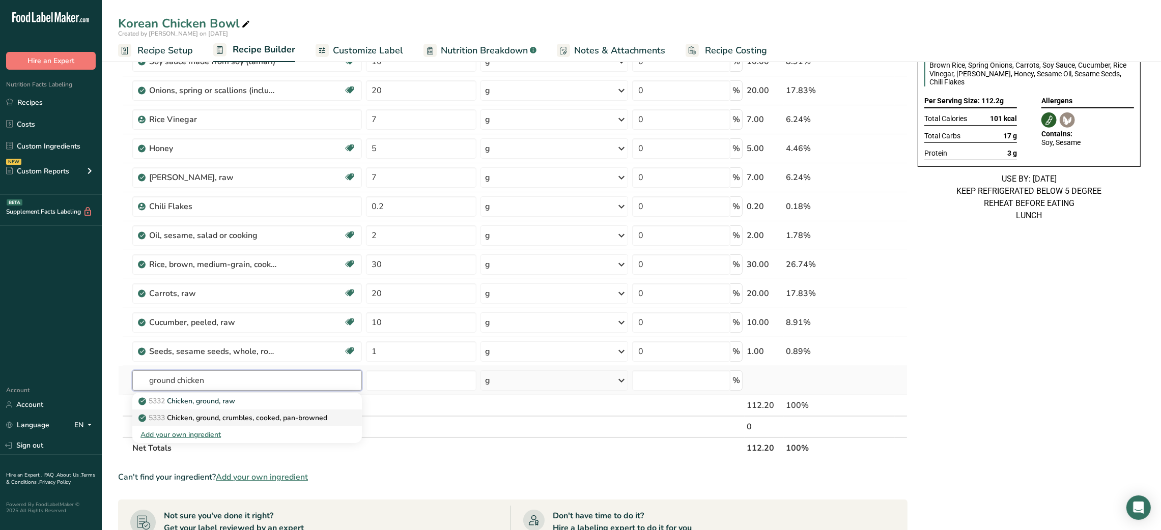
type input "ground chicken"
click at [229, 414] on p "5333 Chicken, ground, crumbles, cooked, pan-browned" at bounding box center [233, 418] width 187 height 11
type input "Chicken, ground, crumbles, cooked, pan-browned"
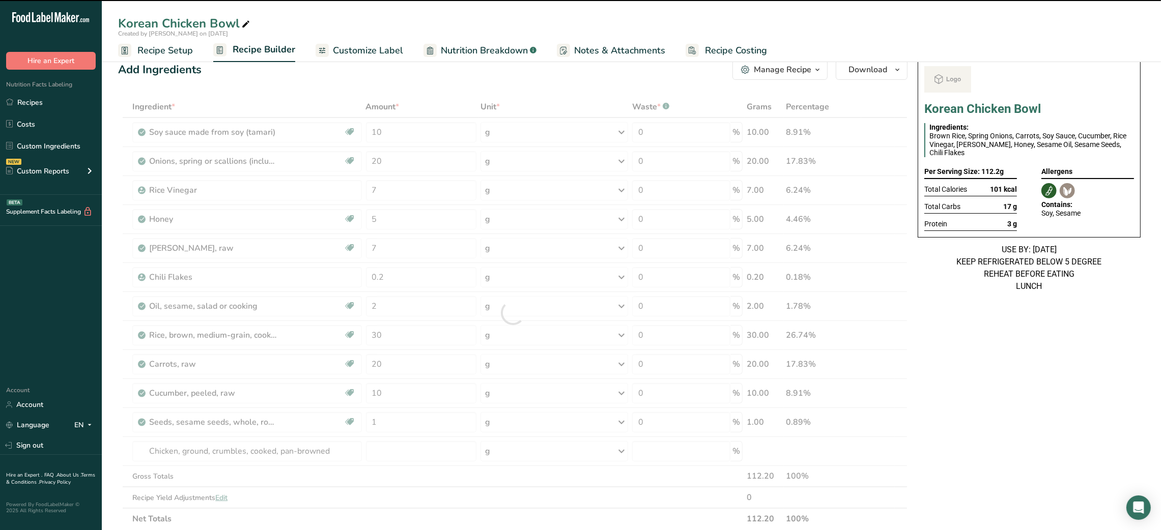
scroll to position [8, 0]
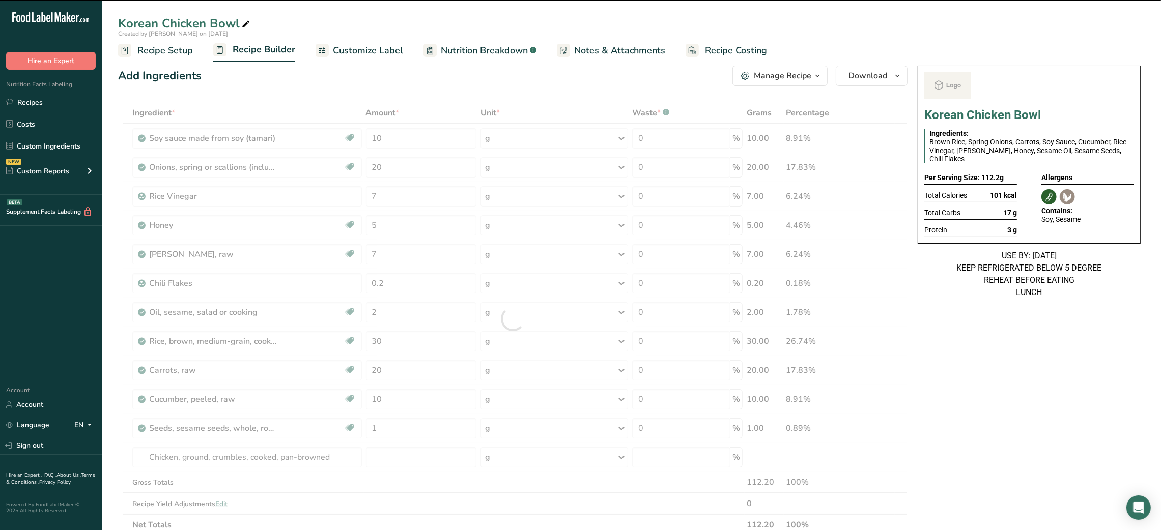
type input "0"
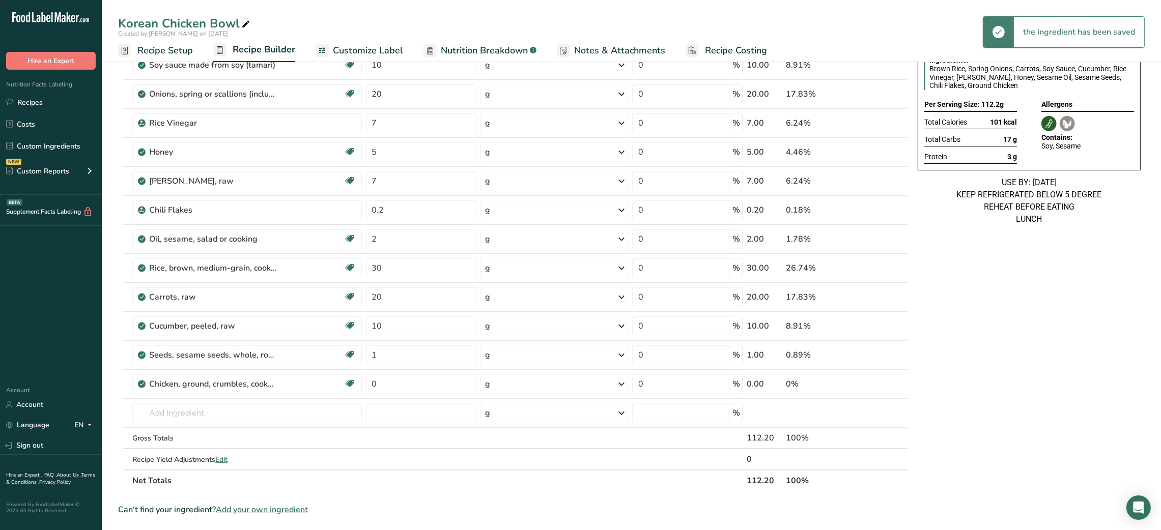
scroll to position [109, 0]
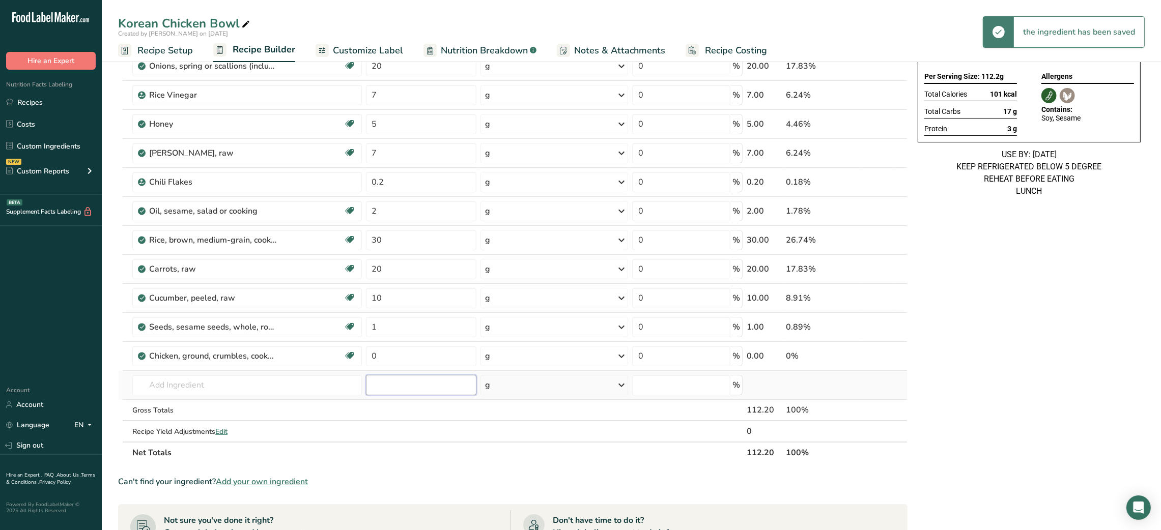
click at [391, 380] on input "number" at bounding box center [421, 385] width 110 height 20
click at [368, 359] on input "0" at bounding box center [421, 356] width 110 height 20
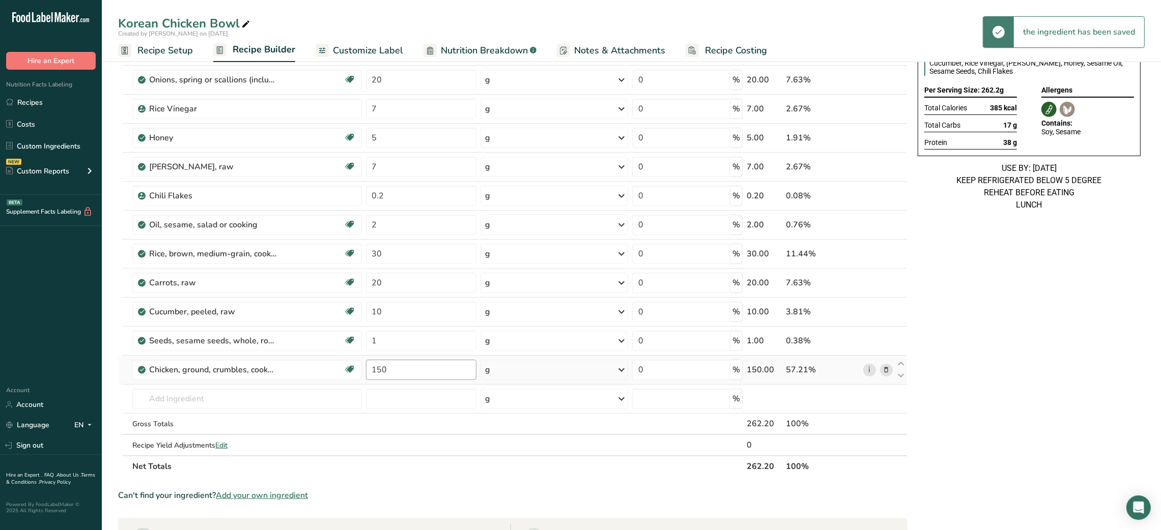
scroll to position [99, 0]
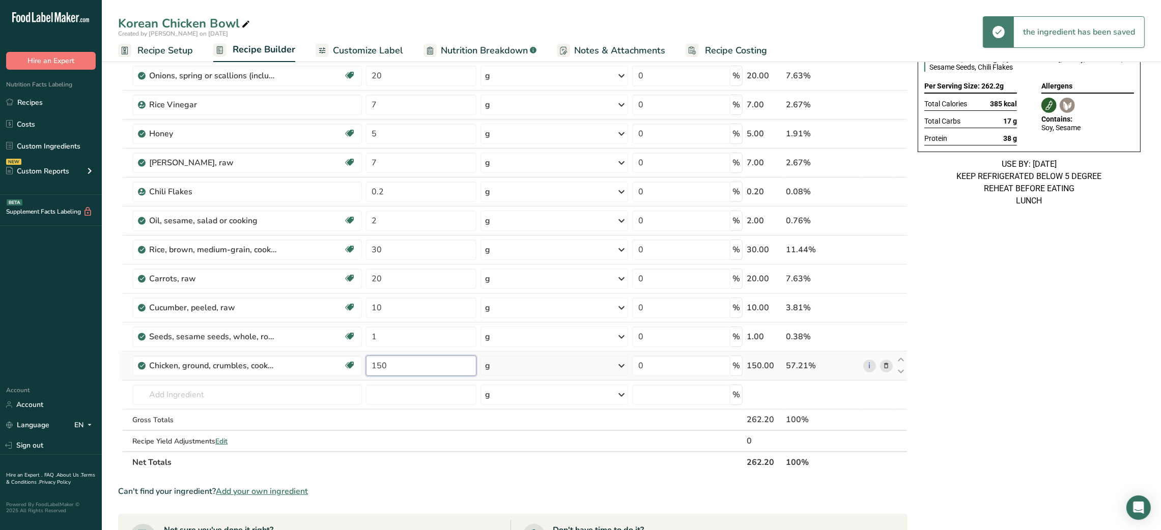
click at [371, 368] on input "150" at bounding box center [421, 366] width 110 height 20
type input "120"
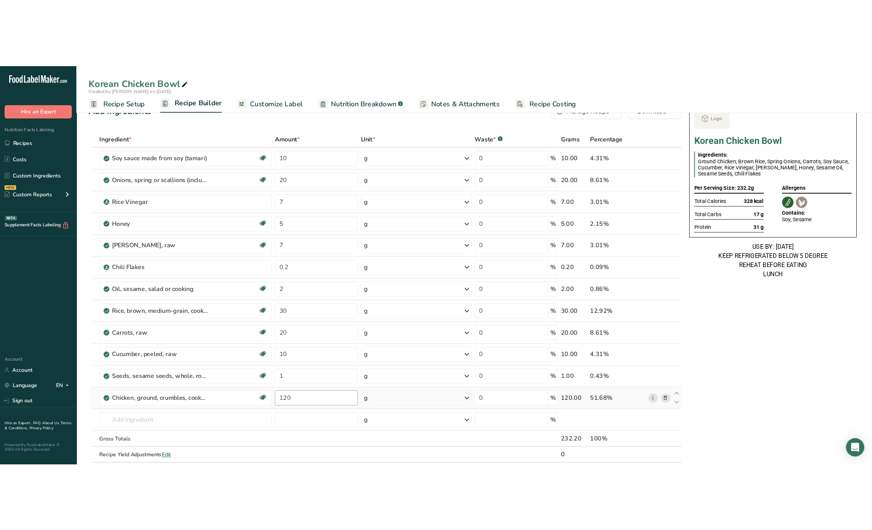
scroll to position [0, 0]
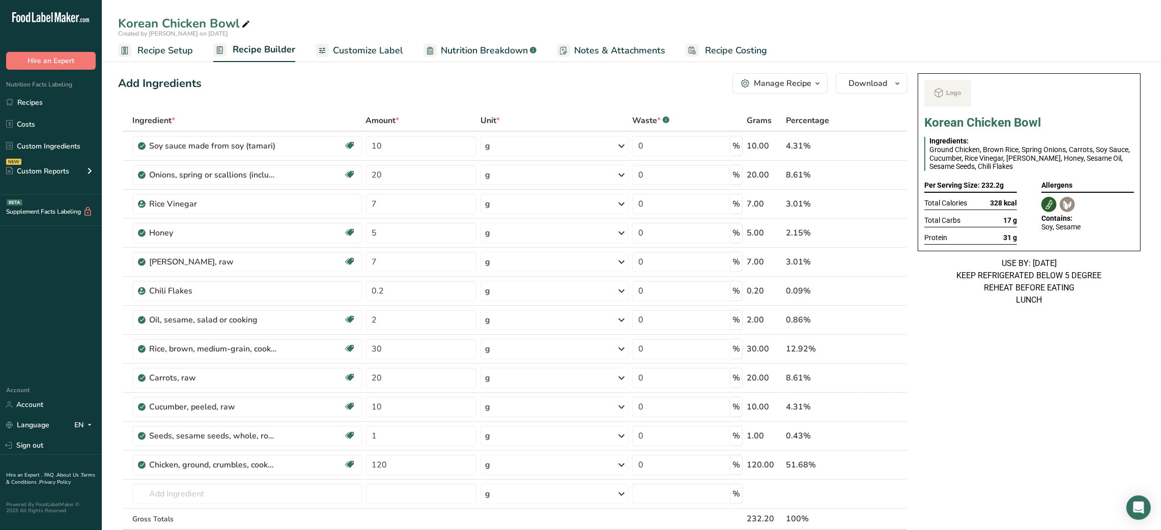
click at [355, 53] on span "Customize Label" at bounding box center [368, 51] width 70 height 14
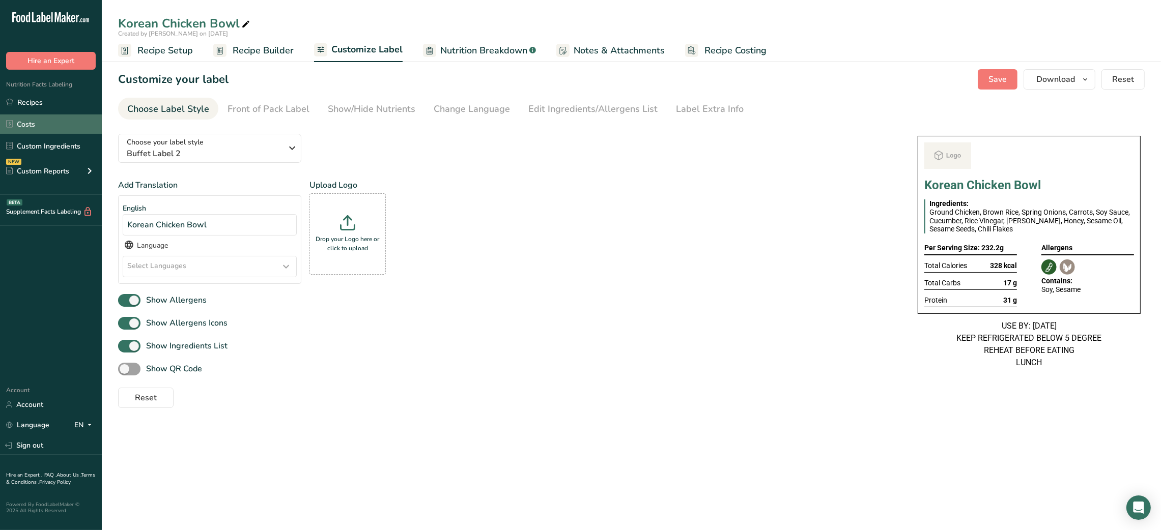
click at [31, 118] on link "Costs" at bounding box center [51, 124] width 102 height 19
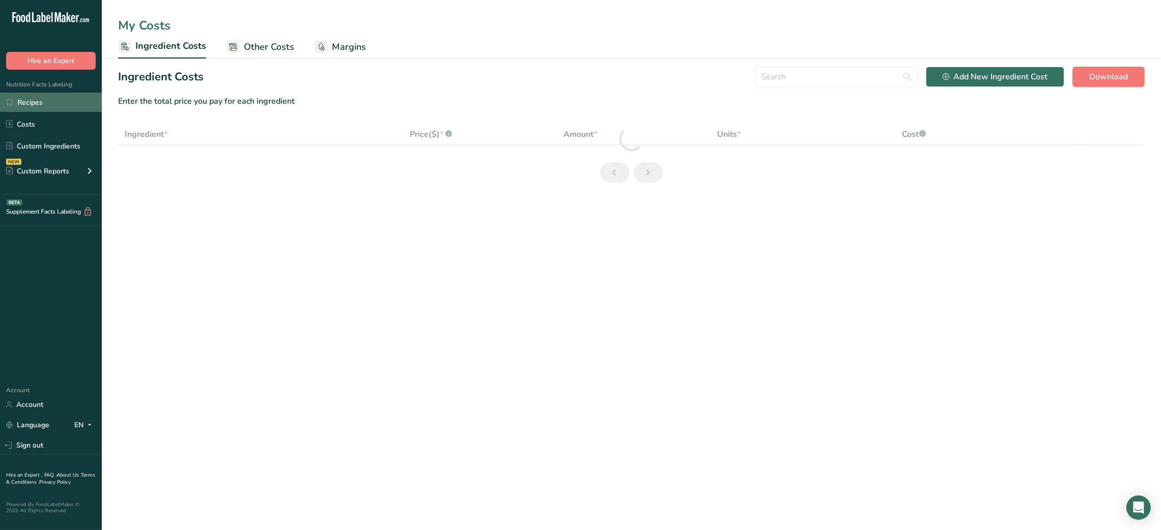
click at [30, 108] on link "Recipes" at bounding box center [51, 102] width 102 height 19
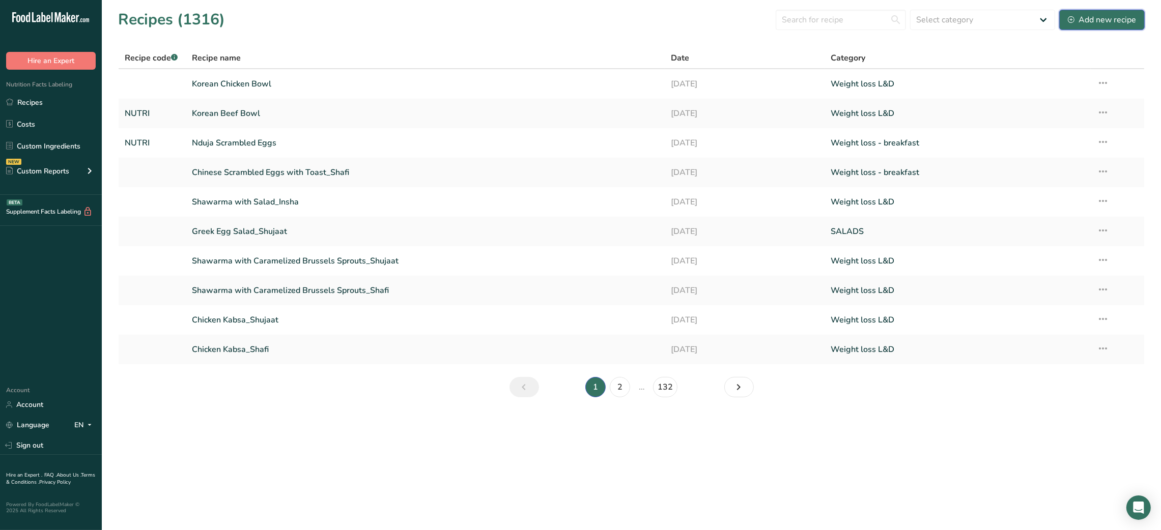
click at [1079, 19] on div "Add new recipe" at bounding box center [1102, 20] width 68 height 12
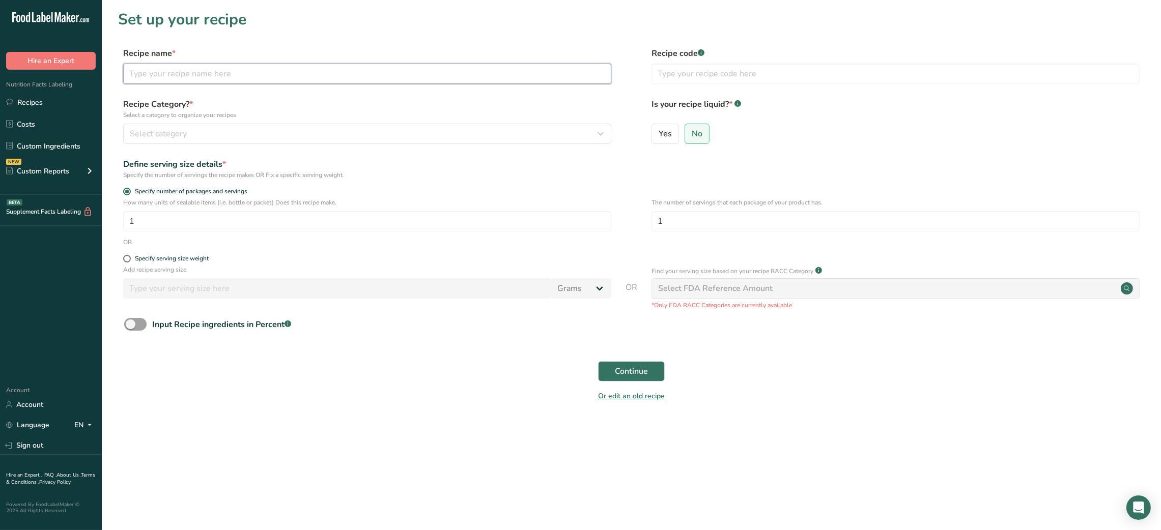
click at [250, 72] on input "text" at bounding box center [367, 74] width 488 height 20
type input "c"
type input "Chicken Enchiladas"
click at [681, 82] on input "text" at bounding box center [895, 74] width 488 height 20
type input "NUTRI"
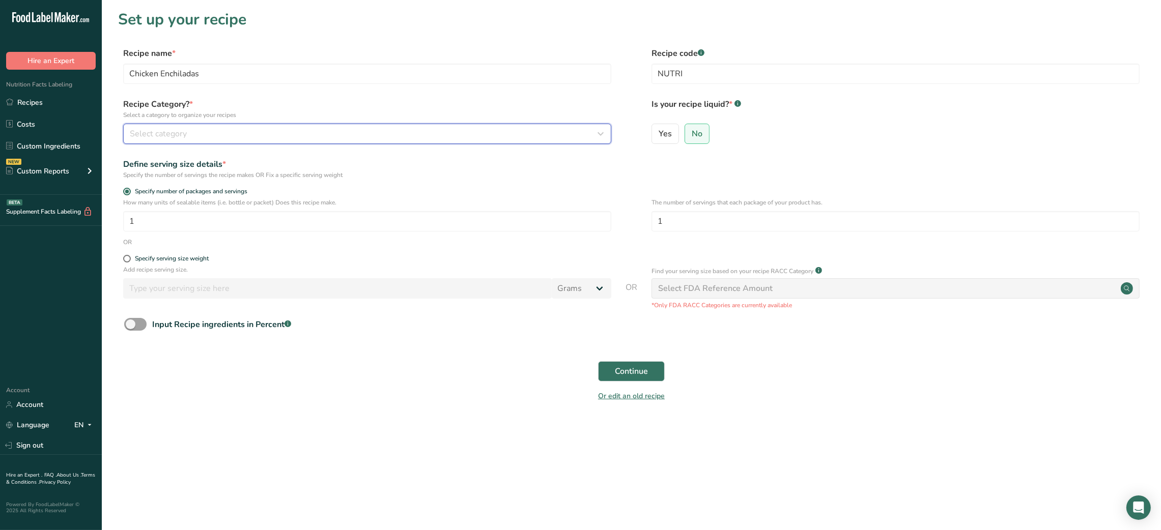
click at [561, 143] on button "Select category" at bounding box center [367, 134] width 488 height 20
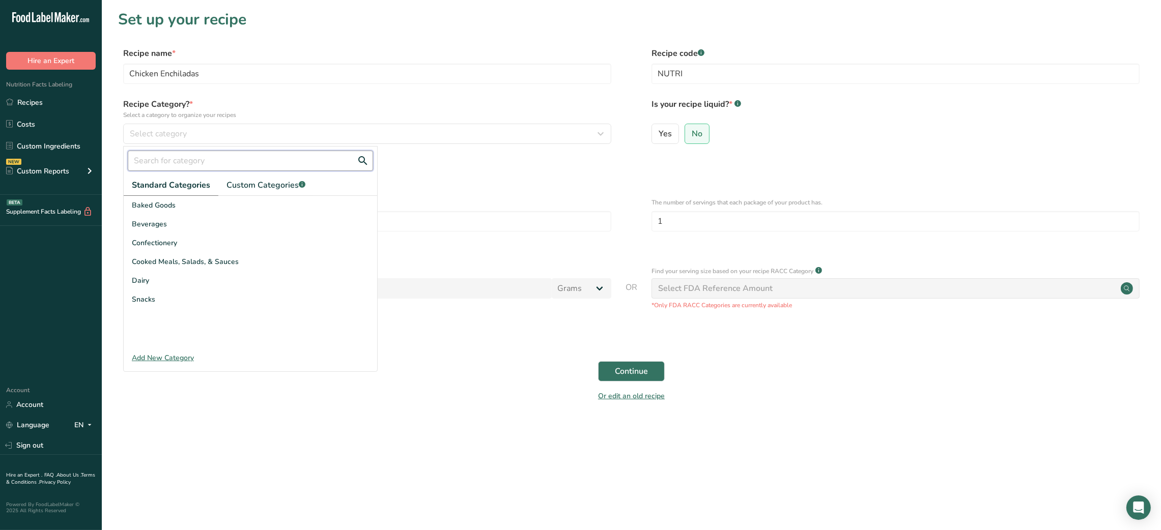
click at [301, 156] on input "text" at bounding box center [250, 161] width 245 height 20
type input "weight loss"
click at [271, 187] on span "Custom Categories .a-a{fill:#347362;}.b-a{fill:#fff;}" at bounding box center [265, 185] width 79 height 12
click at [185, 238] on span "Weight loss L&D" at bounding box center [160, 243] width 56 height 11
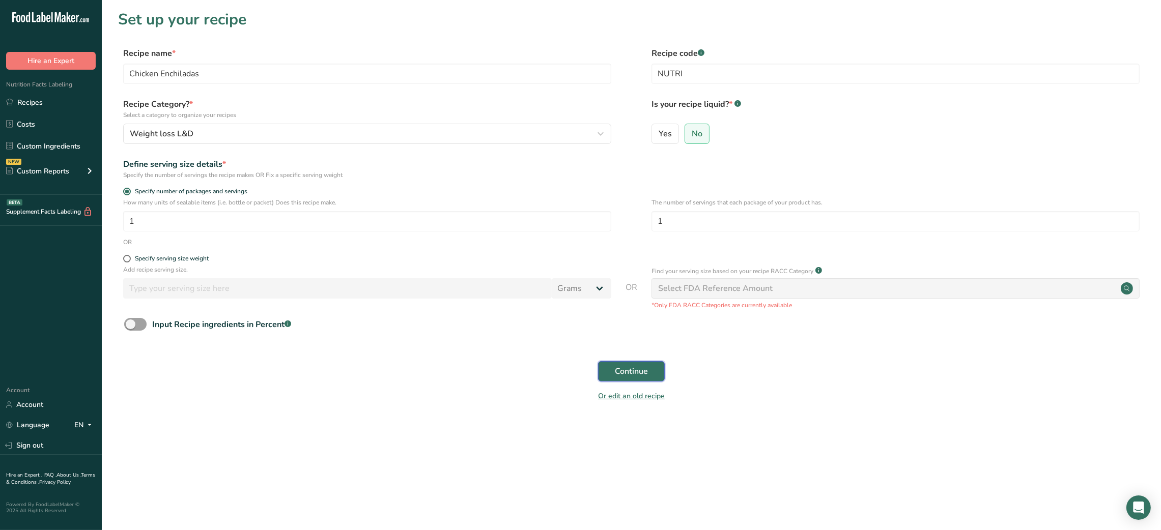
click at [626, 373] on span "Continue" at bounding box center [631, 371] width 33 height 12
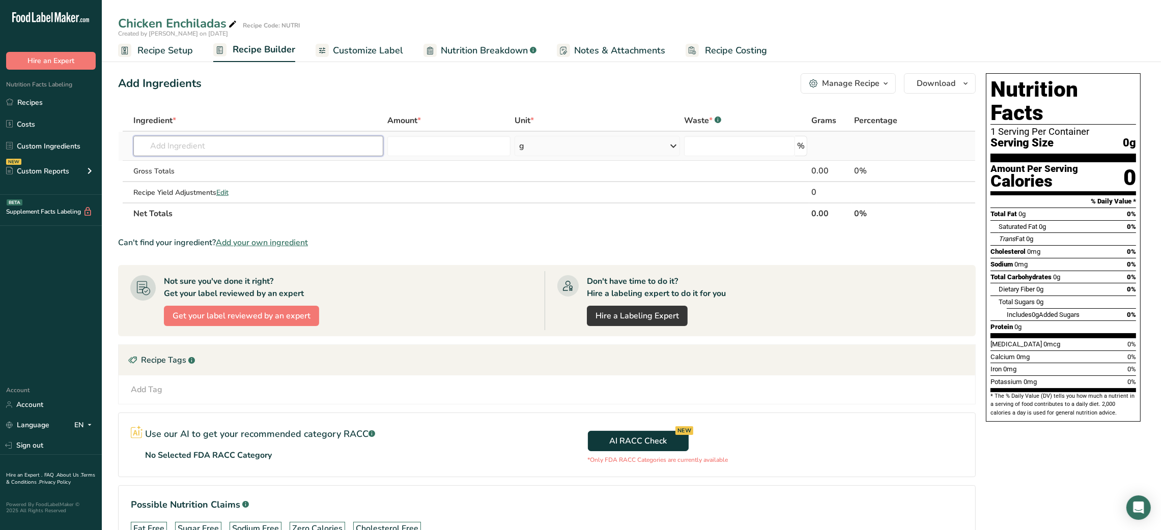
click at [254, 147] on input "text" at bounding box center [258, 146] width 250 height 20
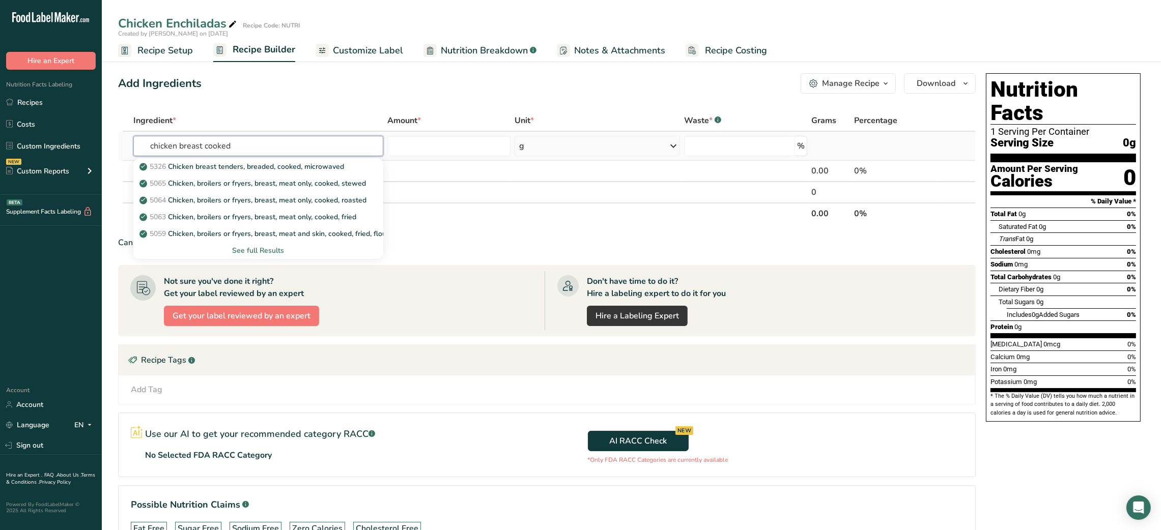
type input "chicken breast cooked"
click at [260, 252] on div "See full Results" at bounding box center [258, 250] width 234 height 11
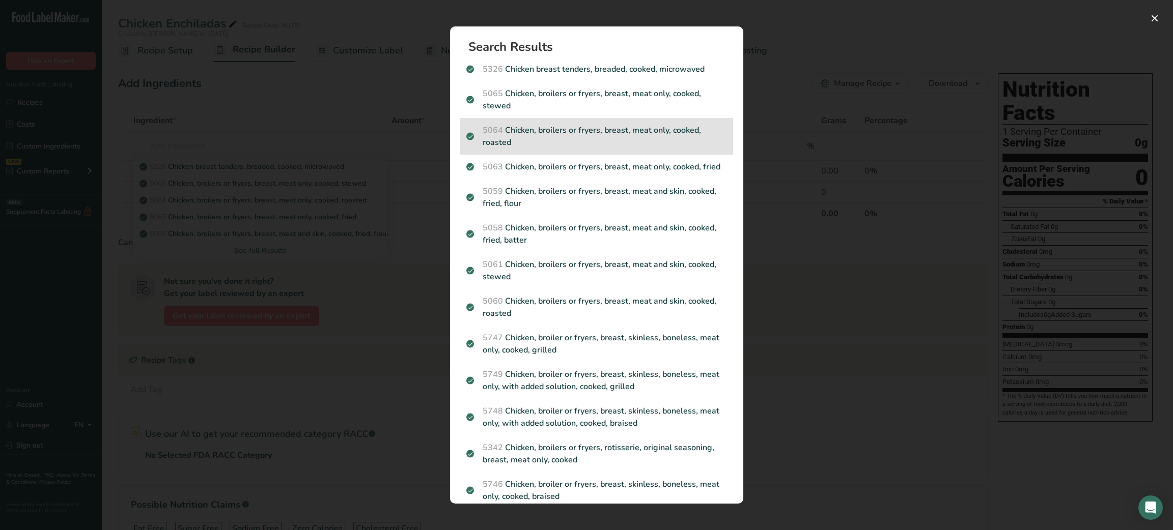
click at [564, 137] on p "5064 Chicken, broilers or fryers, breast, meat only, cooked, roasted" at bounding box center [596, 136] width 261 height 24
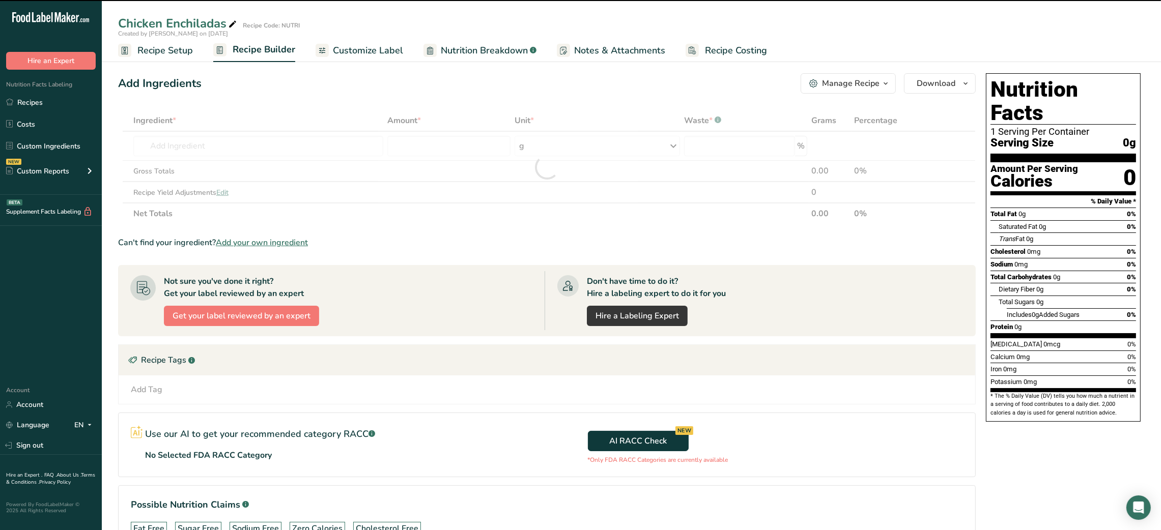
type input "0"
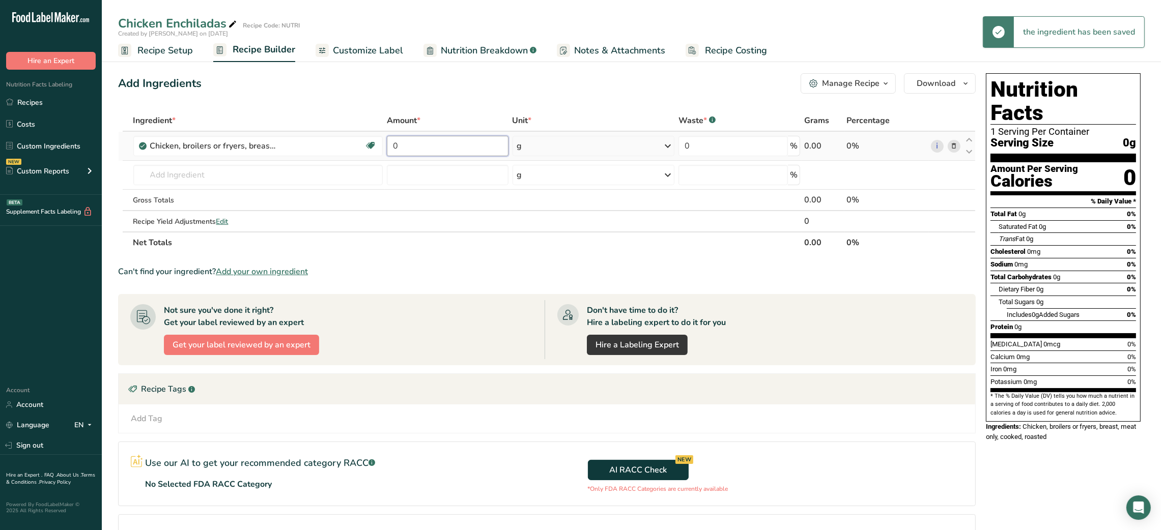
click at [410, 142] on input "0" at bounding box center [447, 146] width 121 height 20
type input "5"
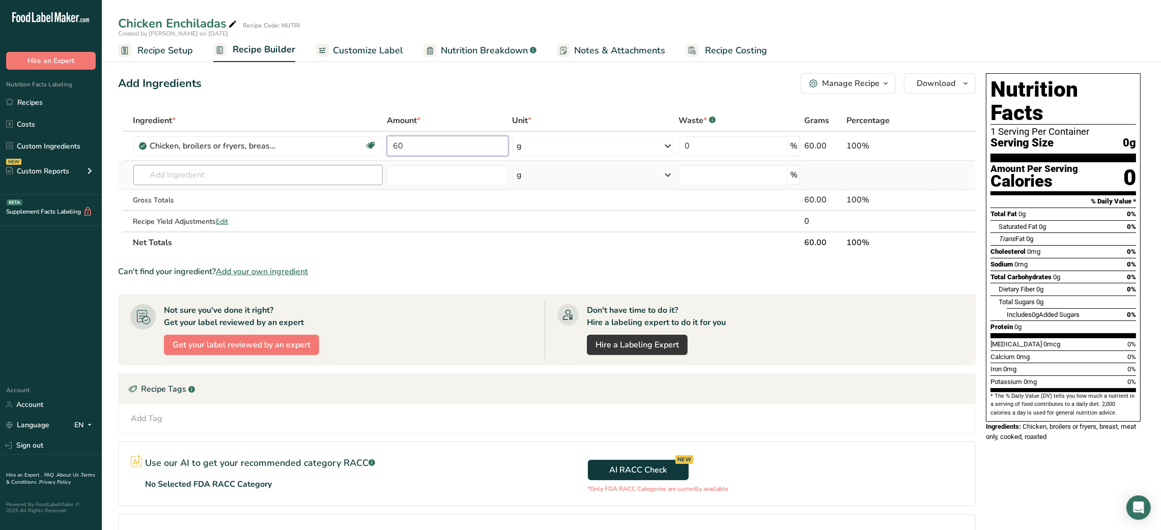
type input "60"
click at [302, 176] on div "Ingredient * Amount * Unit * Waste * .a-a{fill:#347362;}.b-a{fill:#fff;} Grams …" at bounding box center [547, 182] width 858 height 144
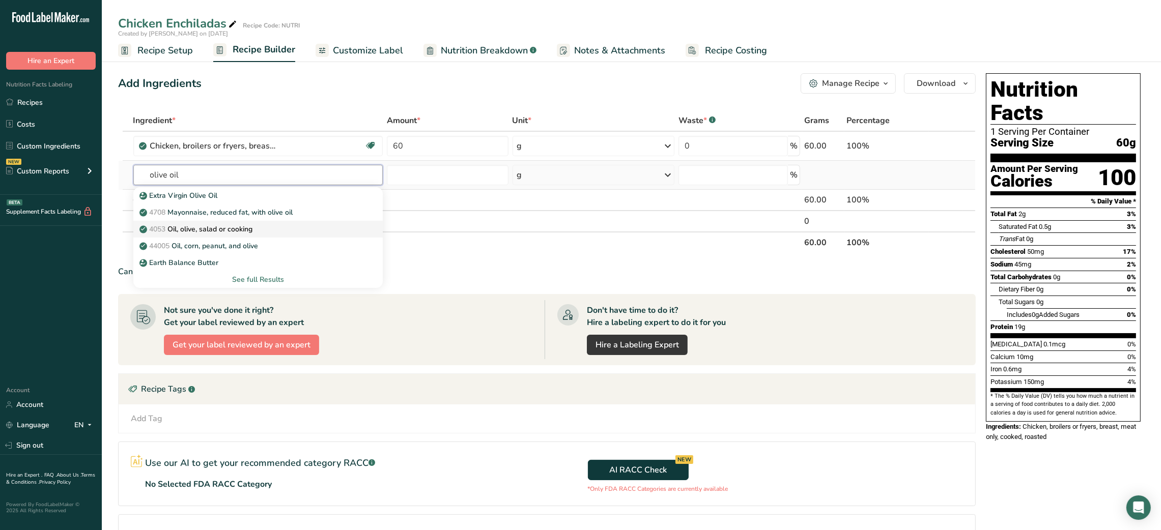
type input "olive oil"
click at [223, 226] on p "4053 Oil, olive, salad or cooking" at bounding box center [196, 229] width 111 height 11
type input "Oil, olive, salad or cooking"
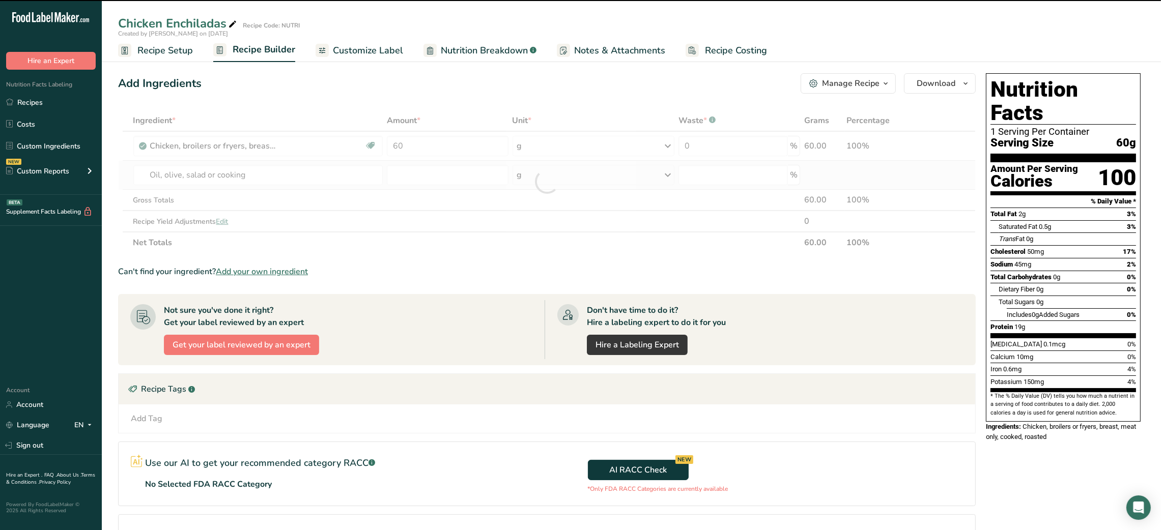
type input "0"
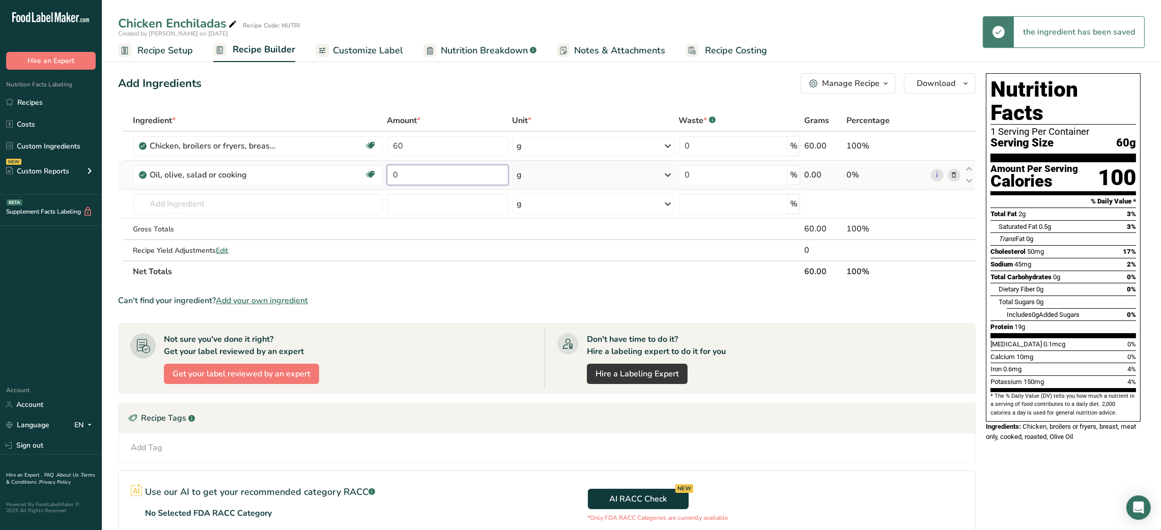
click at [391, 176] on input "0" at bounding box center [447, 175] width 121 height 20
type input "2"
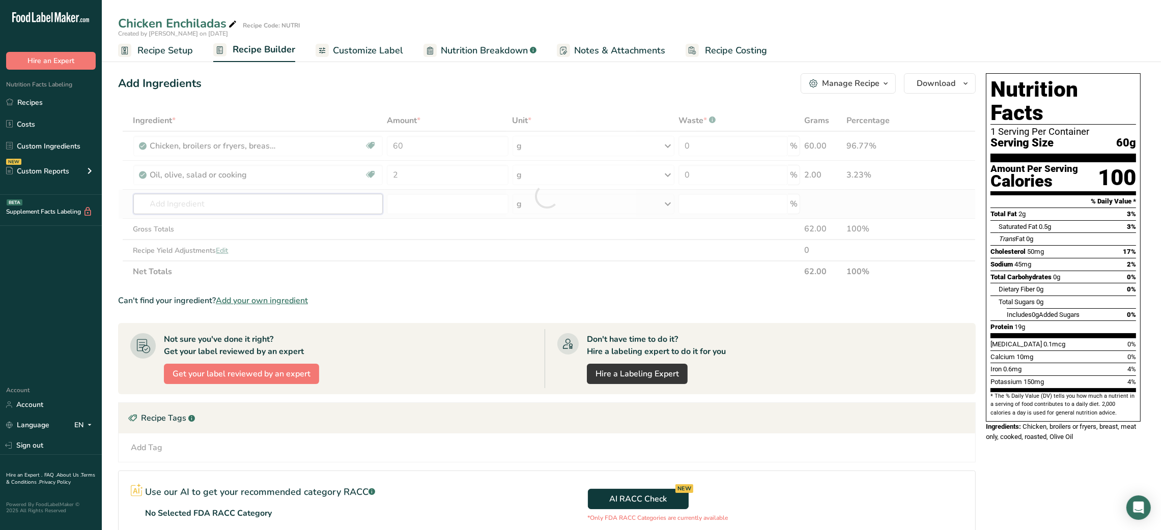
click at [260, 209] on div "Ingredient * Amount * Unit * Waste * .a-a{fill:#347362;}.b-a{fill:#fff;} Grams …" at bounding box center [547, 196] width 858 height 173
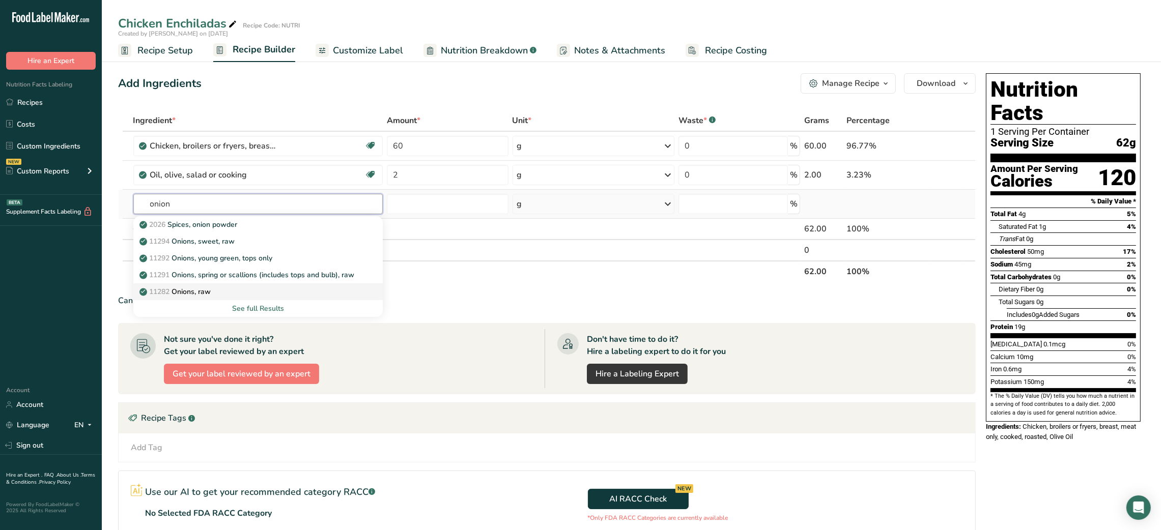
type input "onion"
click at [222, 287] on div "11282 Onions, raw" at bounding box center [249, 292] width 217 height 11
type input "Onions, raw"
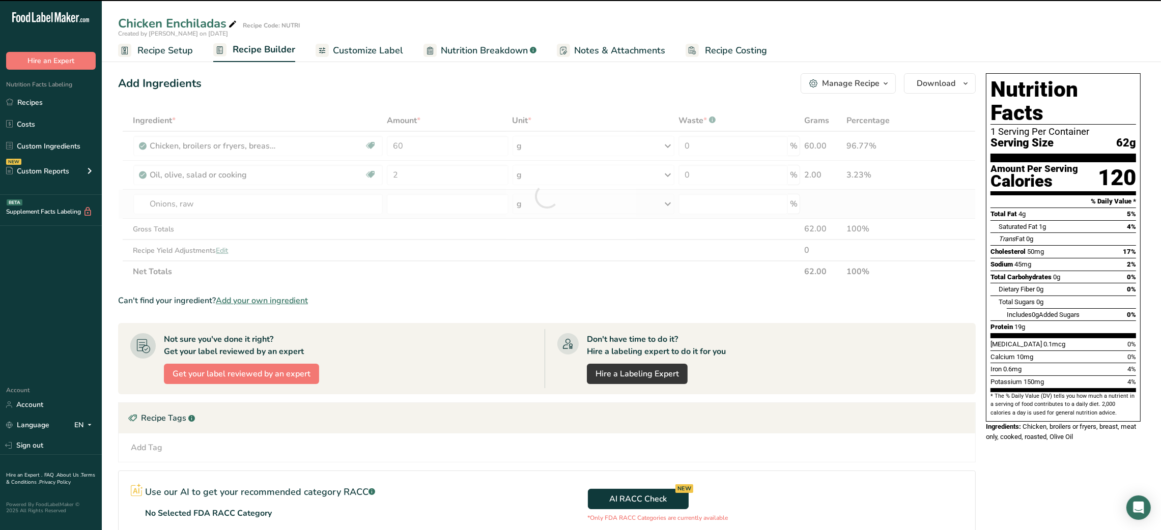
type input "0"
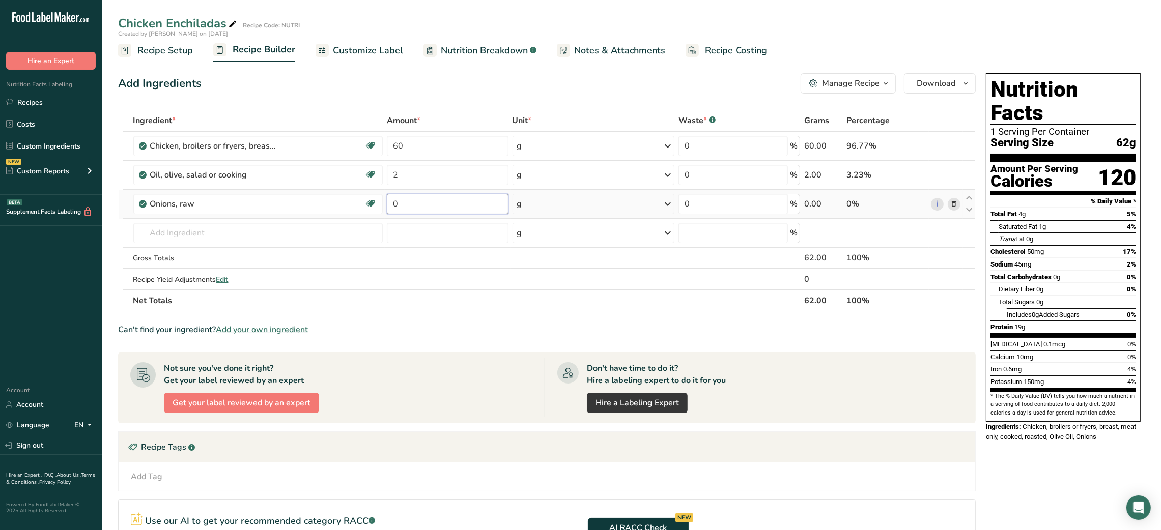
click at [387, 201] on input "0" at bounding box center [447, 204] width 121 height 20
type input "25"
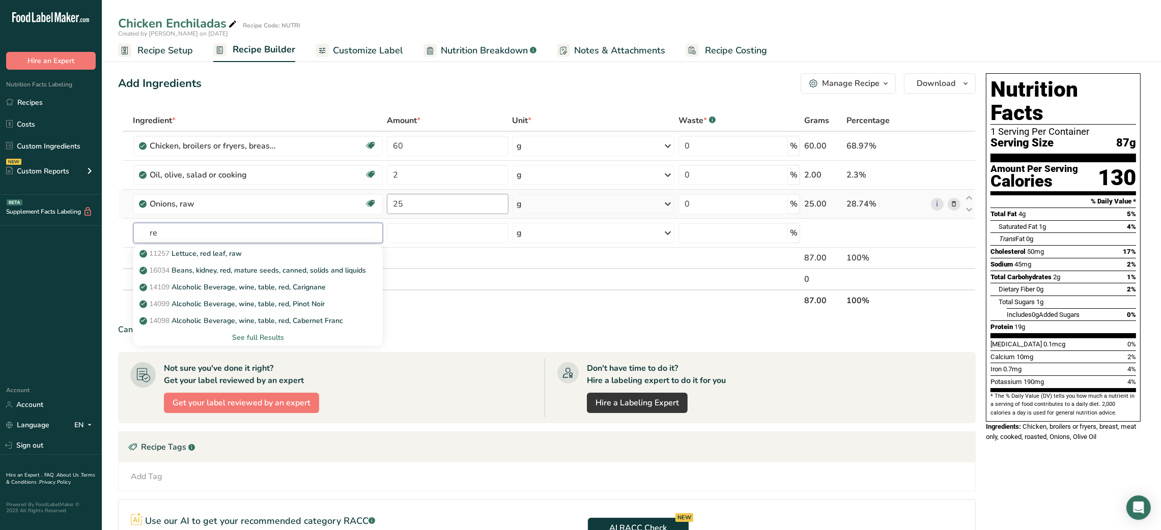
type input "r"
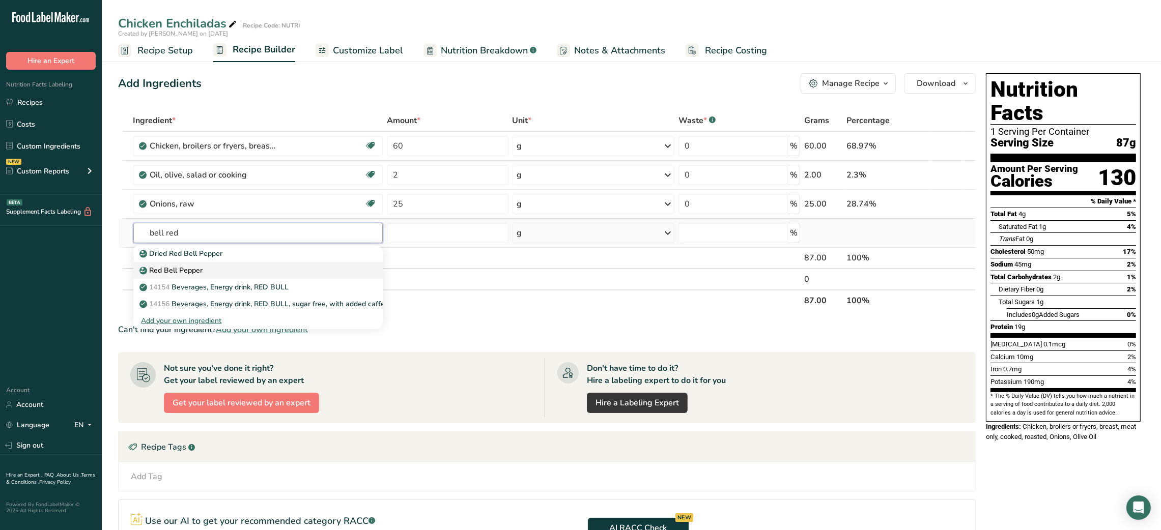
type input "bell red"
click at [273, 269] on div "Red Bell Pepper" at bounding box center [249, 270] width 217 height 11
type input "Red Bell Pepper"
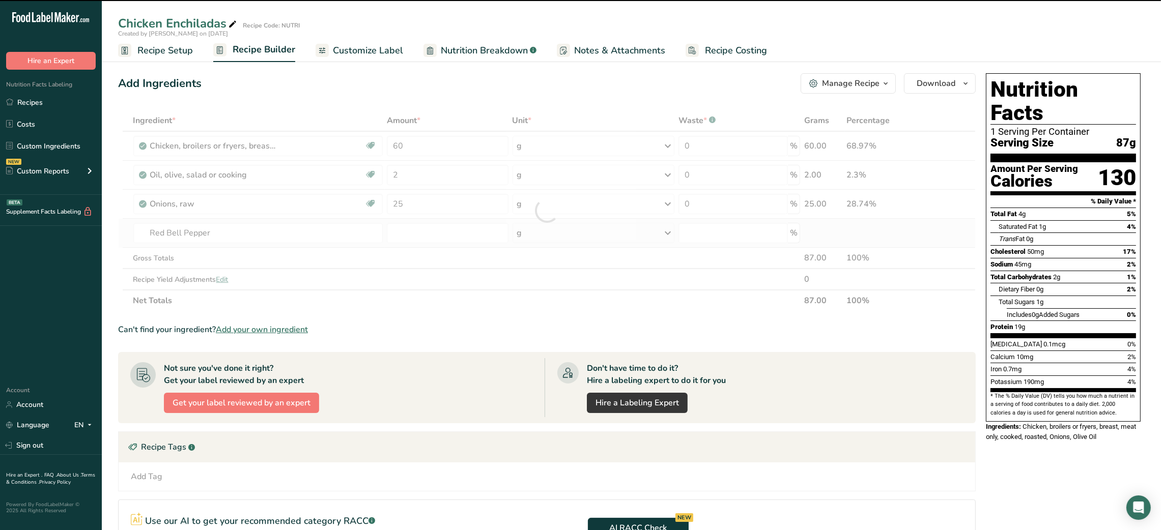
type input "0"
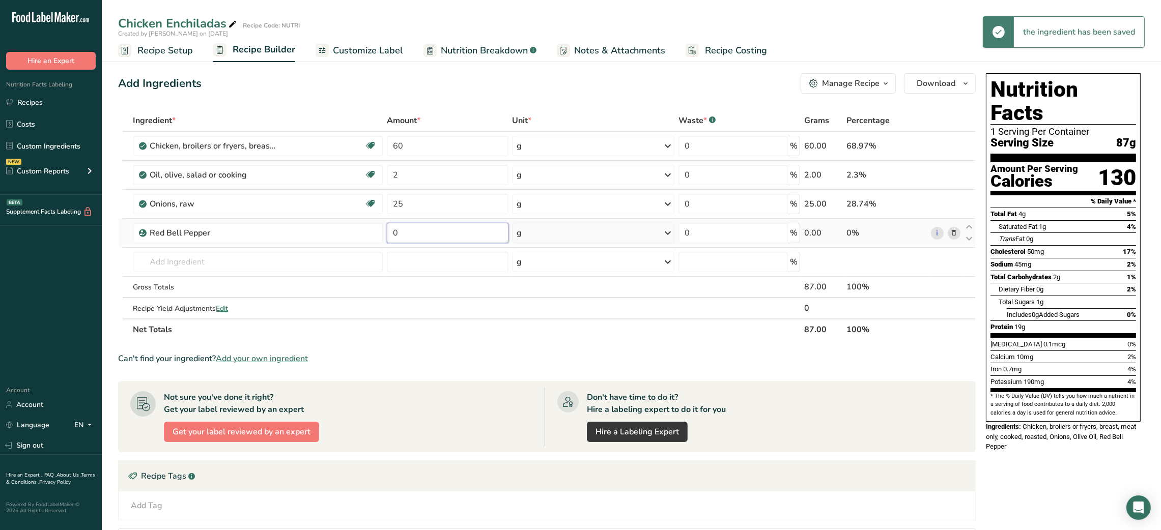
click at [394, 232] on input "0" at bounding box center [447, 233] width 121 height 20
type input "25"
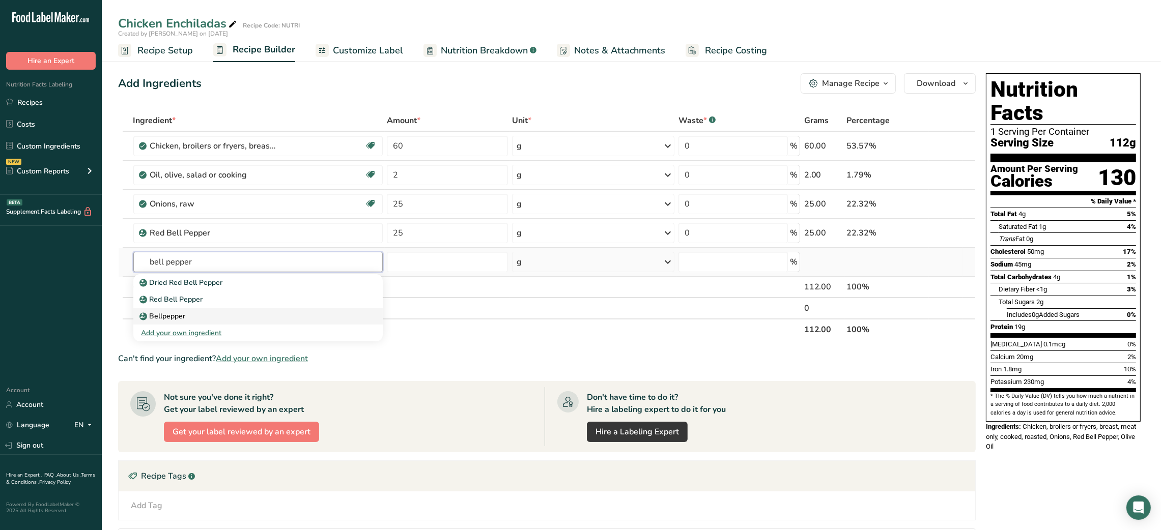
type input "bell pepper"
click at [210, 311] on div "Bellpepper" at bounding box center [249, 316] width 217 height 11
type input "Bellpepper"
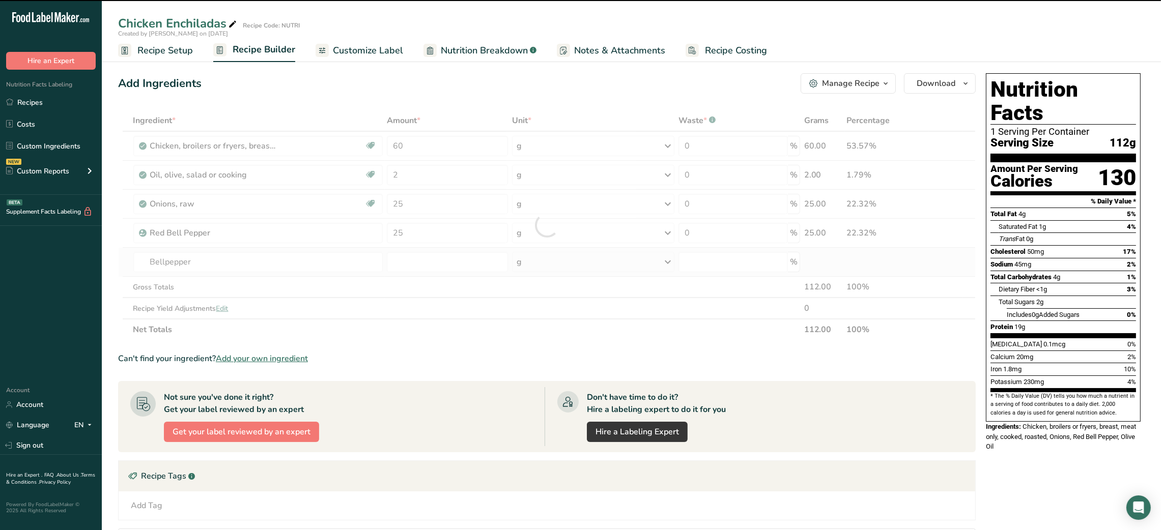
type input "0"
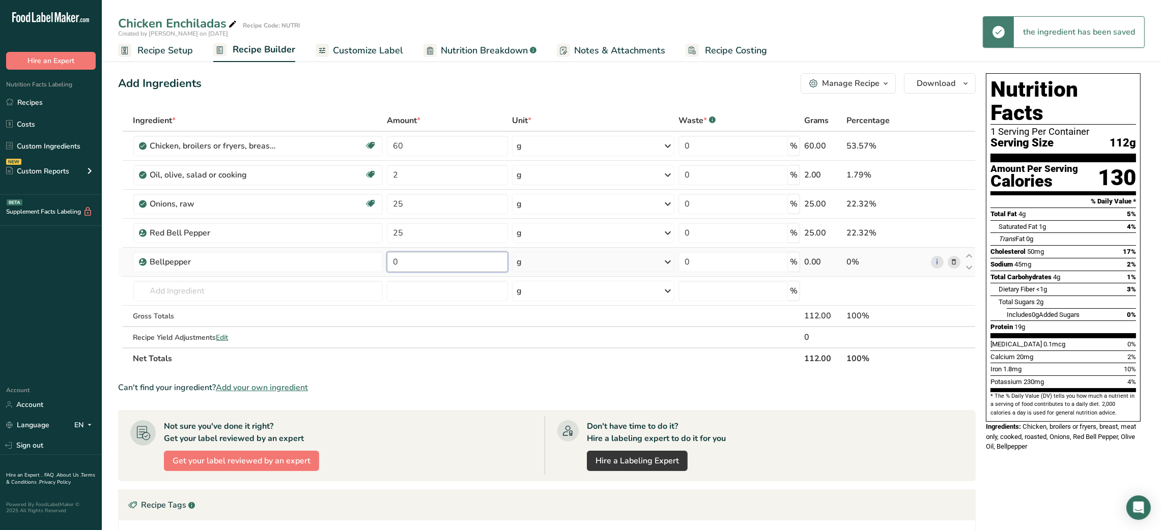
click at [394, 263] on input "0" at bounding box center [447, 262] width 121 height 20
type input "25"
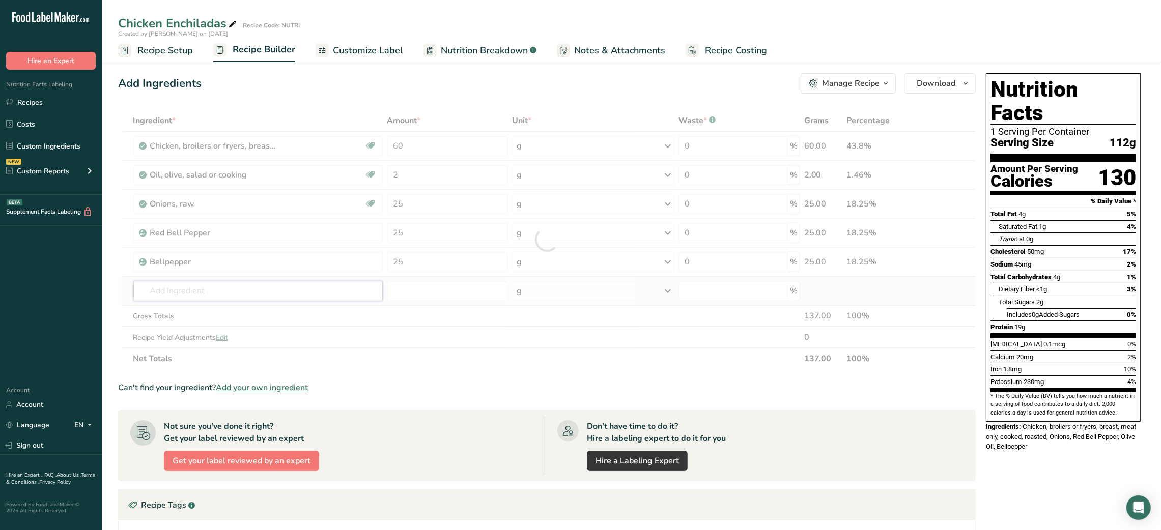
click at [286, 295] on div "Ingredient * Amount * Unit * Waste * .a-a{fill:#347362;}.b-a{fill:#fff;} Grams …" at bounding box center [547, 240] width 858 height 260
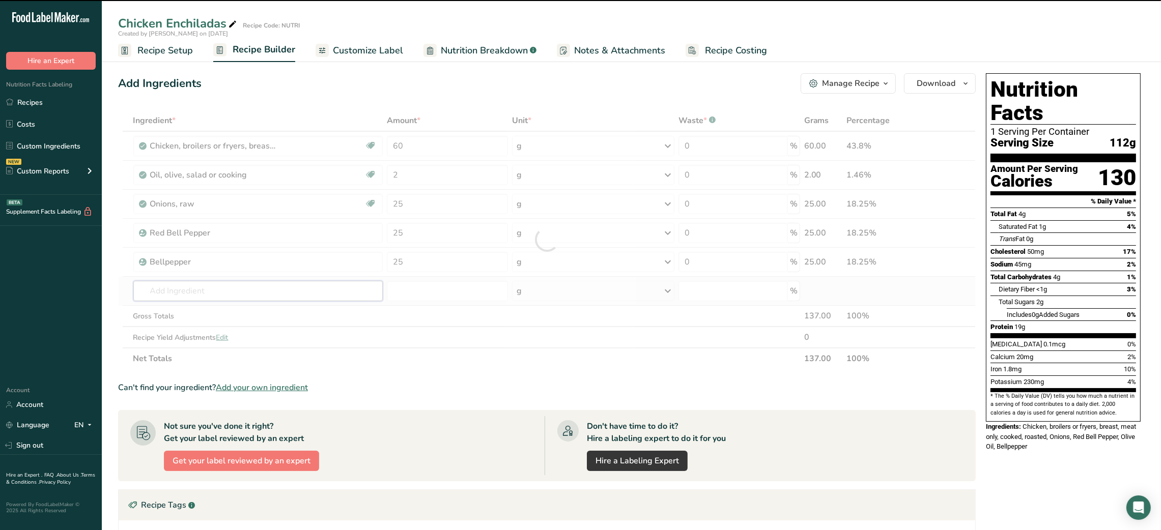
type input "g"
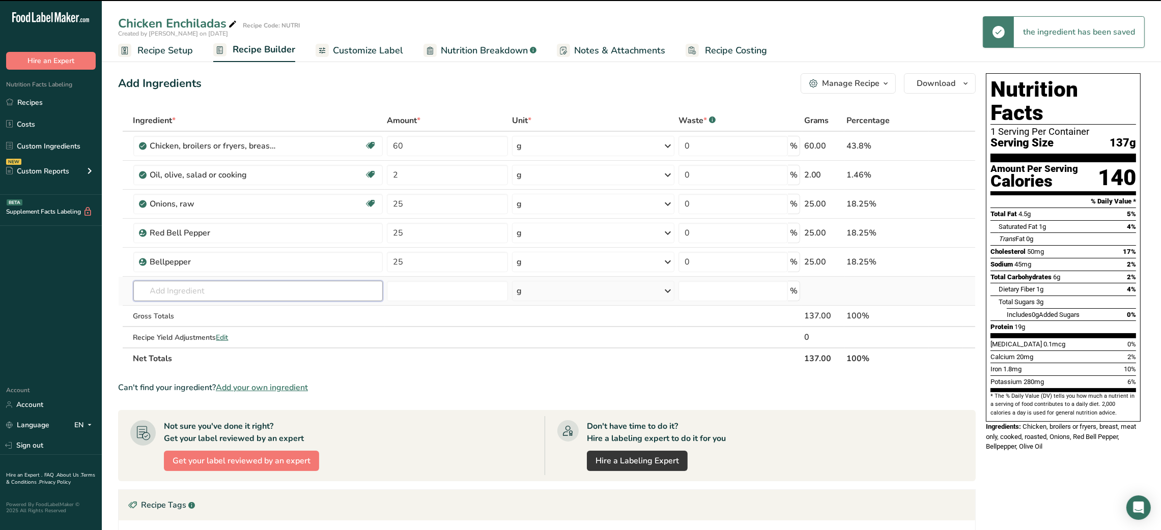
type input "a"
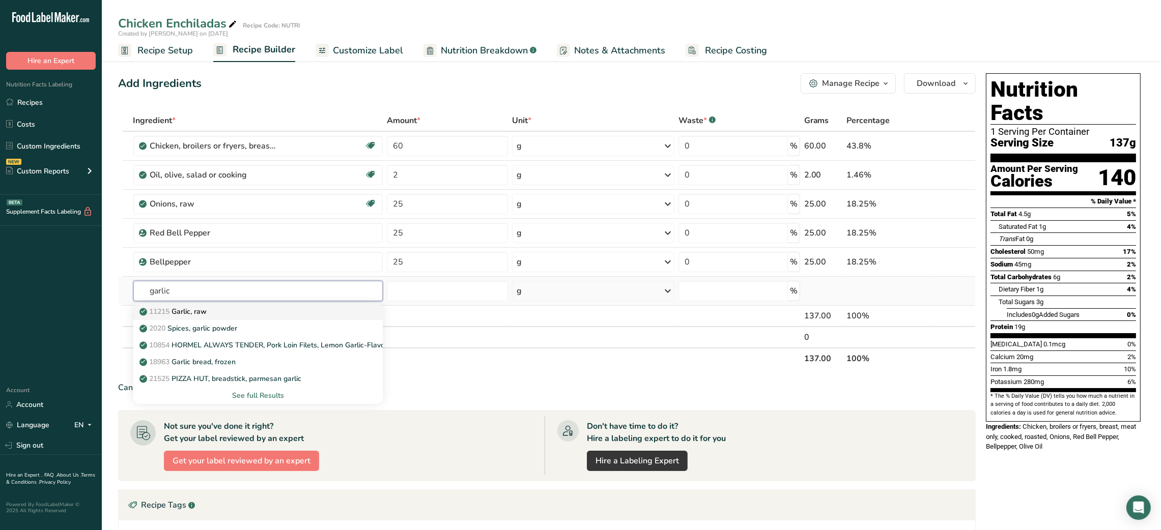
type input "garlic"
click at [257, 312] on div "11215 Garlic, raw" at bounding box center [249, 311] width 217 height 11
type input "Garlic, raw"
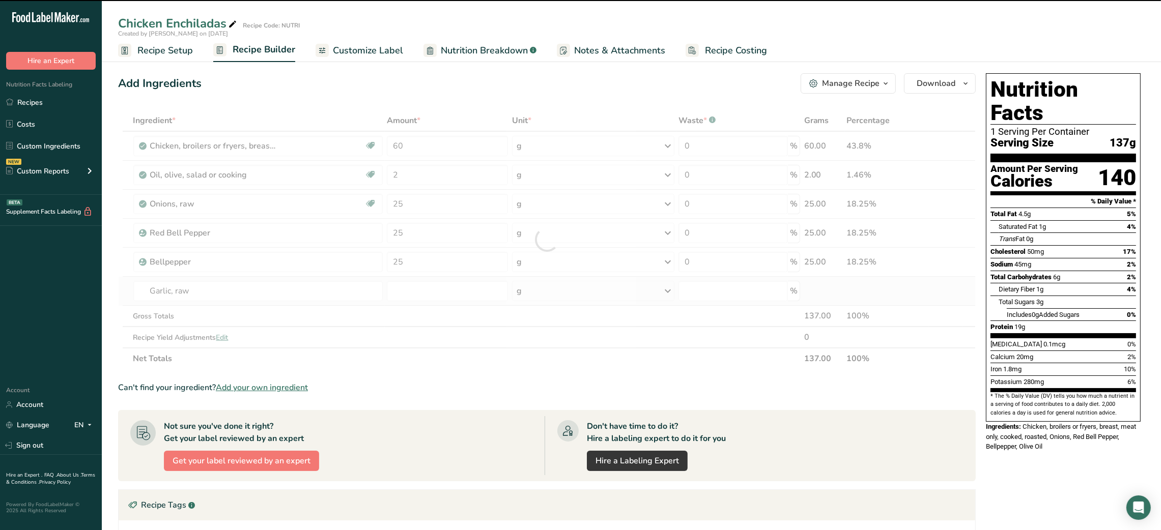
type input "0"
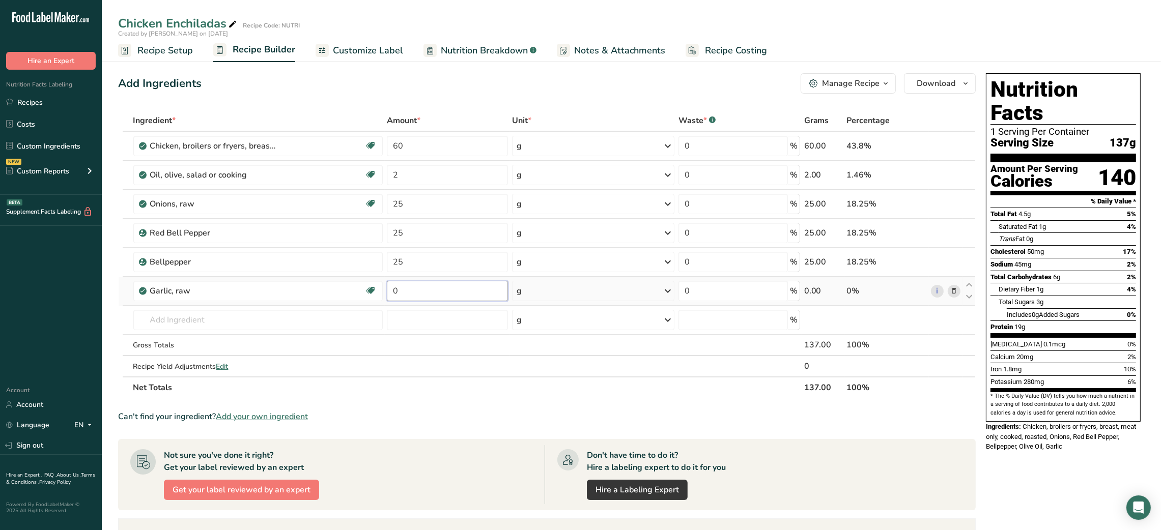
click at [392, 290] on input "0" at bounding box center [447, 291] width 121 height 20
type input "3"
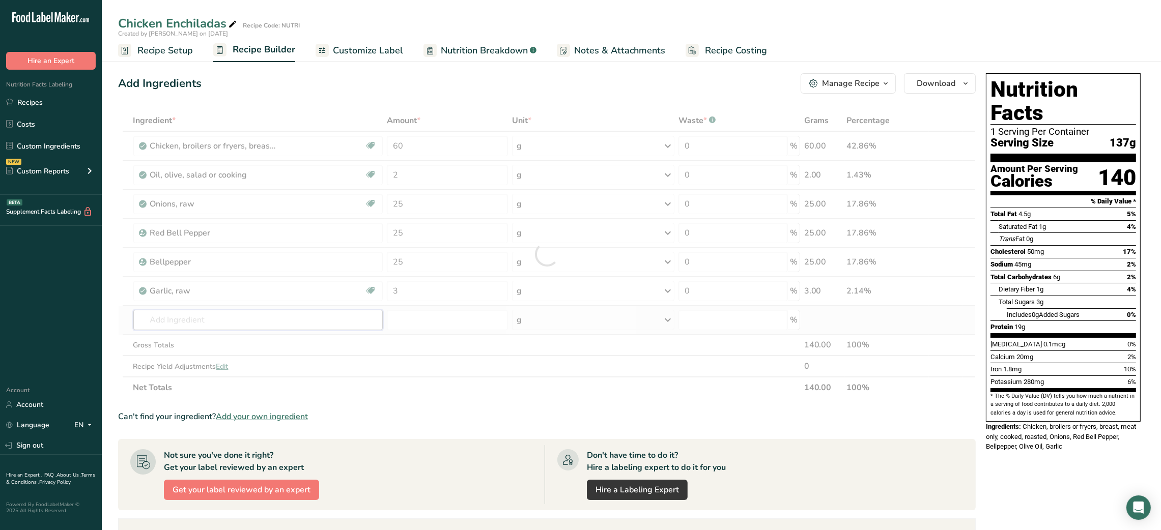
click at [288, 329] on div "Ingredient * Amount * Unit * Waste * .a-a{fill:#347362;}.b-a{fill:#fff;} Grams …" at bounding box center [547, 254] width 858 height 289
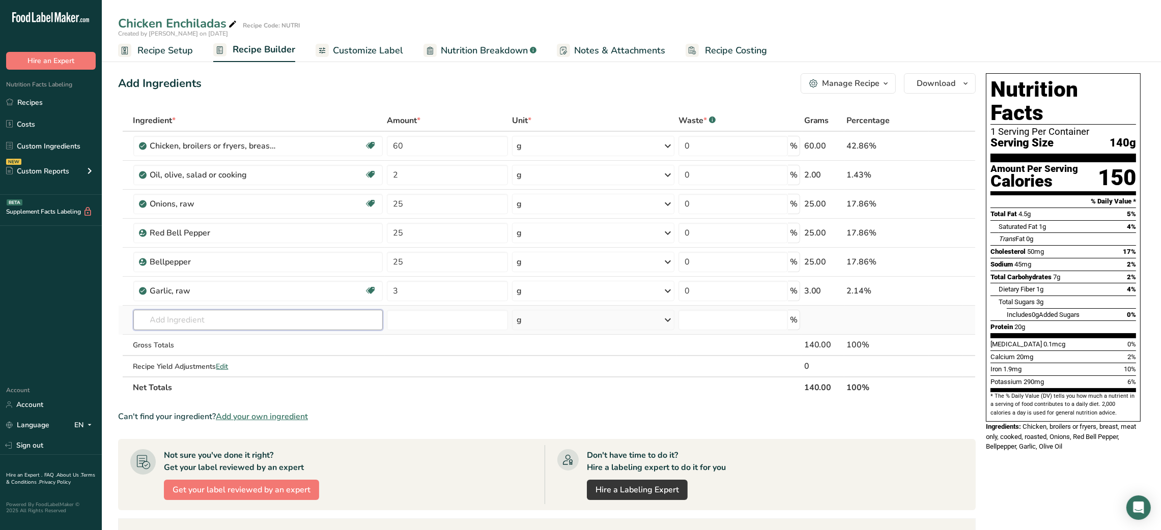
click at [352, 317] on input "text" at bounding box center [258, 320] width 250 height 20
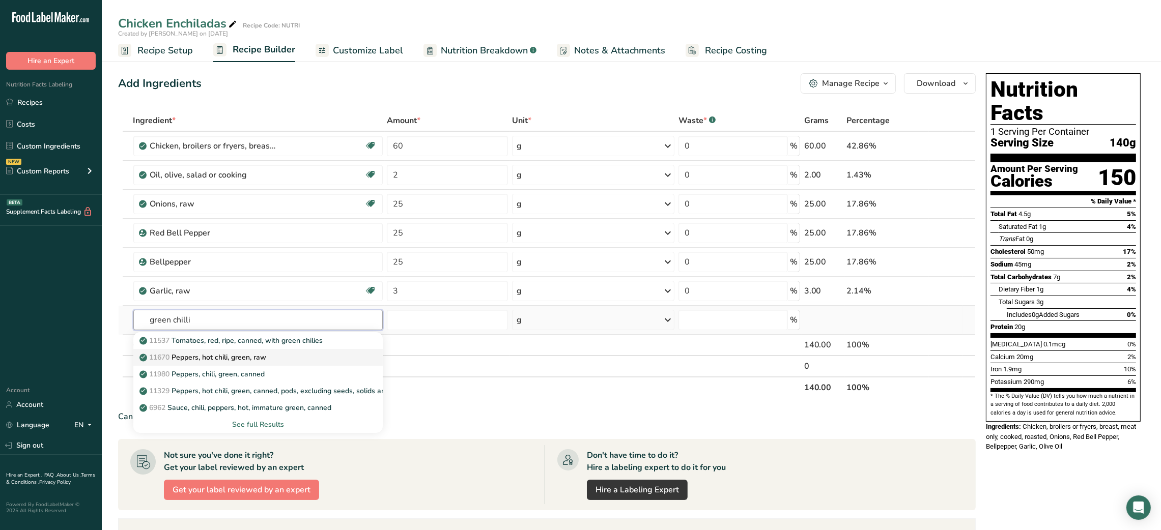
type input "green chilli"
click at [309, 351] on link "11670 Peppers, hot chili, green, raw" at bounding box center [258, 357] width 250 height 17
type input "Peppers, hot chili, green, raw"
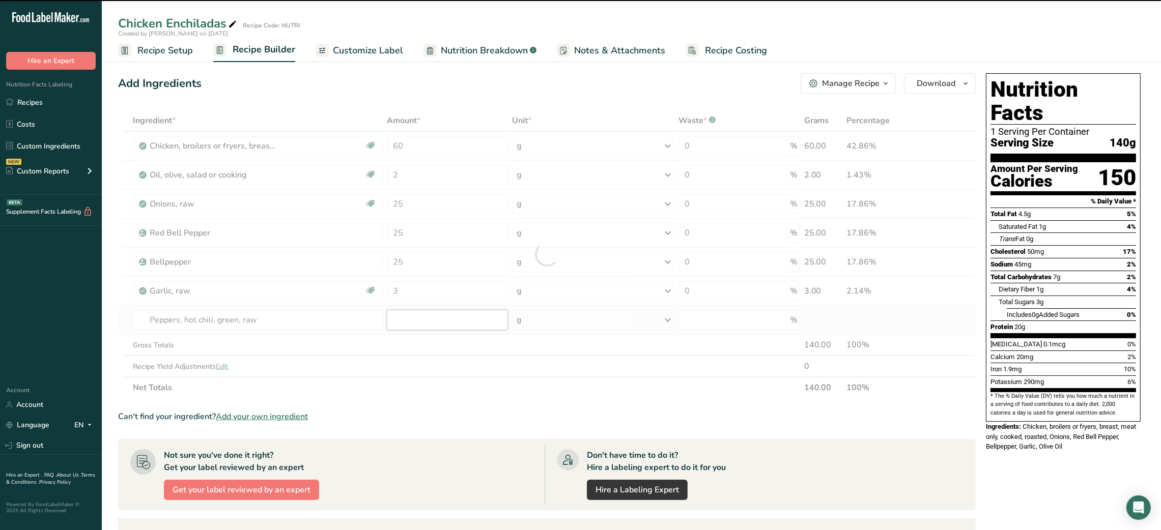
type input "0"
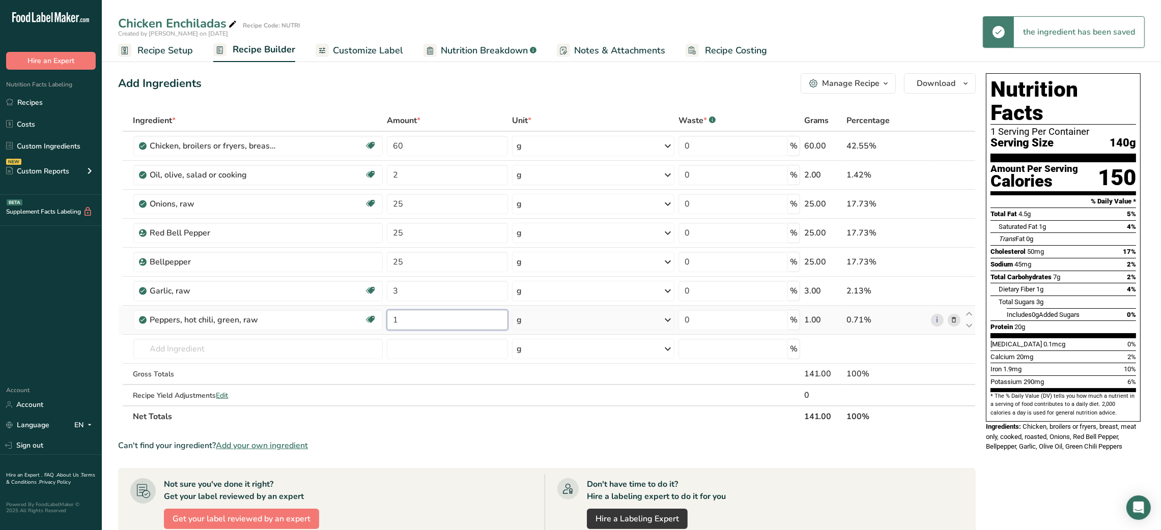
type input "1"
type input "fajita spice mix"
click at [186, 388] on div "Add your own ingredient" at bounding box center [258, 386] width 234 height 11
